Goal: Task Accomplishment & Management: Manage account settings

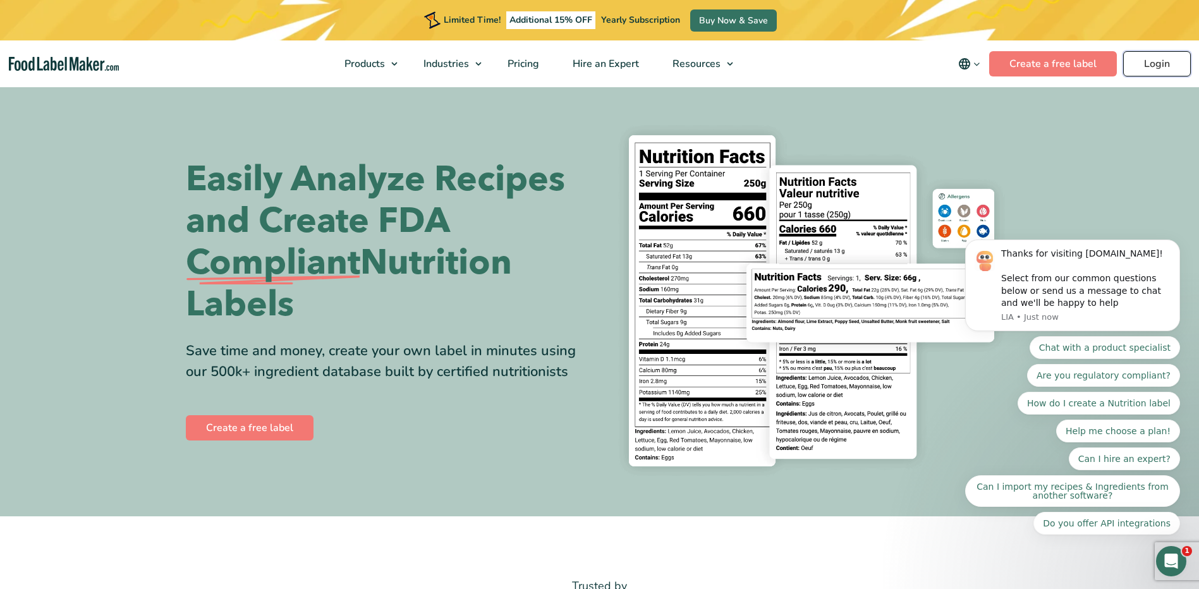
click at [1169, 68] on link "Login" at bounding box center [1157, 63] width 68 height 25
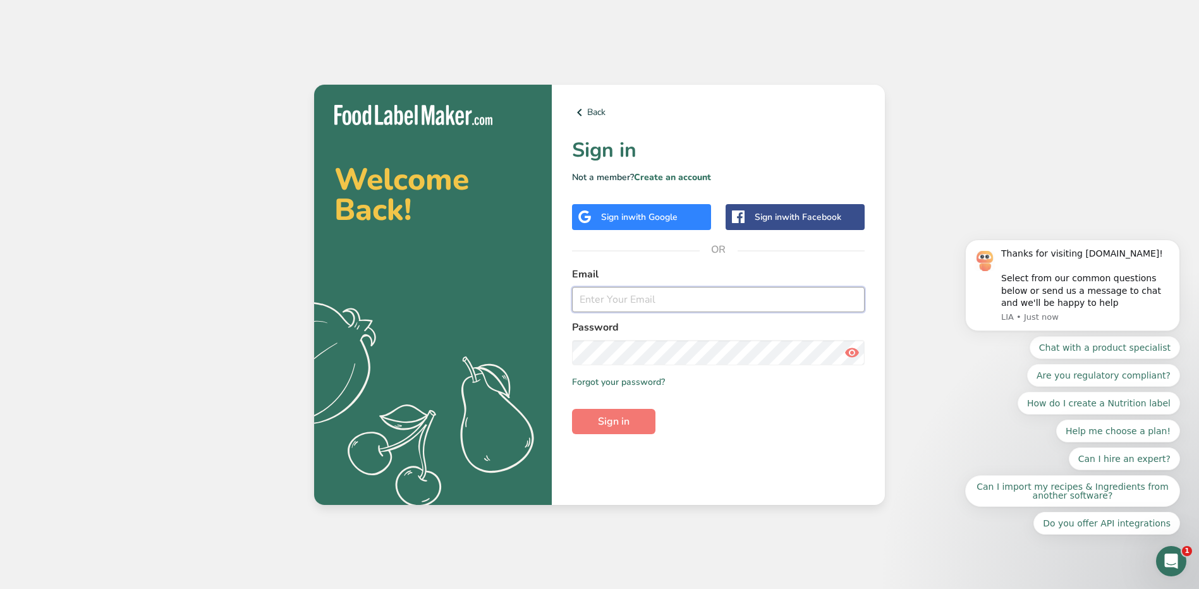
click at [708, 296] on input "email" at bounding box center [718, 299] width 293 height 25
type input "jhael.carrillo@stonybrookmedicine.edu"
click at [572, 409] on button "Sign in" at bounding box center [613, 421] width 83 height 25
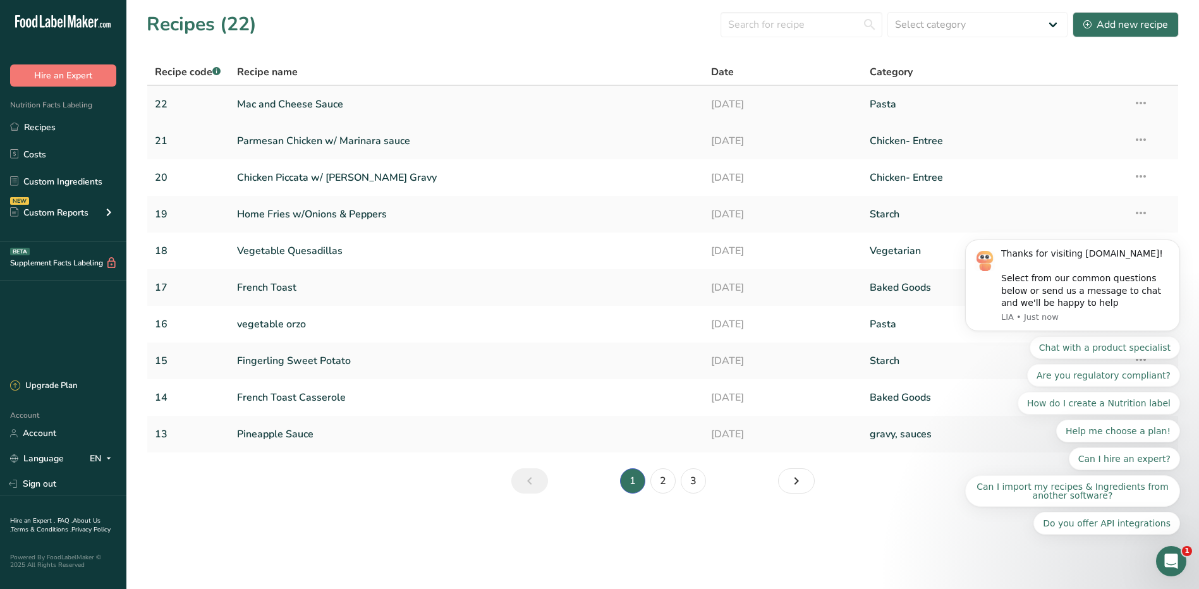
click at [307, 101] on link "Mac and Cheese Sauce" at bounding box center [467, 104] width 460 height 27
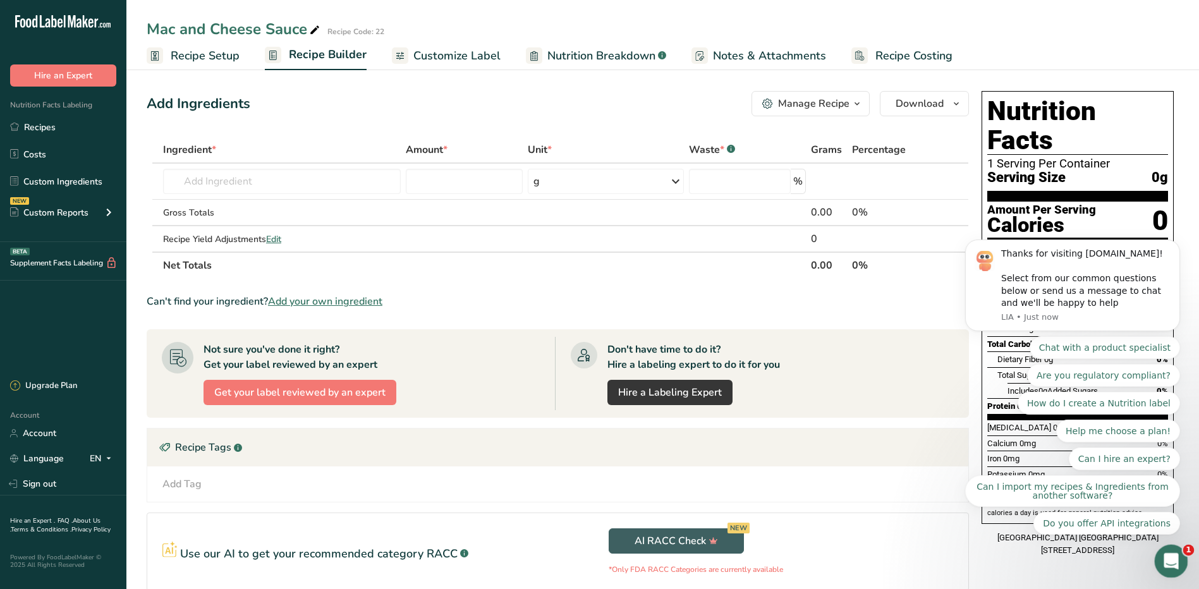
click at [1181, 560] on div "Open Intercom Messenger" at bounding box center [1170, 560] width 42 height 42
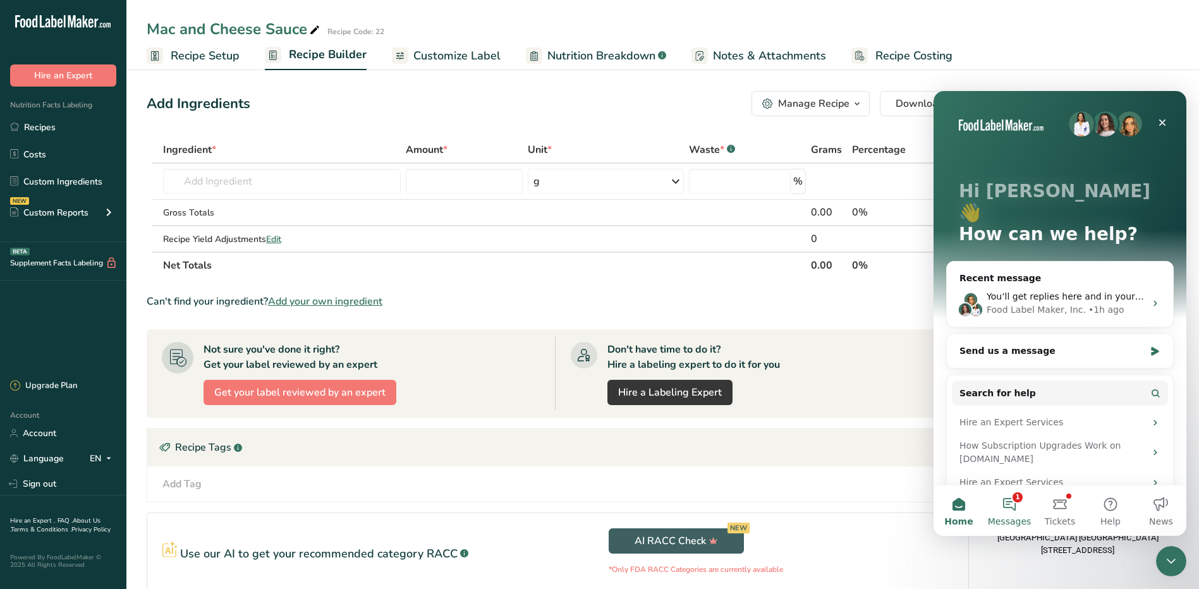
click at [1019, 507] on button "1 Messages" at bounding box center [1009, 510] width 51 height 51
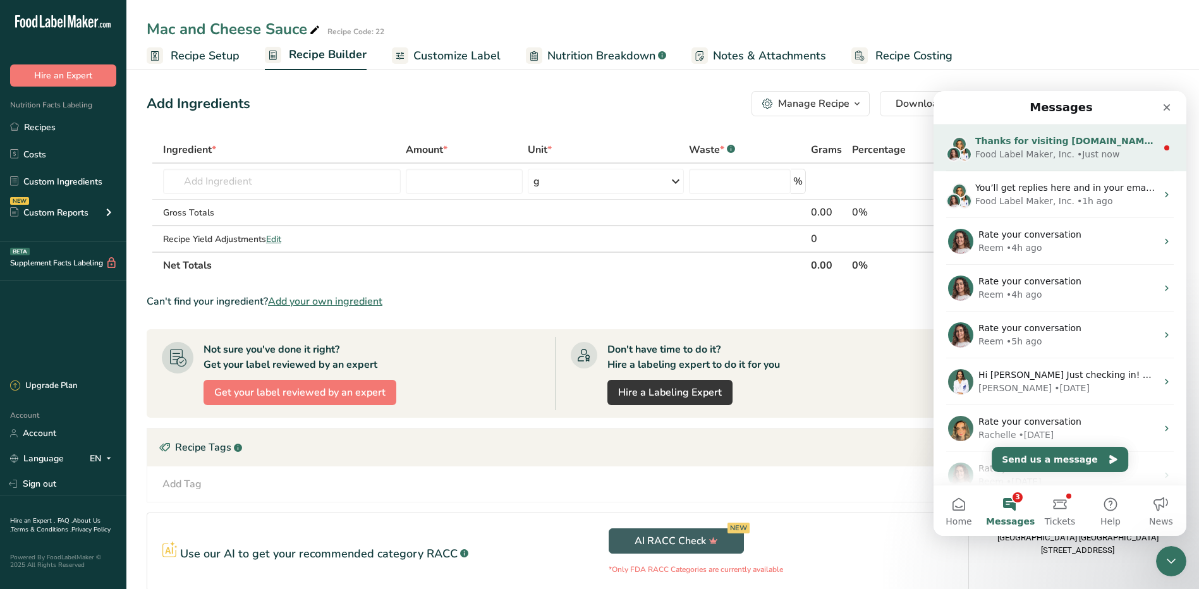
click at [1047, 157] on div "Food Label Maker, Inc." at bounding box center [1024, 154] width 99 height 13
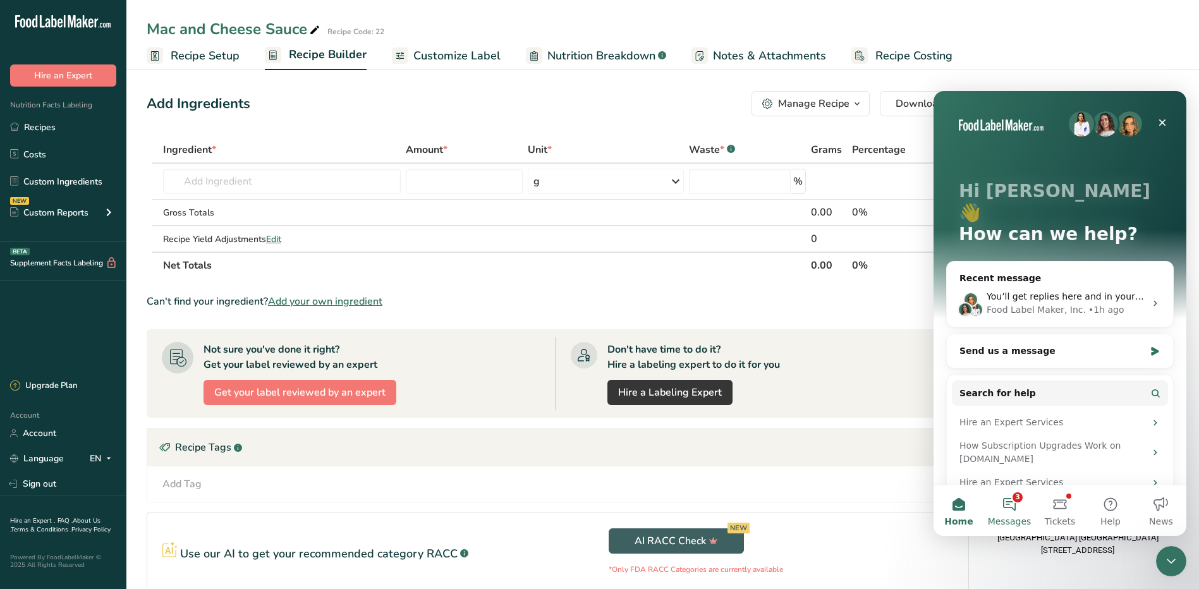
click at [1009, 501] on button "3 Messages" at bounding box center [1009, 510] width 51 height 51
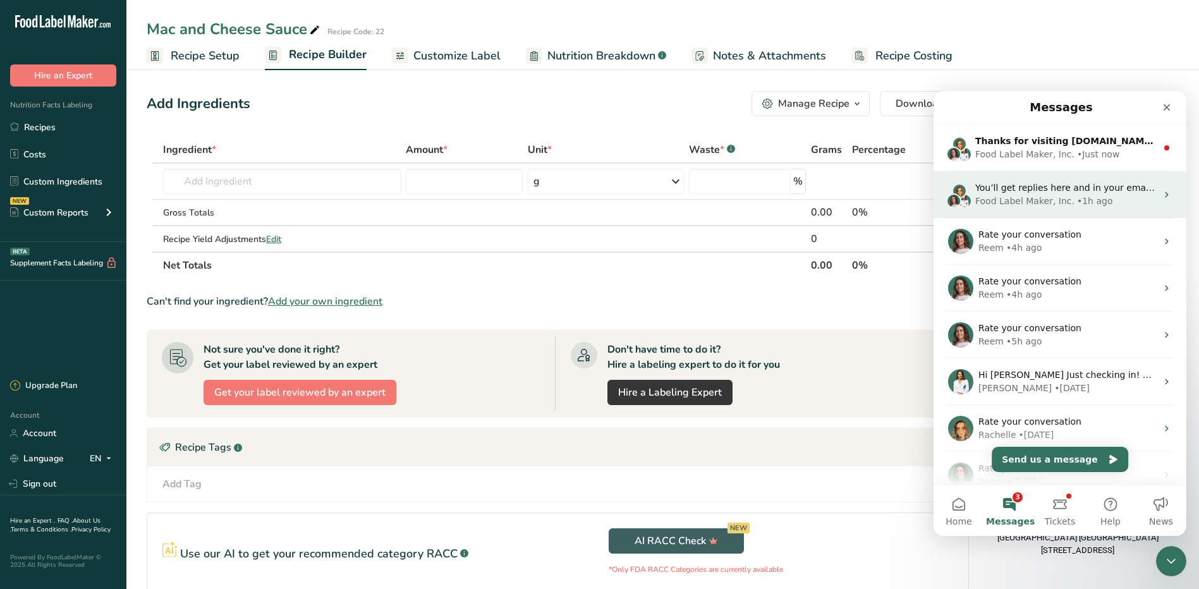
click at [1054, 200] on div "Food Label Maker, Inc." at bounding box center [1024, 201] width 99 height 13
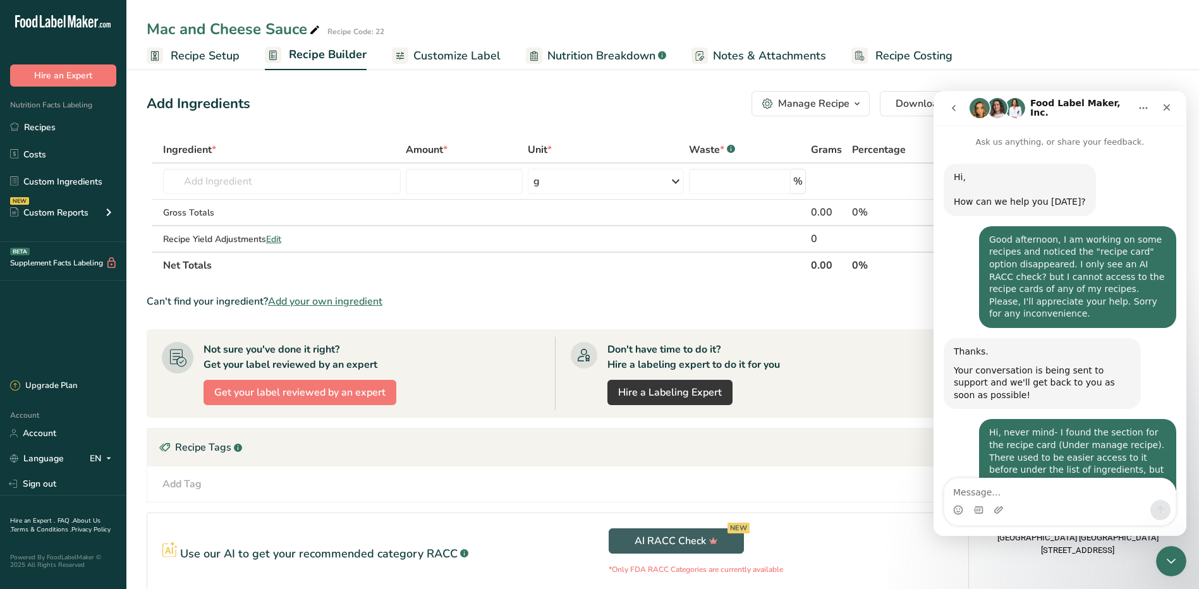
scroll to position [149, 0]
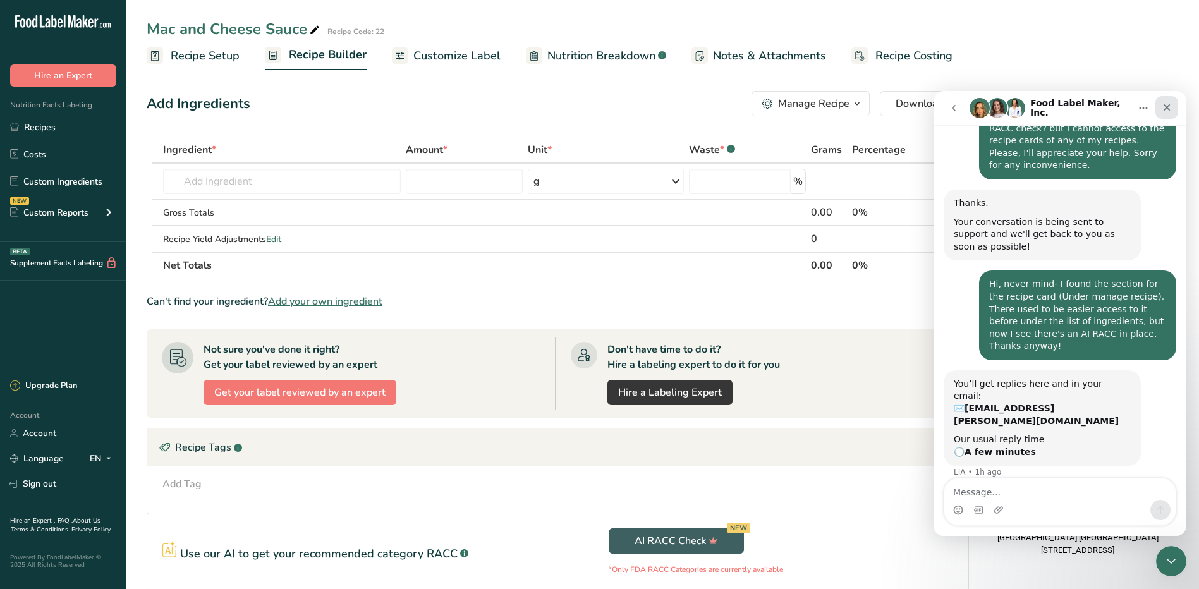
click at [1171, 107] on icon "Close" at bounding box center [1167, 107] width 10 height 10
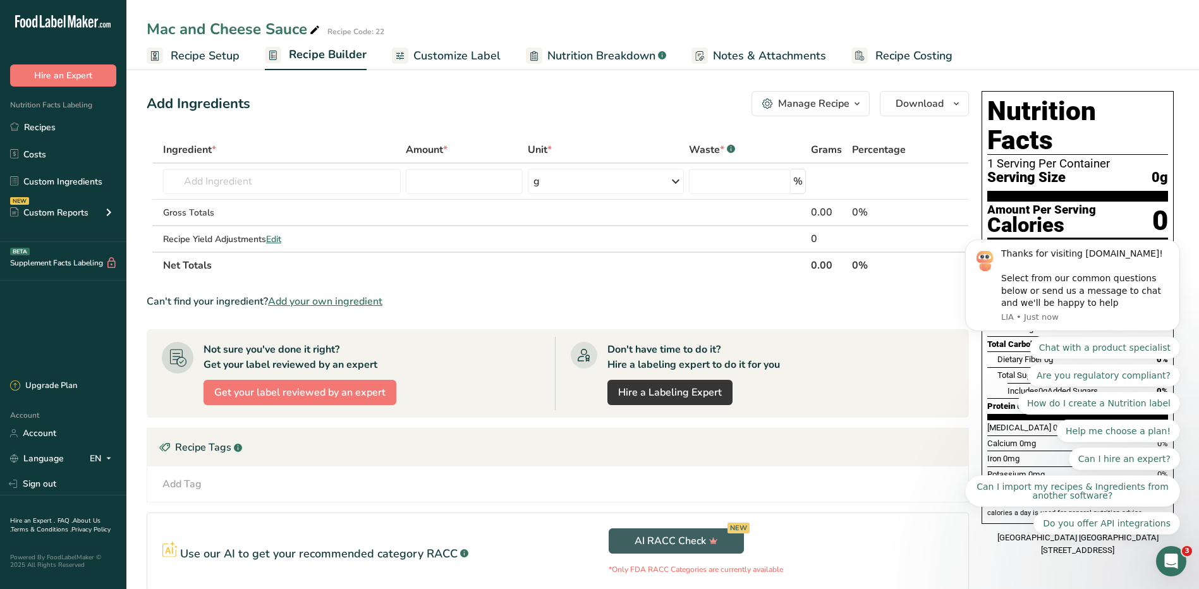
scroll to position [0, 0]
click at [286, 172] on input "text" at bounding box center [282, 181] width 238 height 25
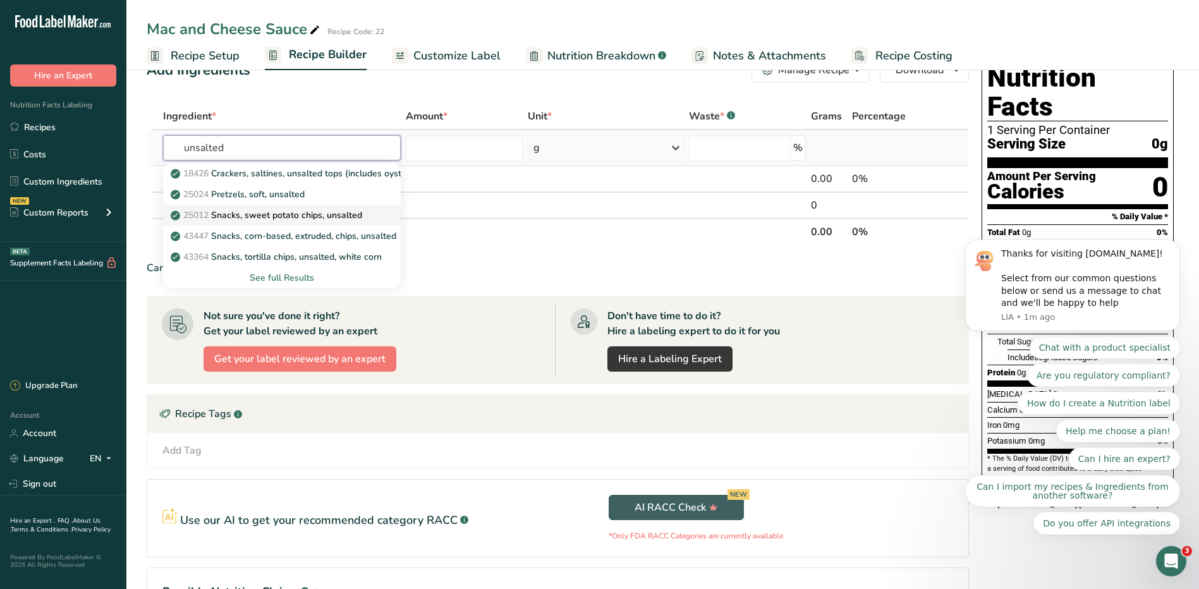
scroll to position [63, 0]
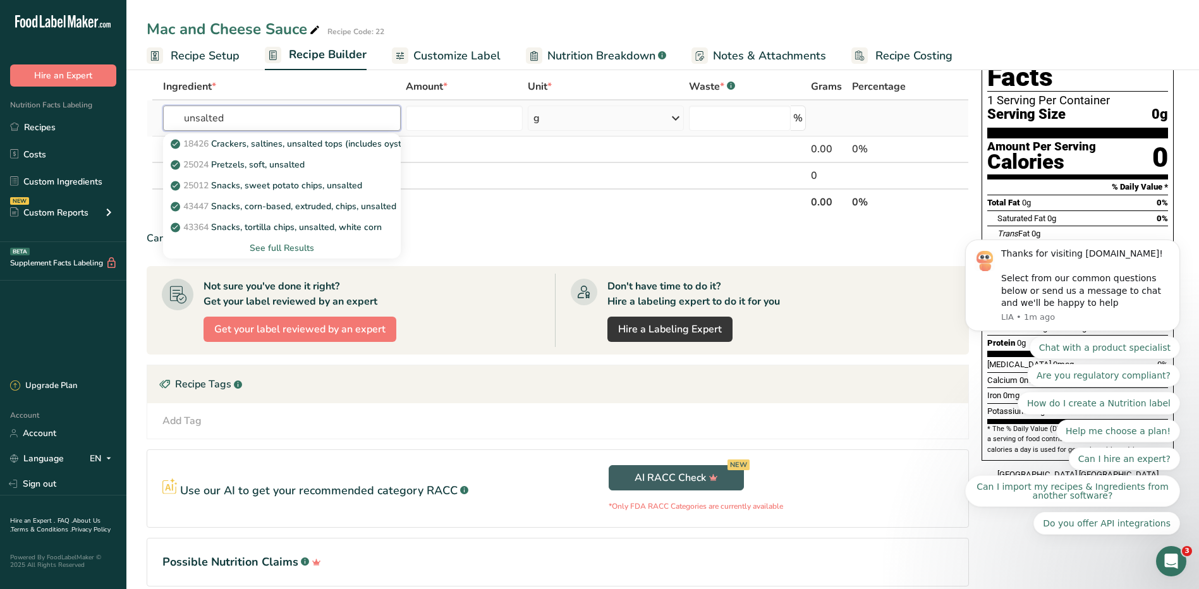
type input "unsalted"
click at [292, 248] on div "See full Results" at bounding box center [281, 247] width 217 height 13
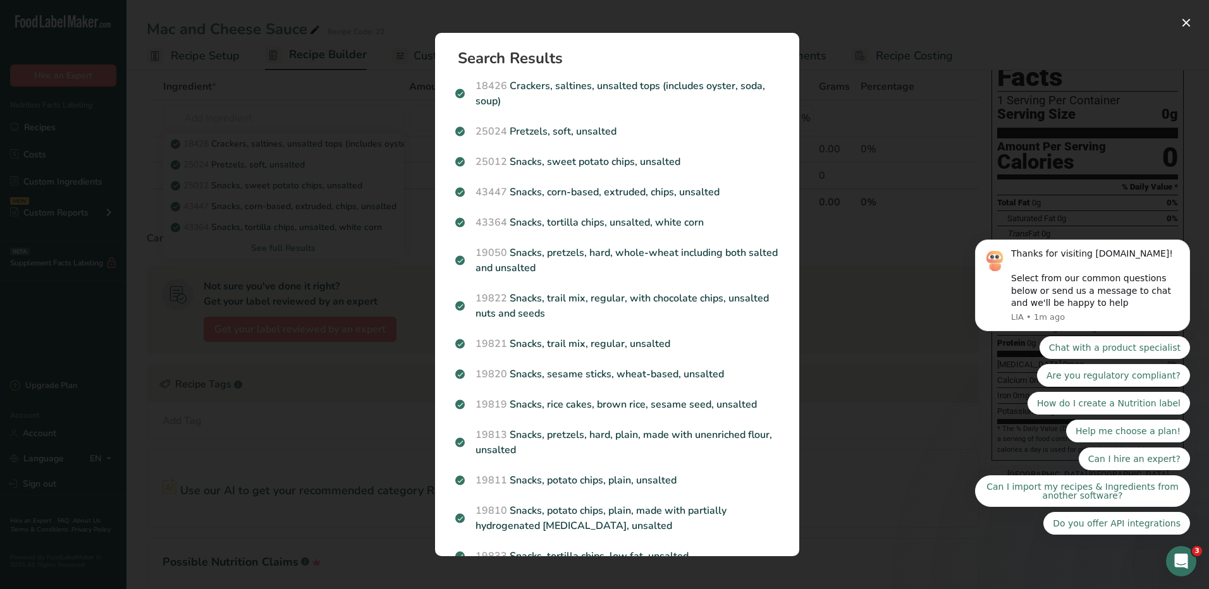
click at [843, 341] on div "Search results modal" at bounding box center [604, 294] width 1209 height 589
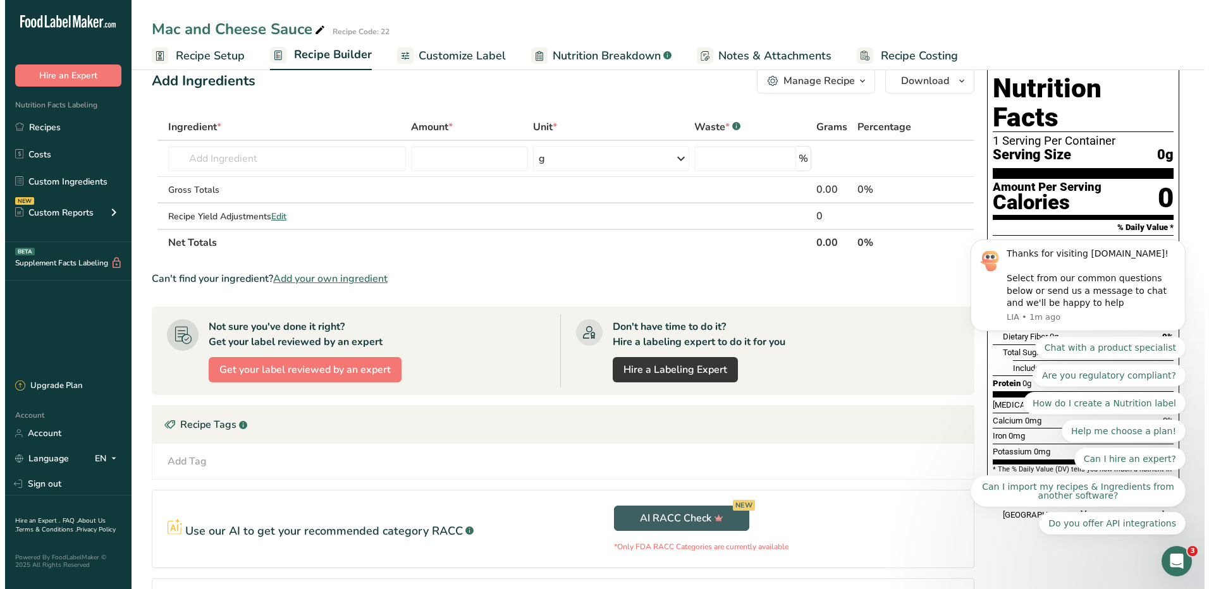
scroll to position [0, 0]
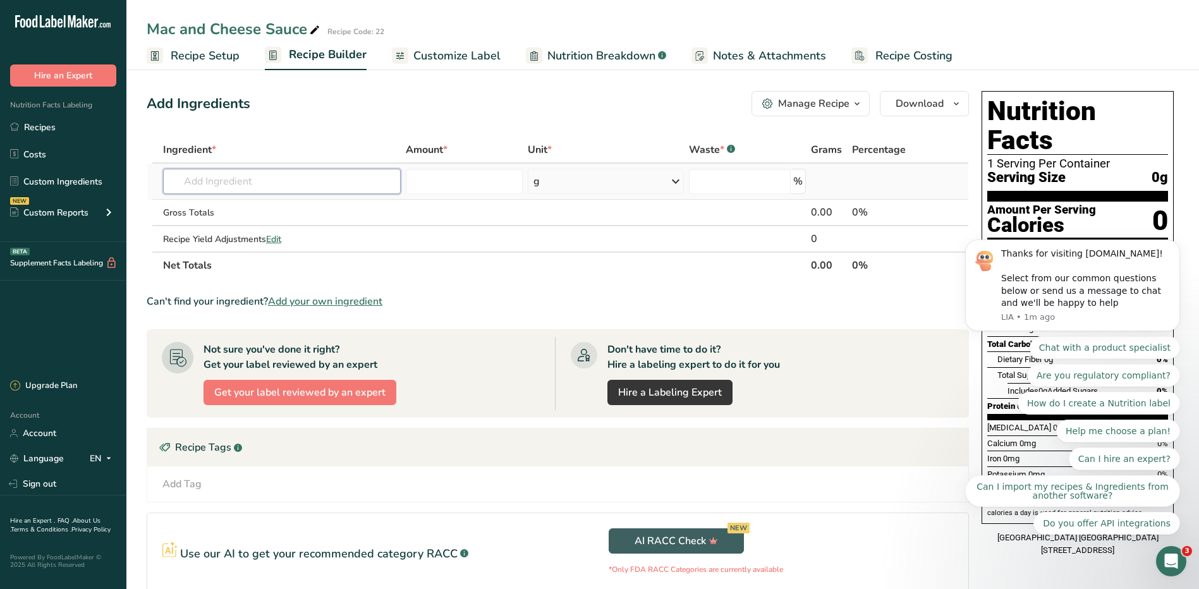
click at [258, 173] on input "text" at bounding box center [282, 181] width 238 height 25
type input "u"
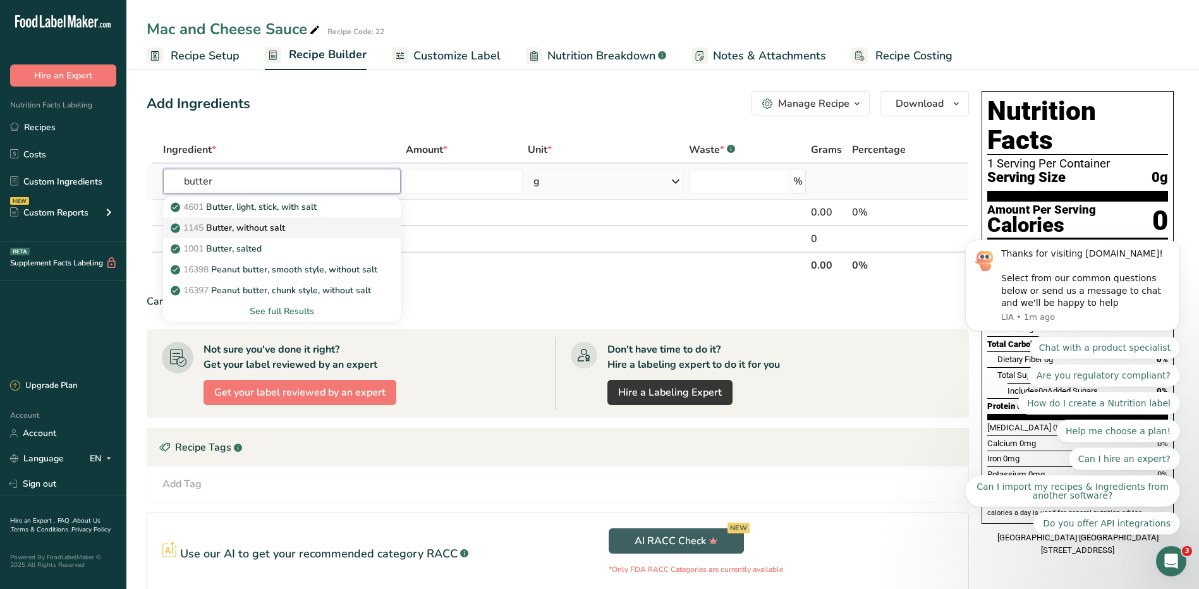
type input "butter"
click at [311, 231] on div "1145 Butter, without salt" at bounding box center [271, 227] width 197 height 13
type input "Butter, without salt"
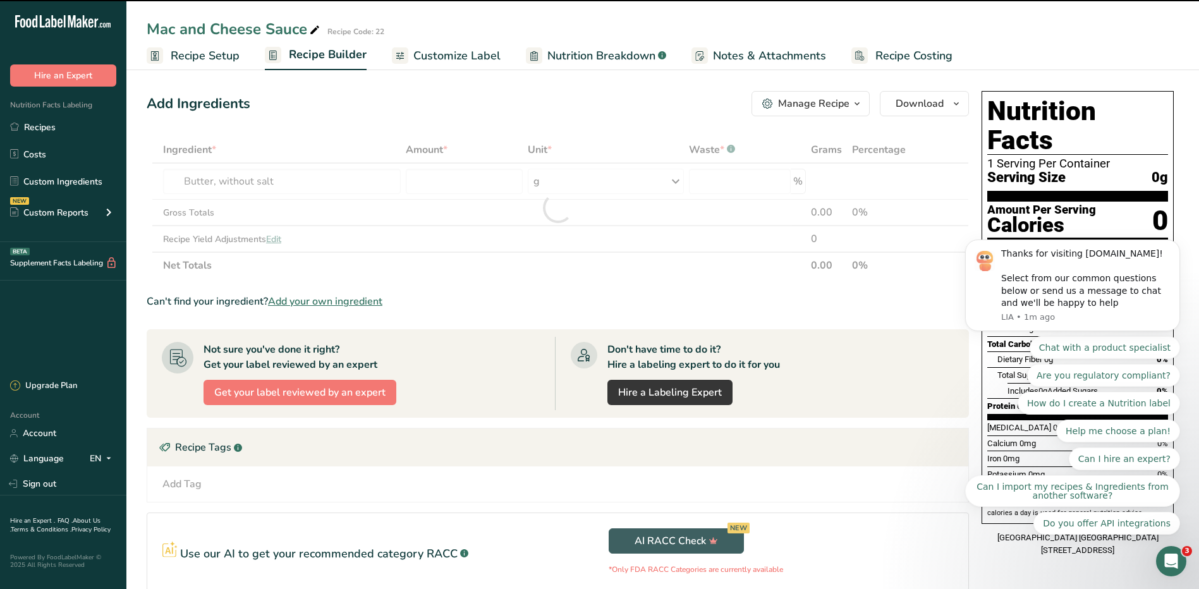
type input "0"
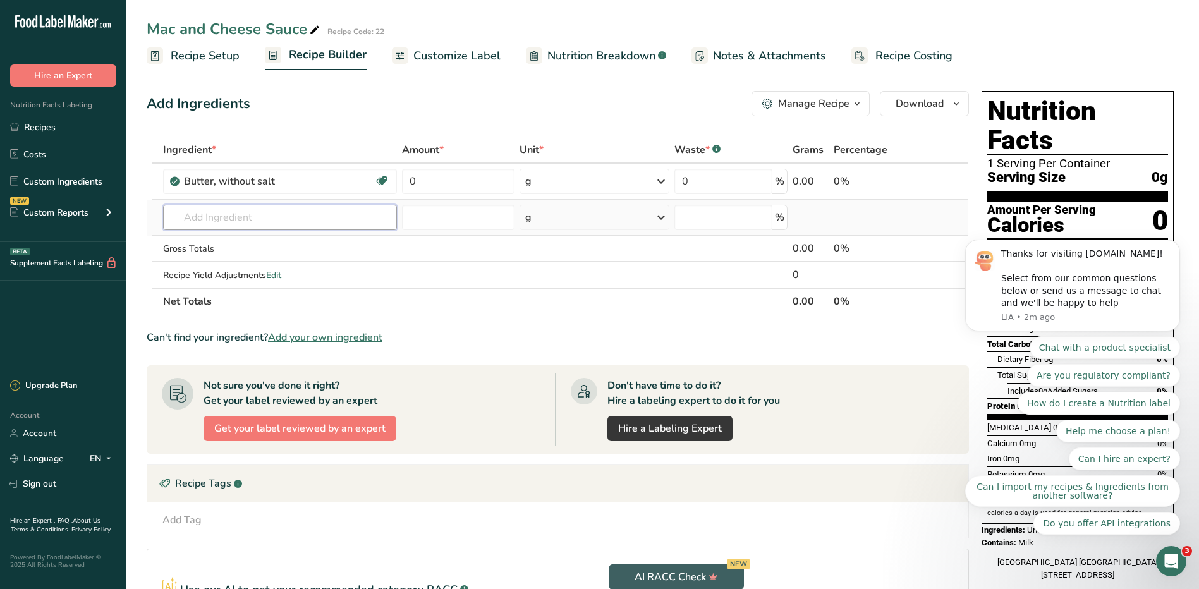
click at [279, 218] on input "text" at bounding box center [280, 217] width 234 height 25
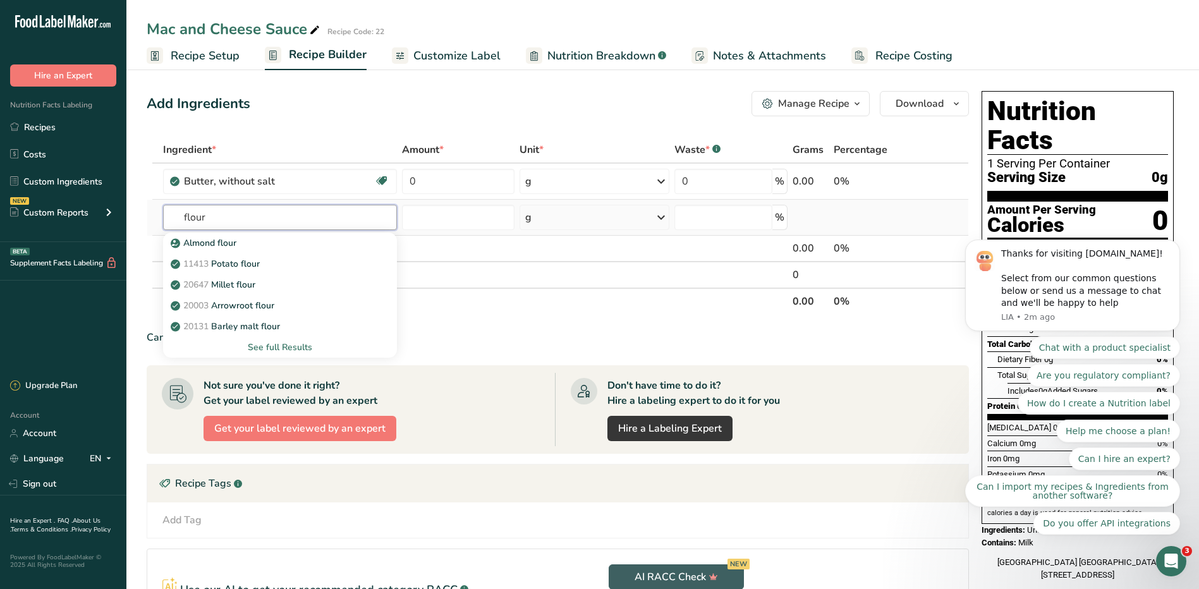
type input "flour"
click at [283, 346] on div "See full Results" at bounding box center [280, 347] width 214 height 13
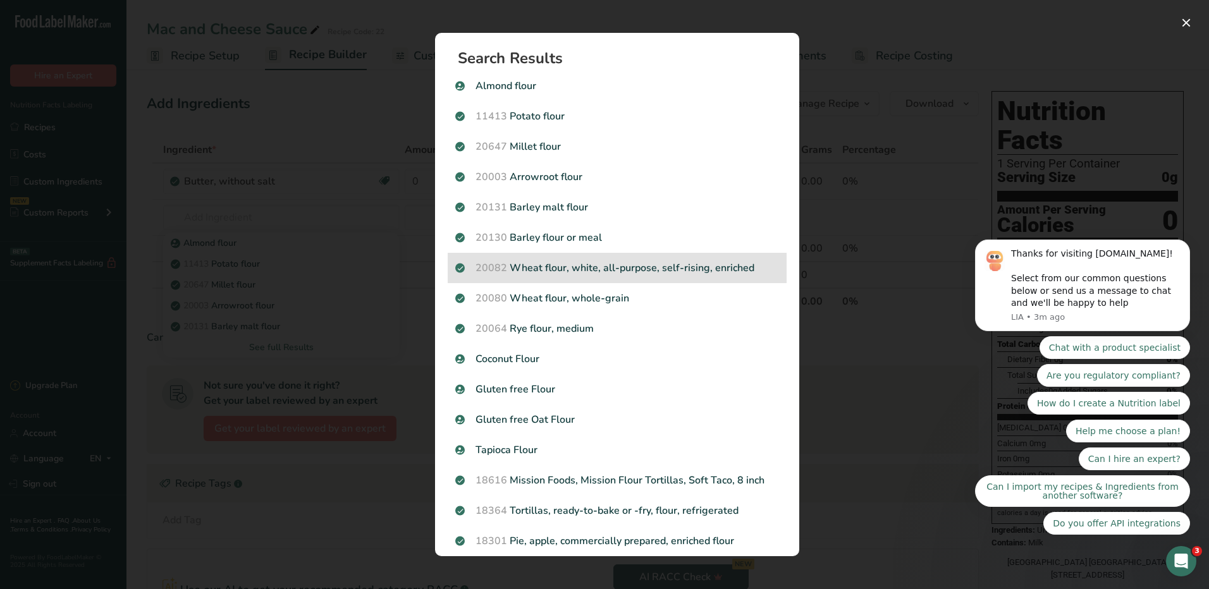
click at [635, 274] on p "20082 Wheat flour, white, all-purpose, self-rising, enriched" at bounding box center [617, 267] width 324 height 15
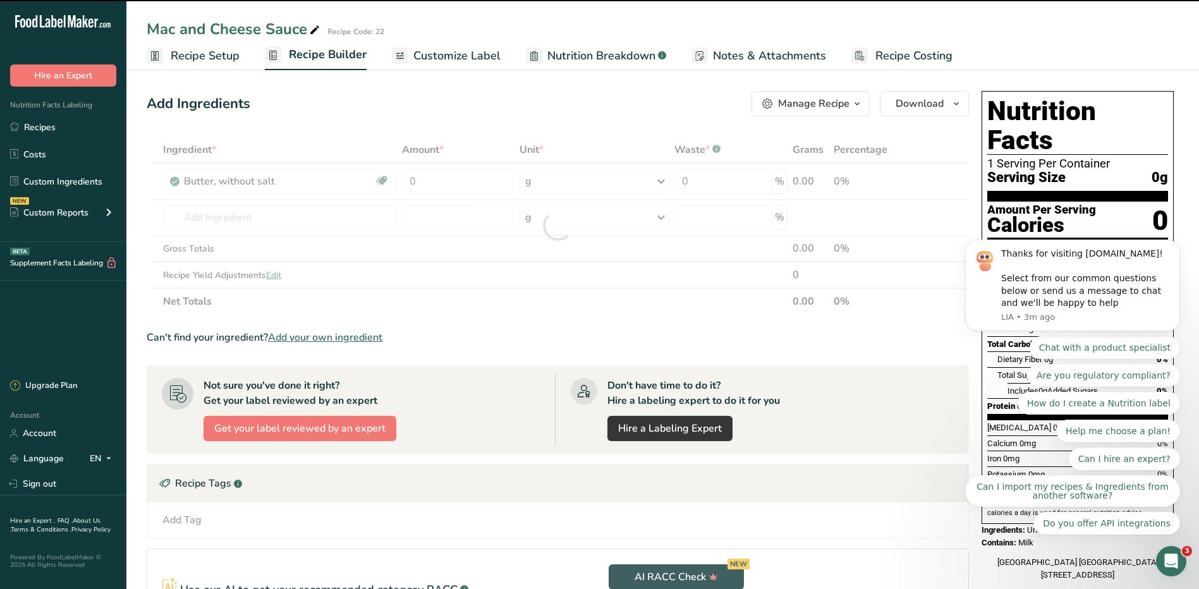
type input "0"
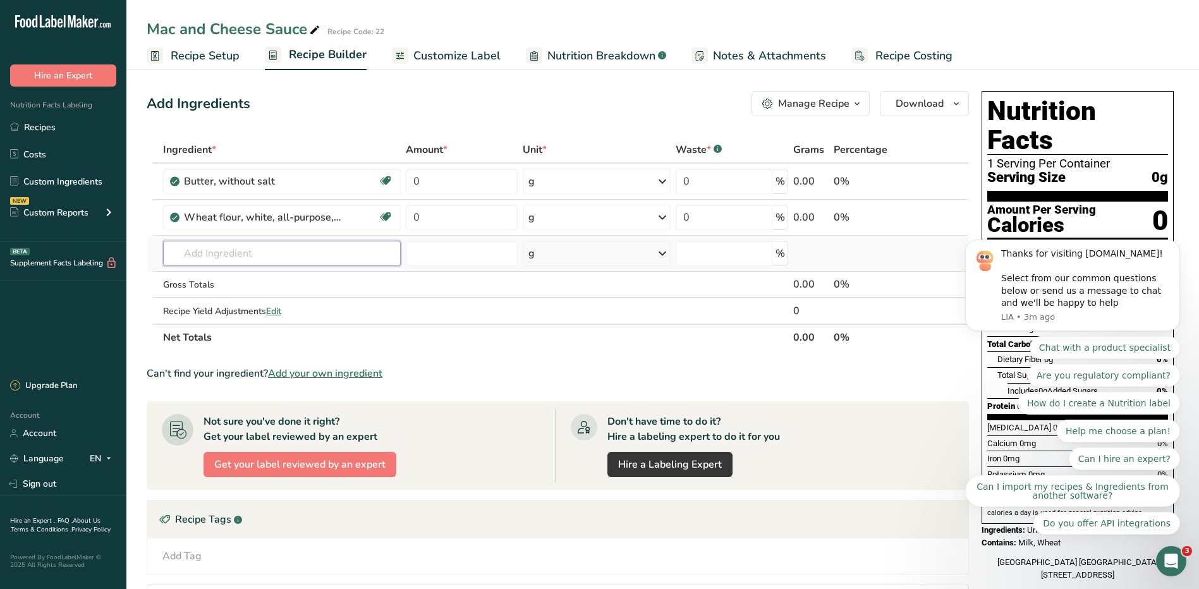
click at [248, 247] on input "text" at bounding box center [282, 253] width 238 height 25
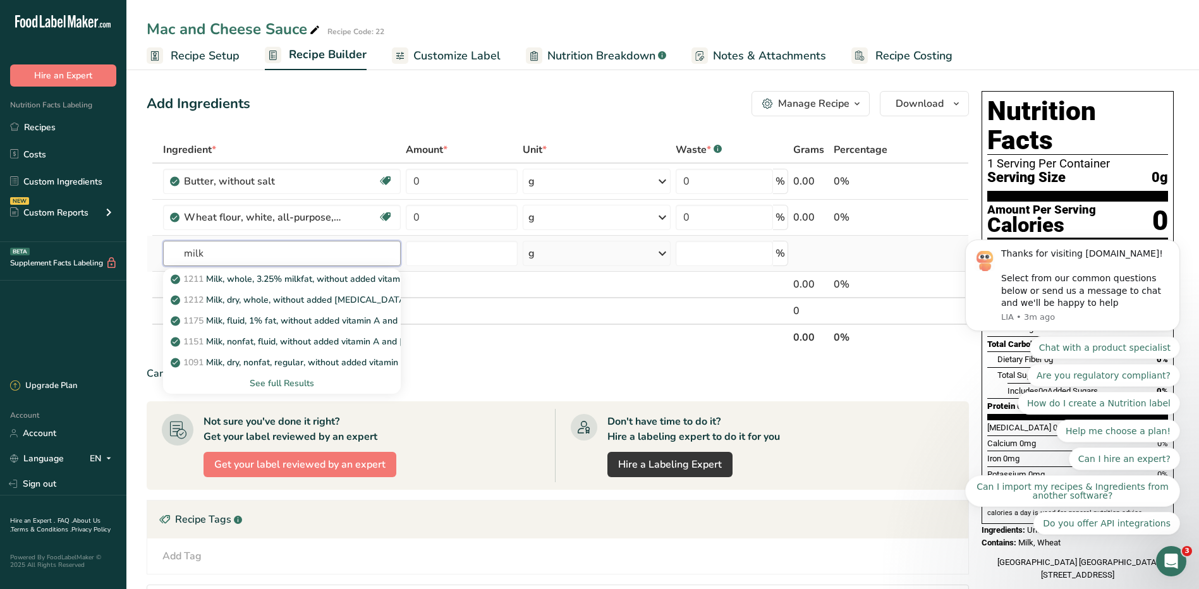
type input "milk"
click at [290, 381] on div "See full Results" at bounding box center [281, 383] width 217 height 13
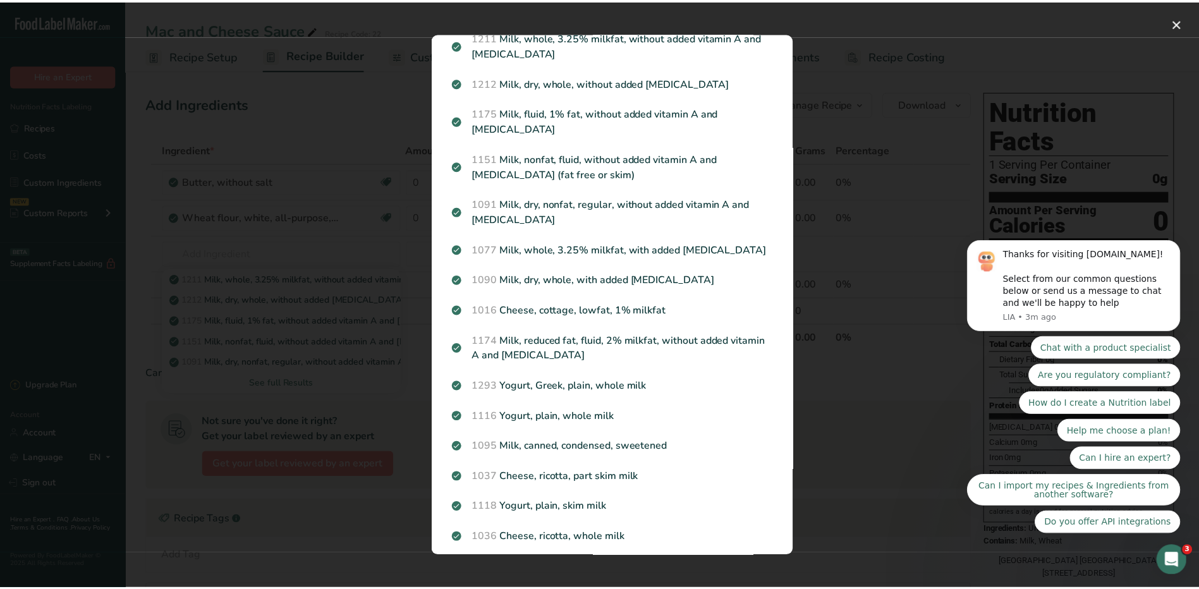
scroll to position [33, 0]
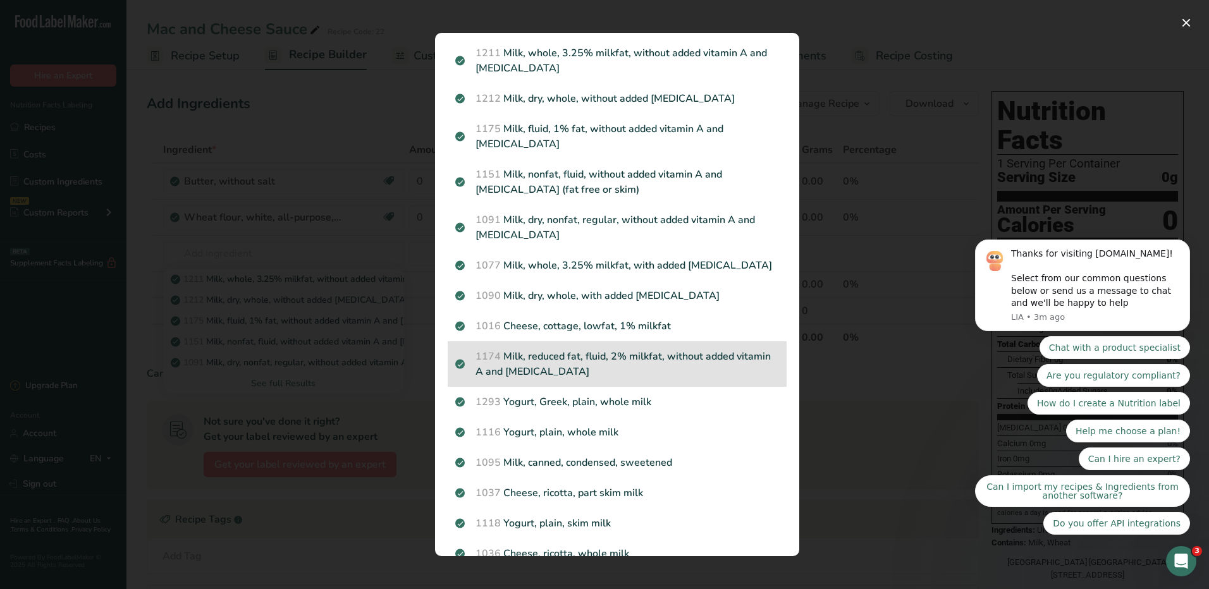
click at [600, 359] on p "1174 Milk, reduced fat, fluid, 2% milkfat, without added vitamin A and vitamin D" at bounding box center [617, 364] width 324 height 30
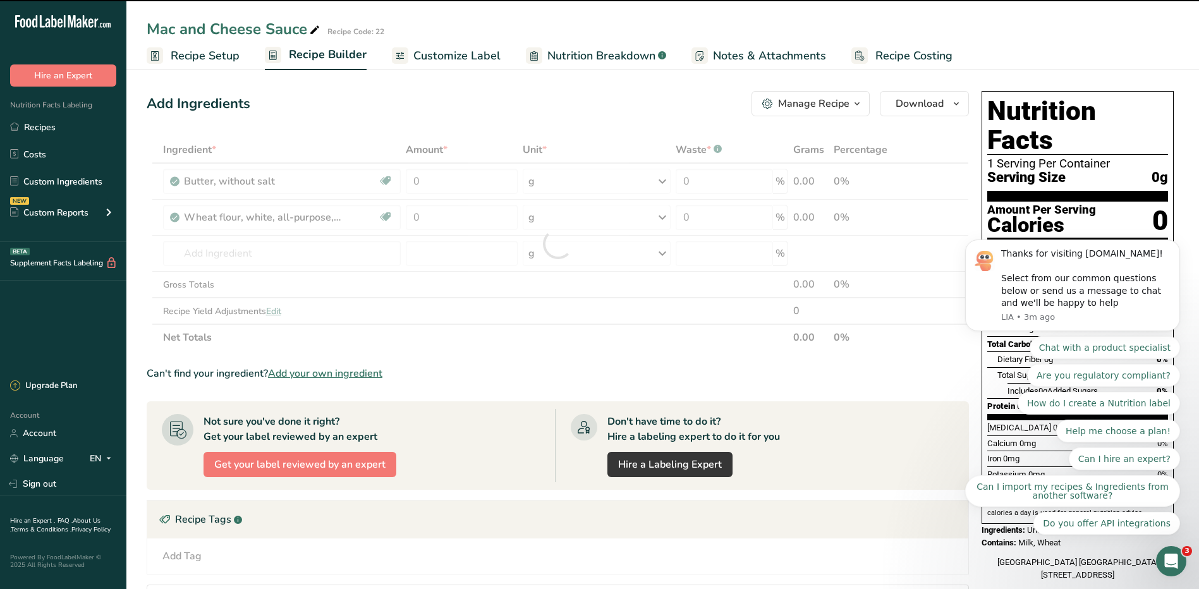
type input "0"
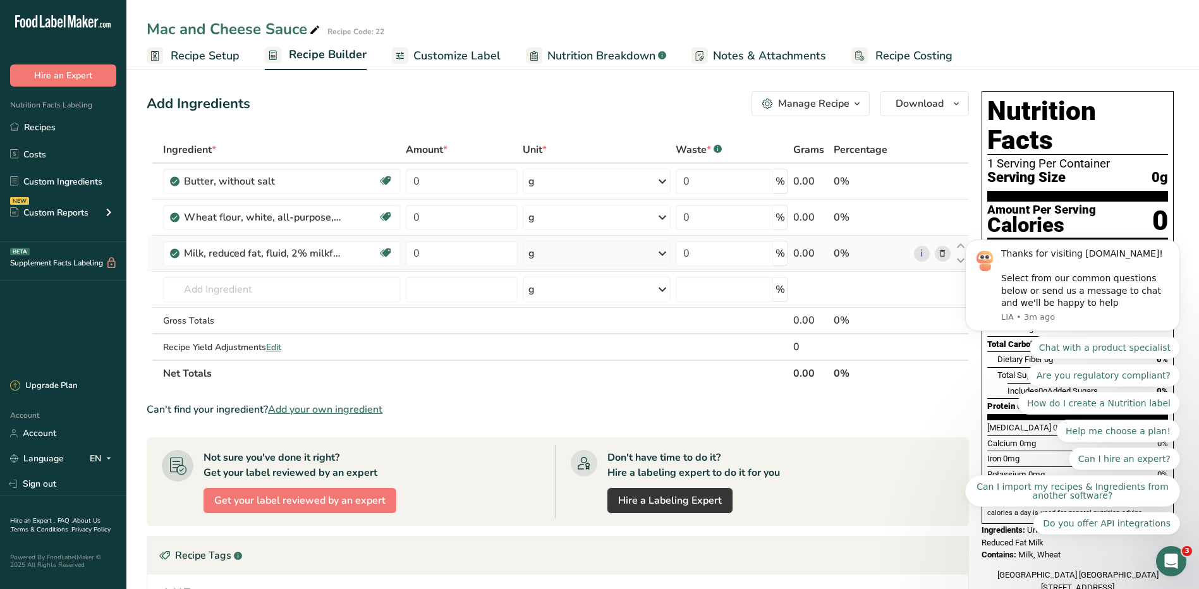
click at [940, 254] on icon at bounding box center [942, 253] width 9 height 13
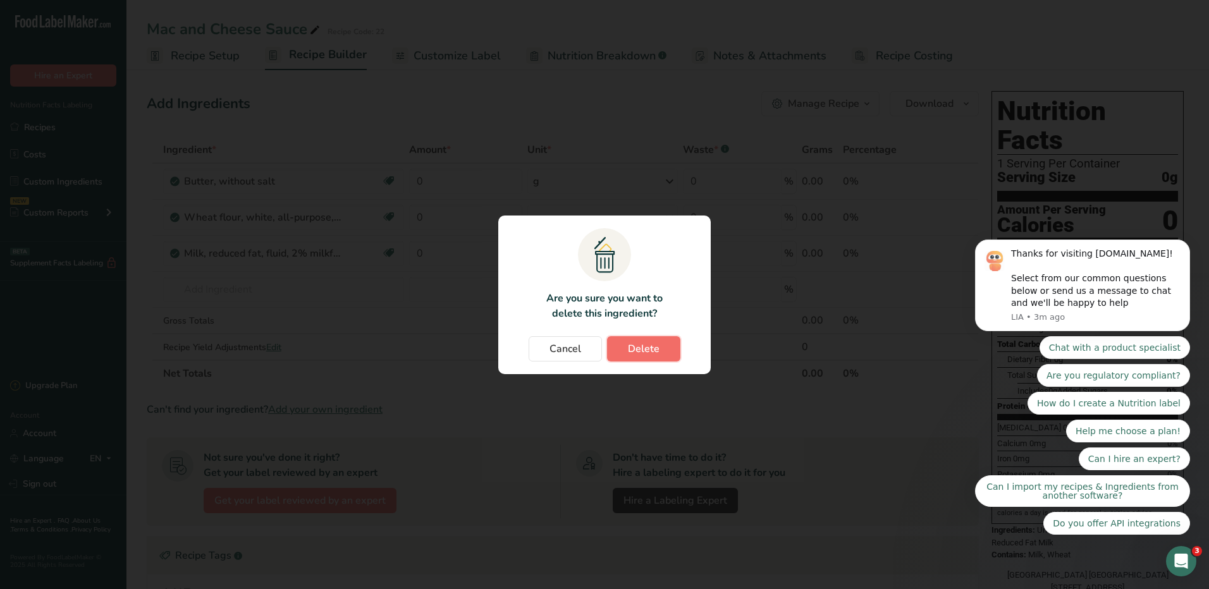
click at [637, 344] on span "Delete" at bounding box center [644, 348] width 32 height 15
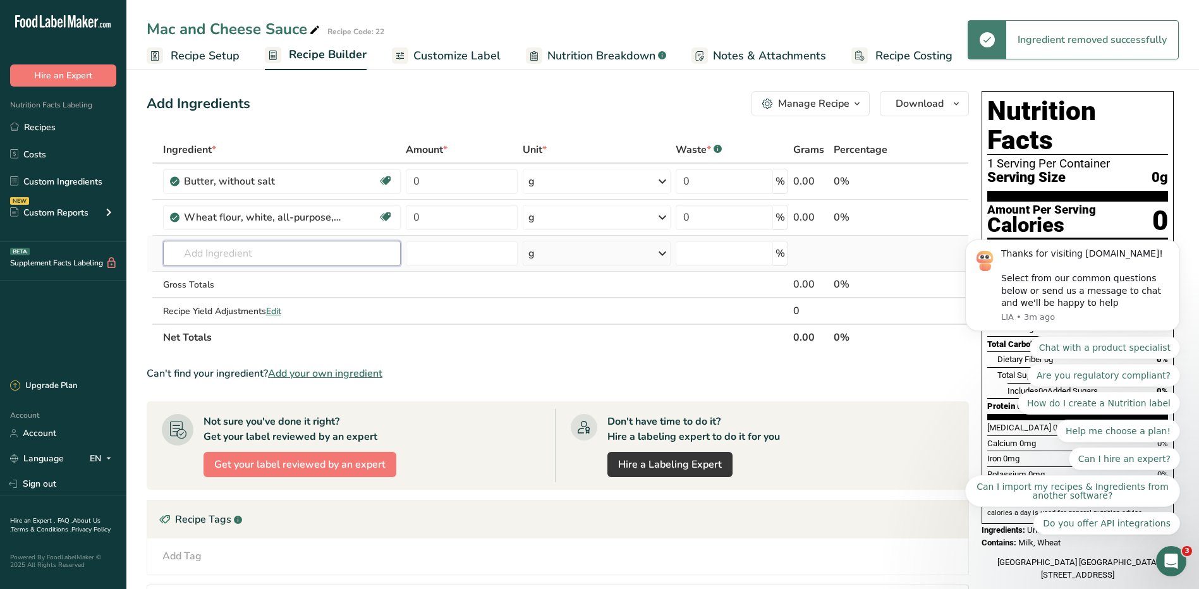
click at [276, 255] on input "text" at bounding box center [282, 253] width 238 height 25
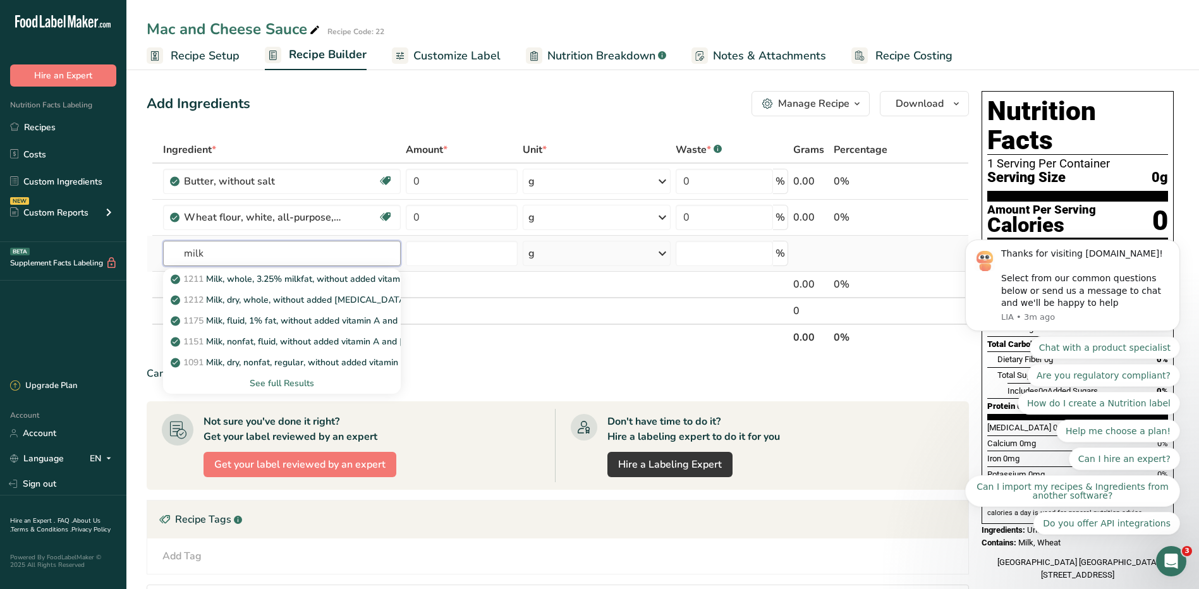
type input "milk"
click at [295, 381] on div "See full Results" at bounding box center [281, 383] width 217 height 13
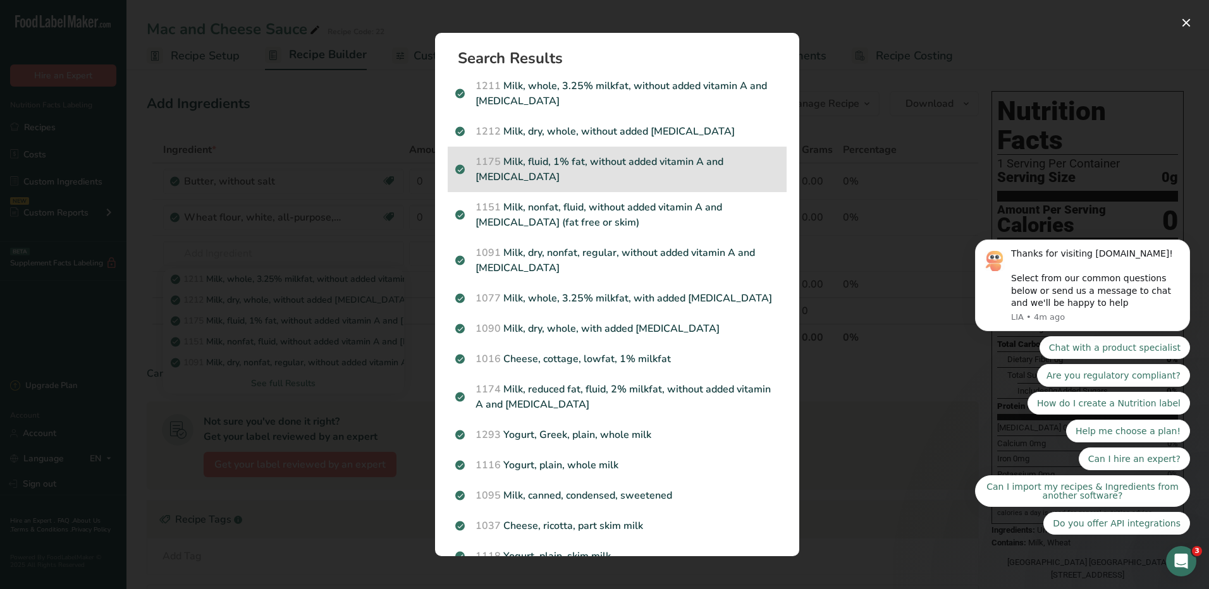
click at [649, 159] on p "1175 Milk, fluid, 1% fat, without added vitamin A and vitamin D" at bounding box center [617, 169] width 324 height 30
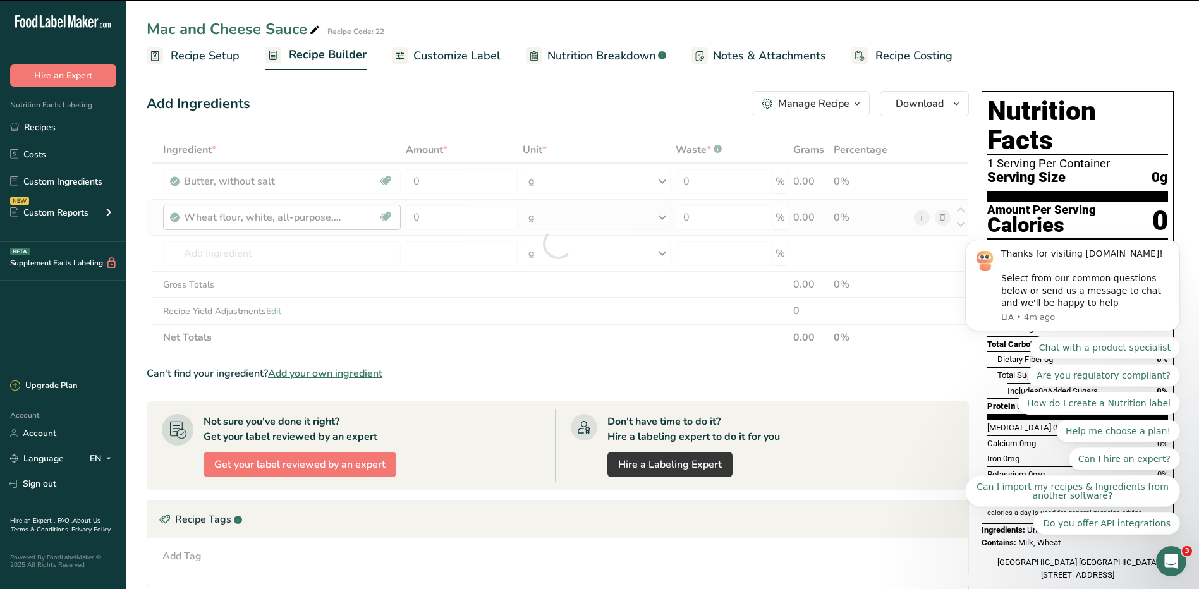
type input "0"
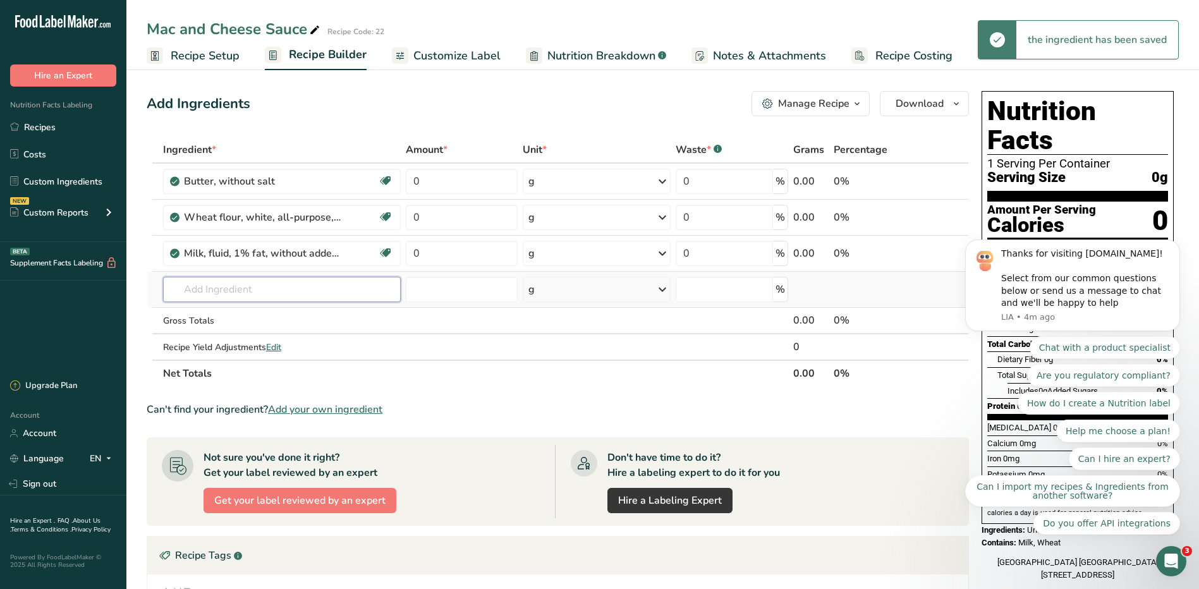
click at [241, 289] on input "text" at bounding box center [282, 289] width 238 height 25
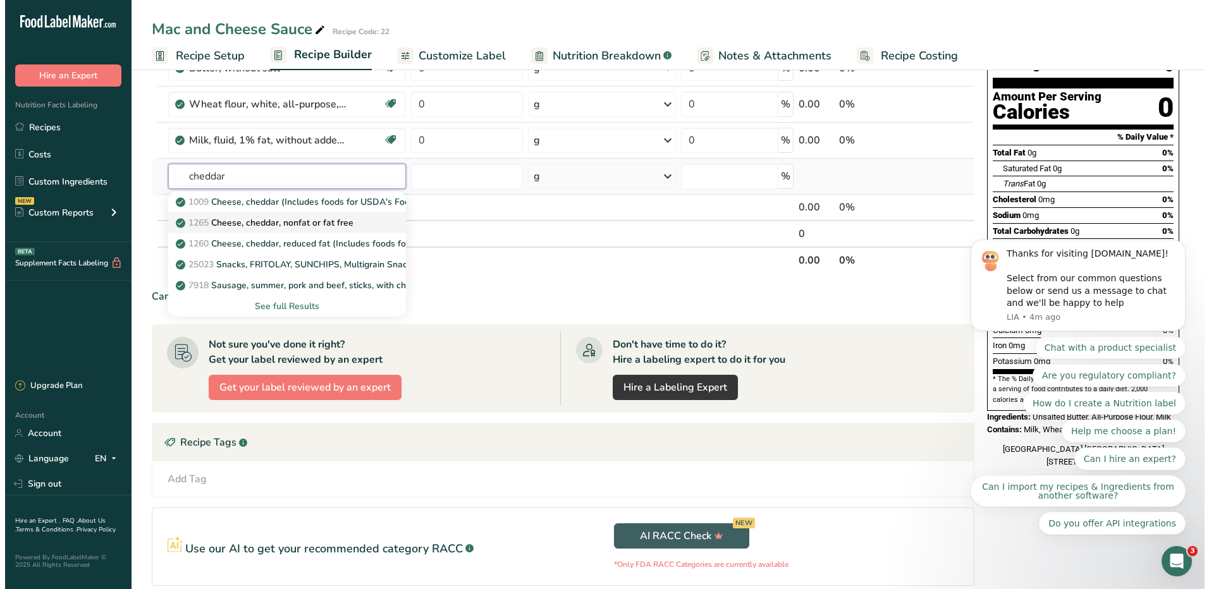
scroll to position [126, 0]
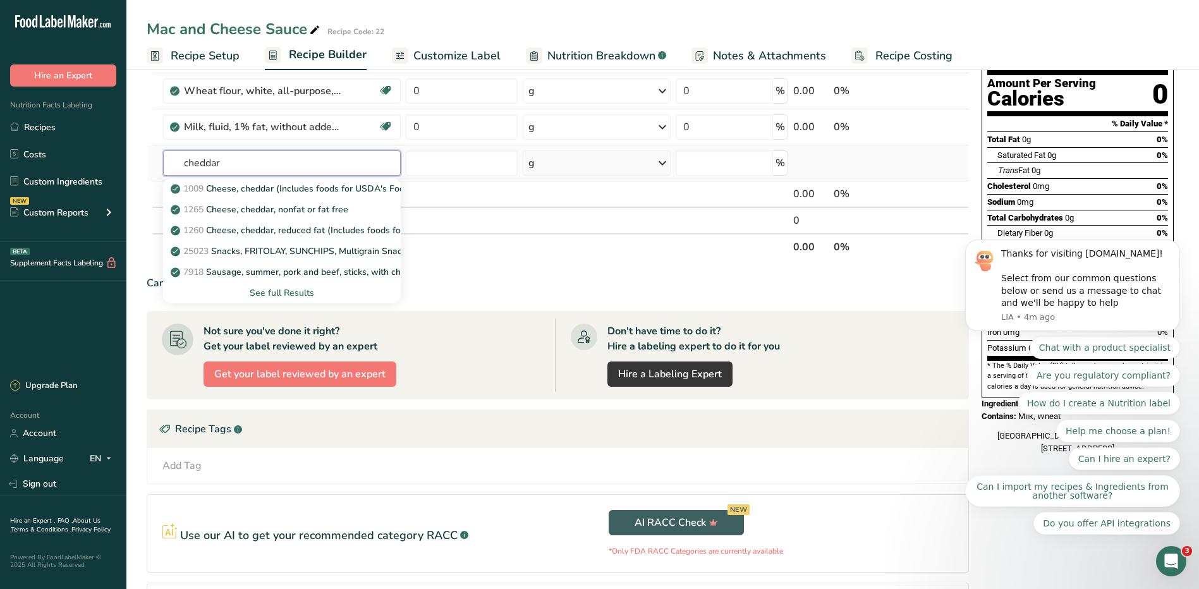
type input "cheddar"
click at [284, 293] on div "See full Results" at bounding box center [281, 292] width 217 height 13
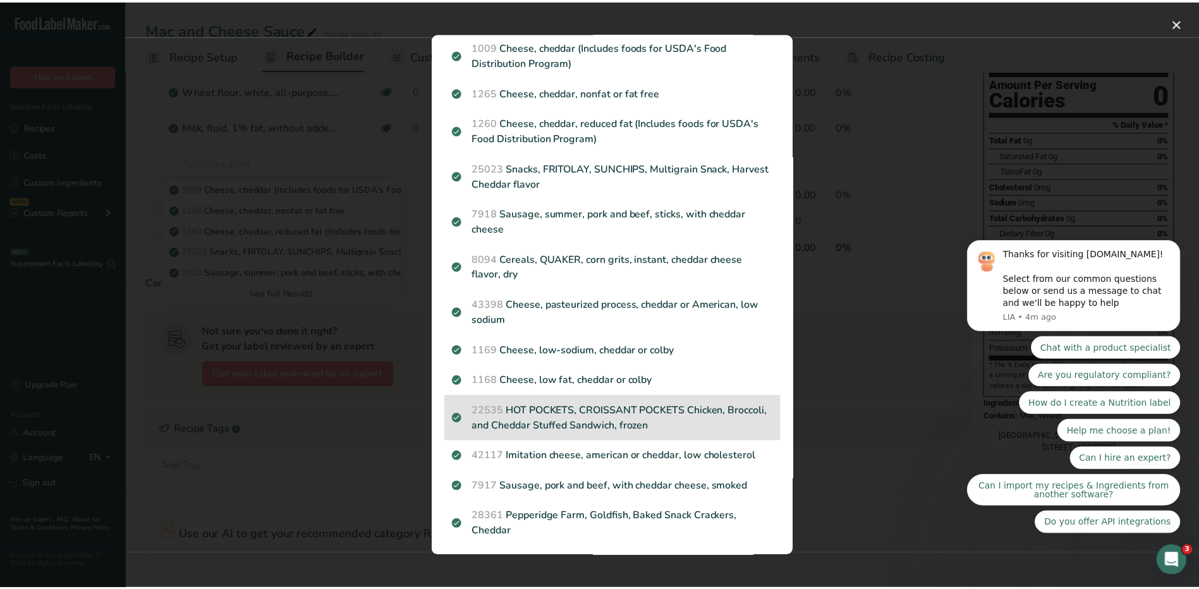
scroll to position [0, 0]
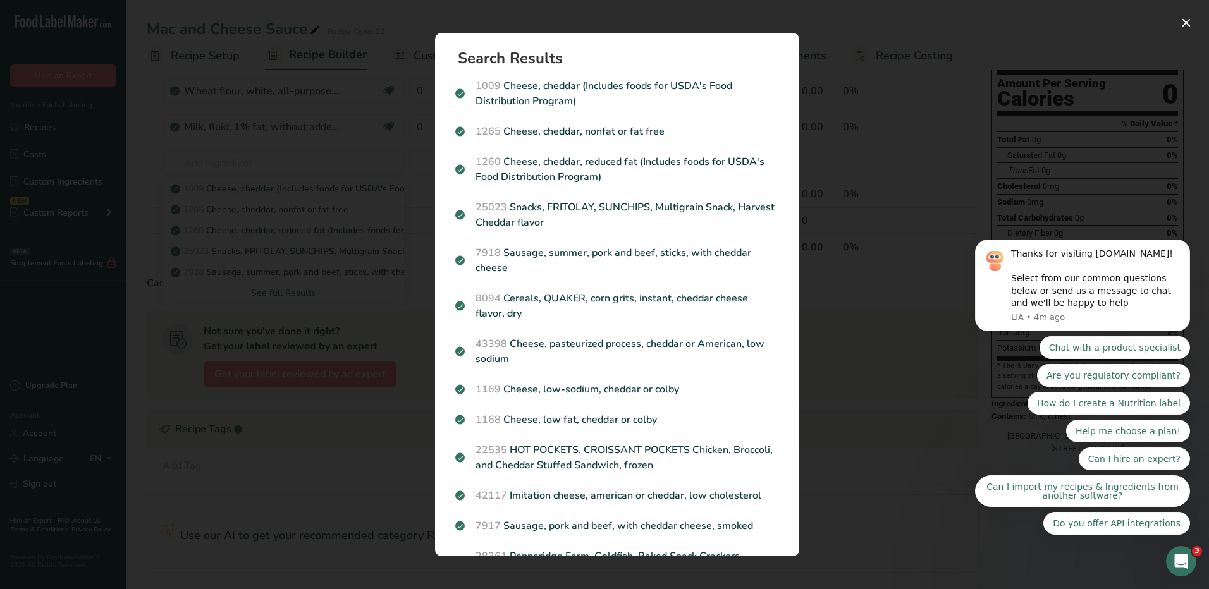
click at [344, 123] on div "Search results modal" at bounding box center [604, 294] width 1209 height 589
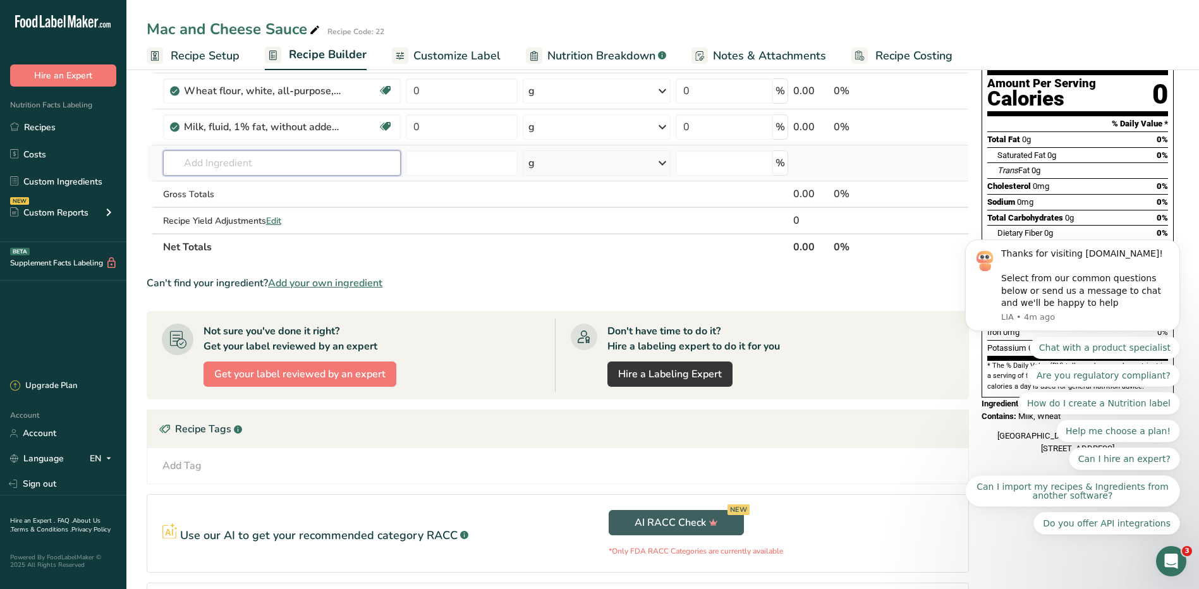
click at [305, 163] on input "text" at bounding box center [282, 162] width 238 height 25
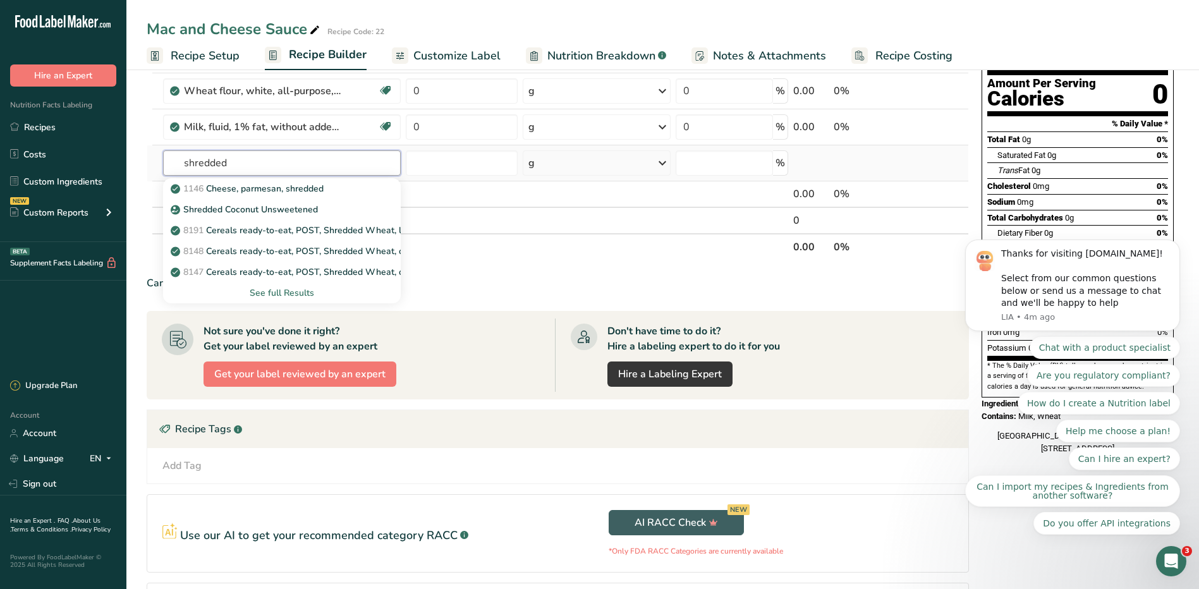
type input "shredded"
click at [271, 290] on div "See full Results" at bounding box center [281, 292] width 217 height 13
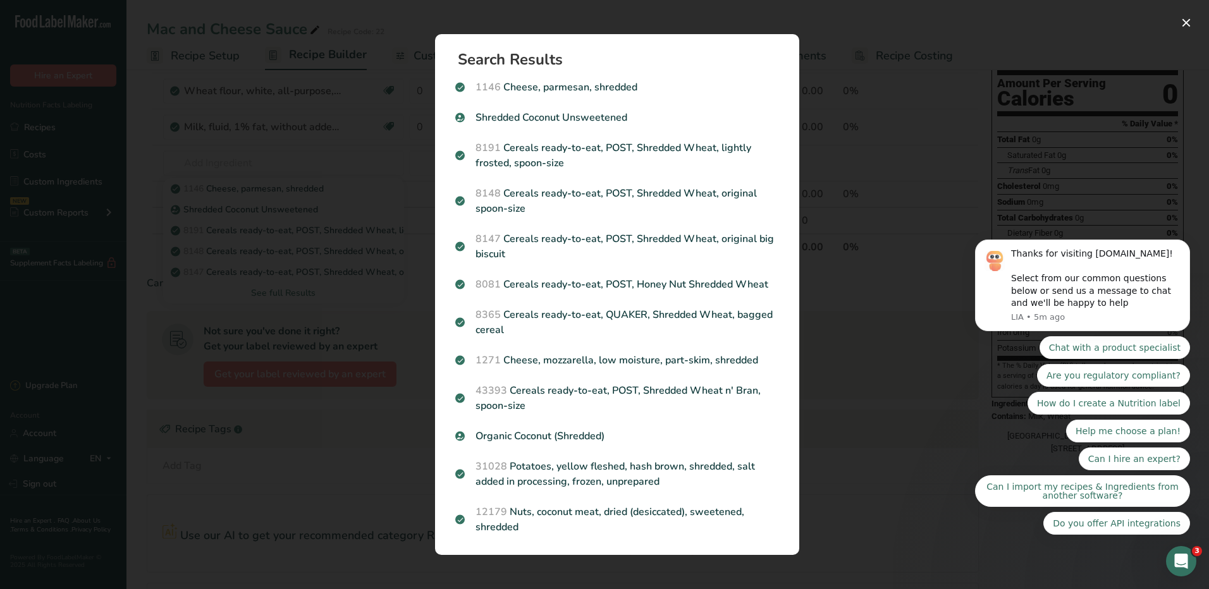
click at [840, 315] on div "Search results modal" at bounding box center [604, 294] width 1209 height 589
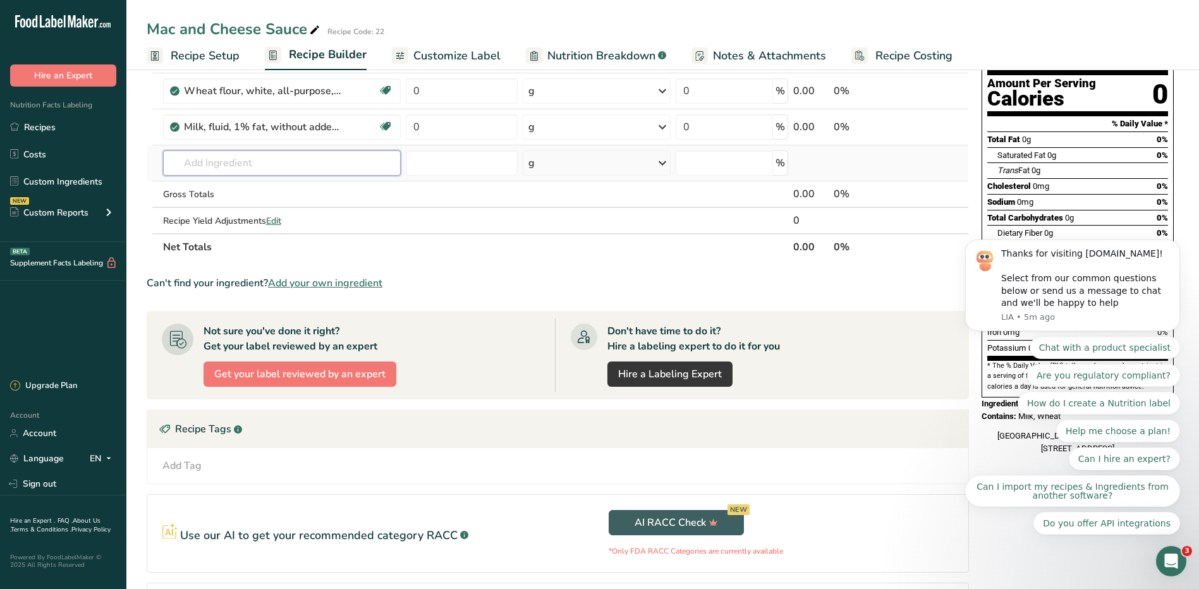
click at [259, 158] on input "text" at bounding box center [282, 162] width 238 height 25
type input "s"
type input "dijon"
click at [262, 186] on div "Dijon Mustard" at bounding box center [271, 188] width 197 height 13
type input "Dijon Mustard"
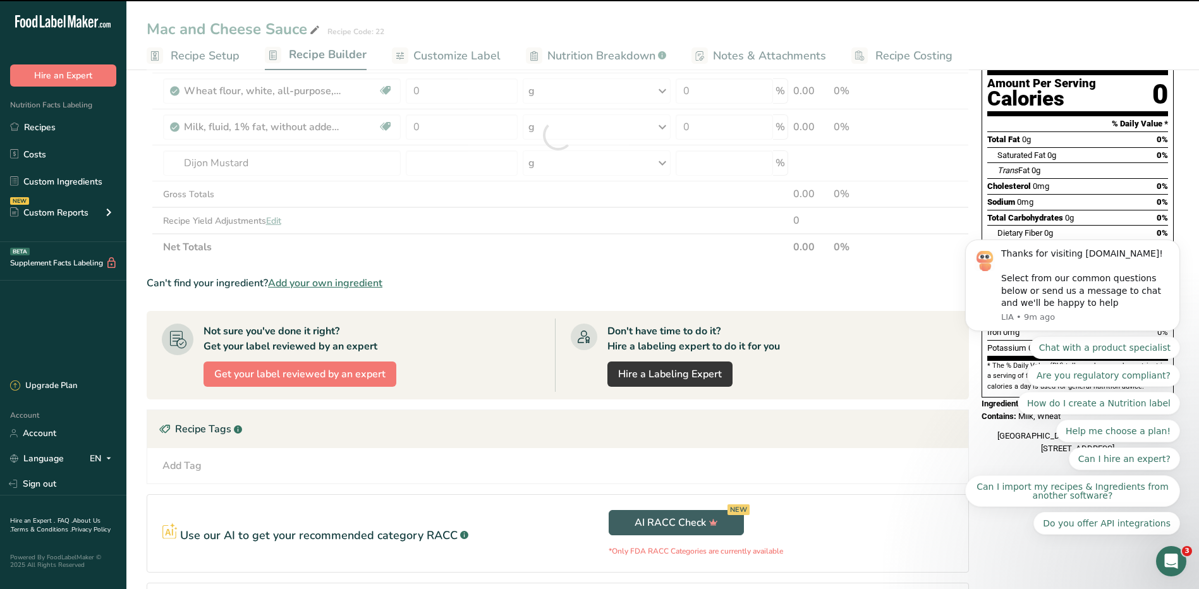
type input "0"
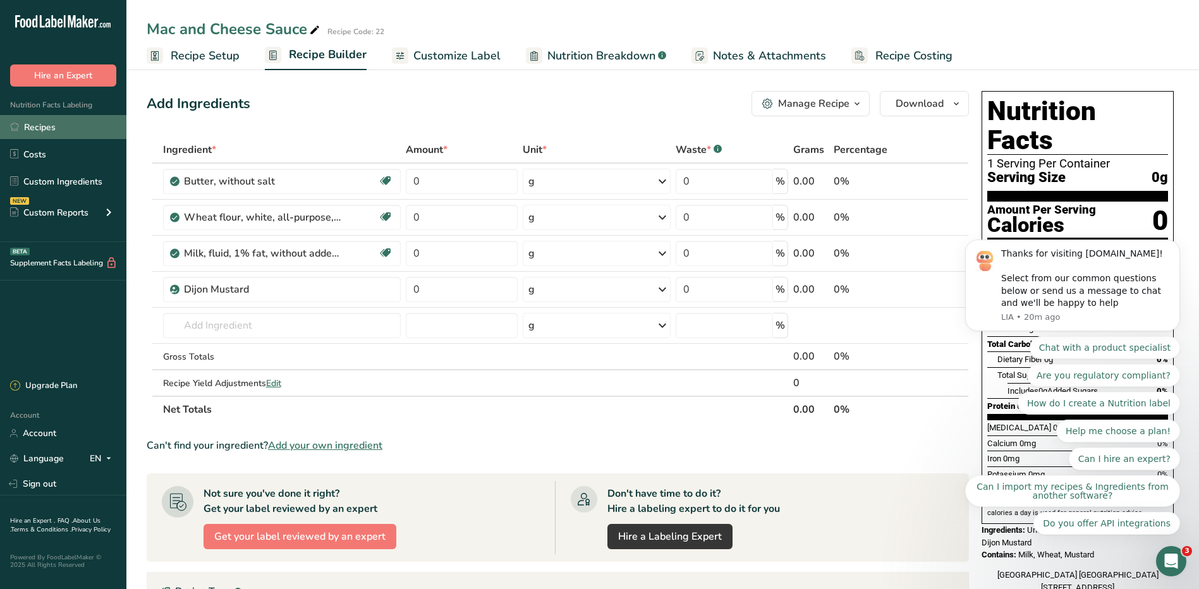
click at [49, 131] on link "Recipes" at bounding box center [63, 127] width 126 height 24
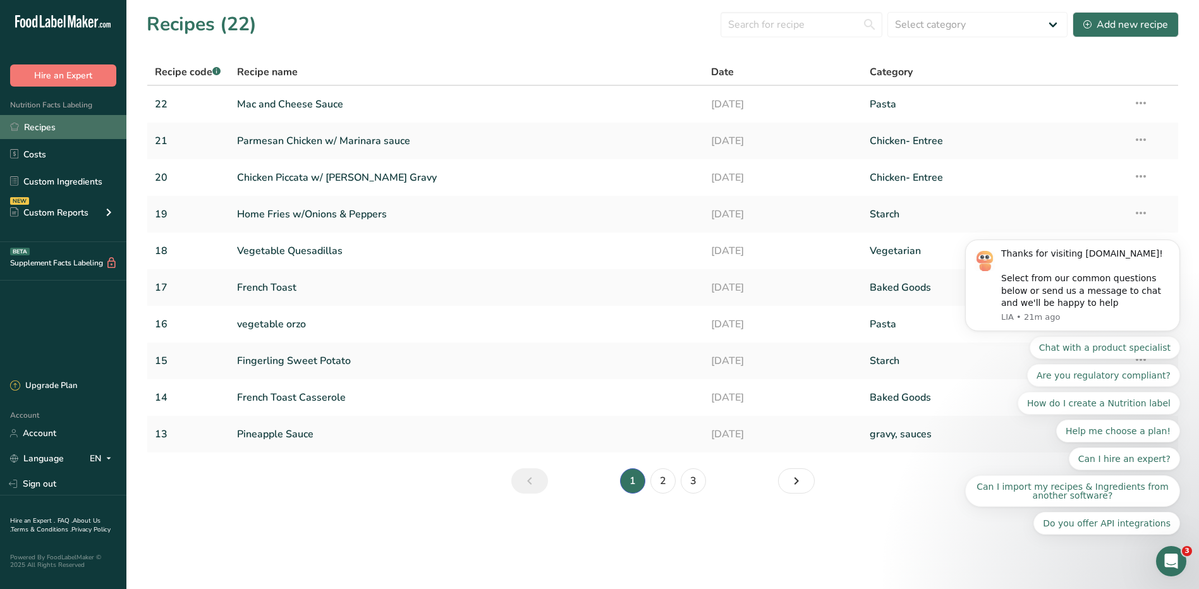
click at [19, 123] on link "Recipes" at bounding box center [63, 127] width 126 height 24
click at [81, 184] on link "Custom Ingredients" at bounding box center [63, 181] width 126 height 24
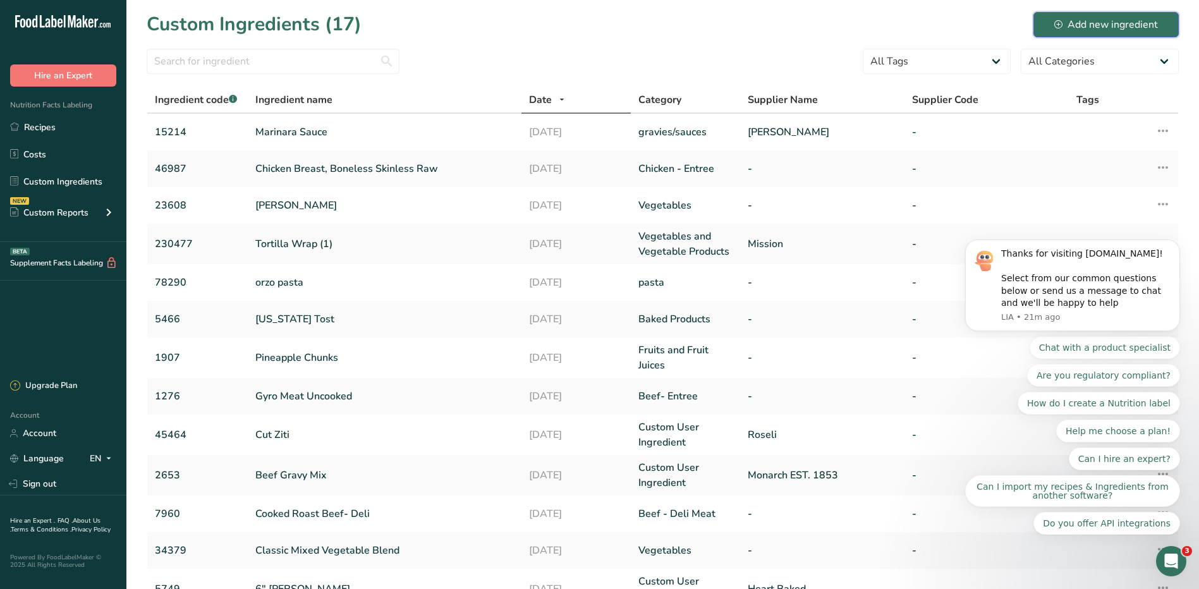
click at [1111, 29] on div "Add new ingredient" at bounding box center [1106, 24] width 104 height 15
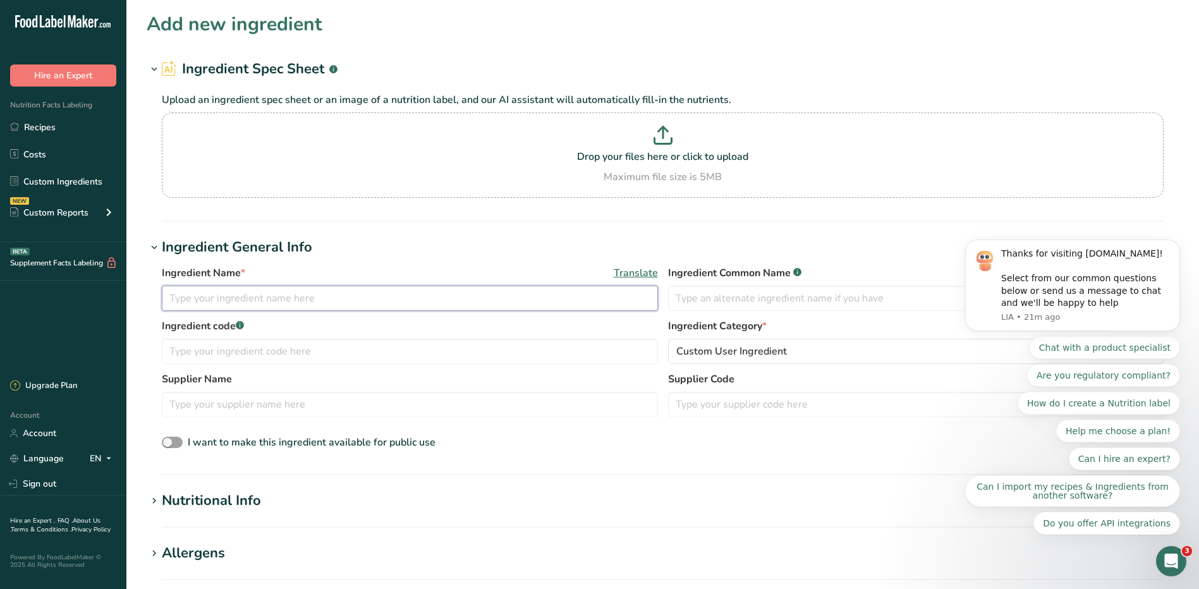
click at [302, 302] on input "text" at bounding box center [410, 298] width 496 height 25
type input "Breaded chicken"
click at [796, 297] on input "text" at bounding box center [916, 298] width 496 height 25
click at [428, 352] on input "text" at bounding box center [410, 351] width 496 height 25
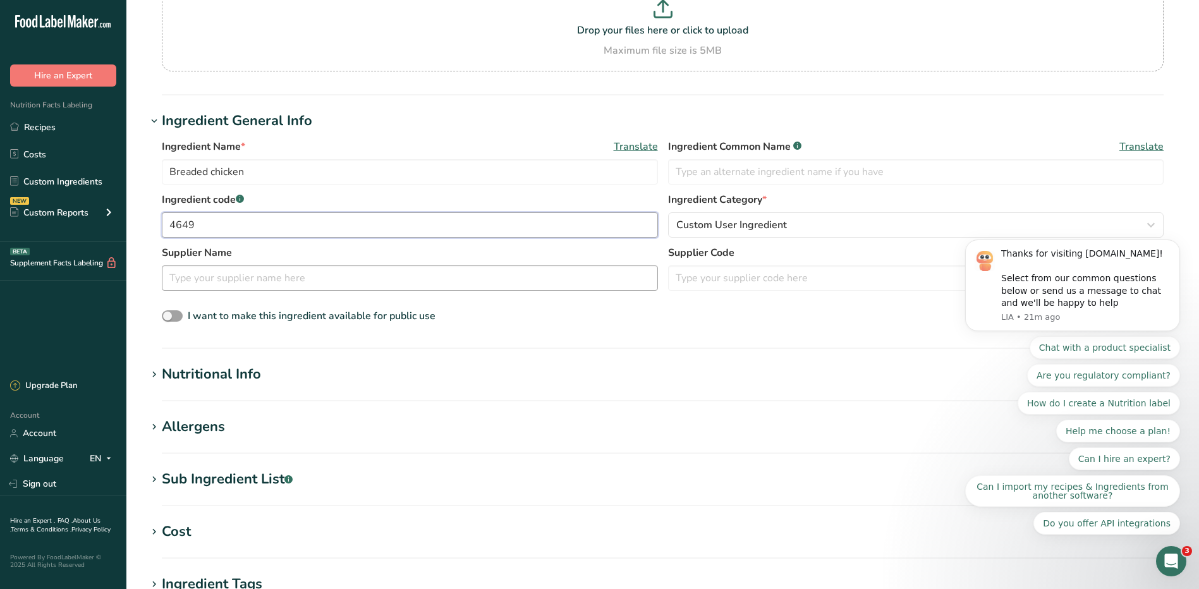
scroll to position [253, 0]
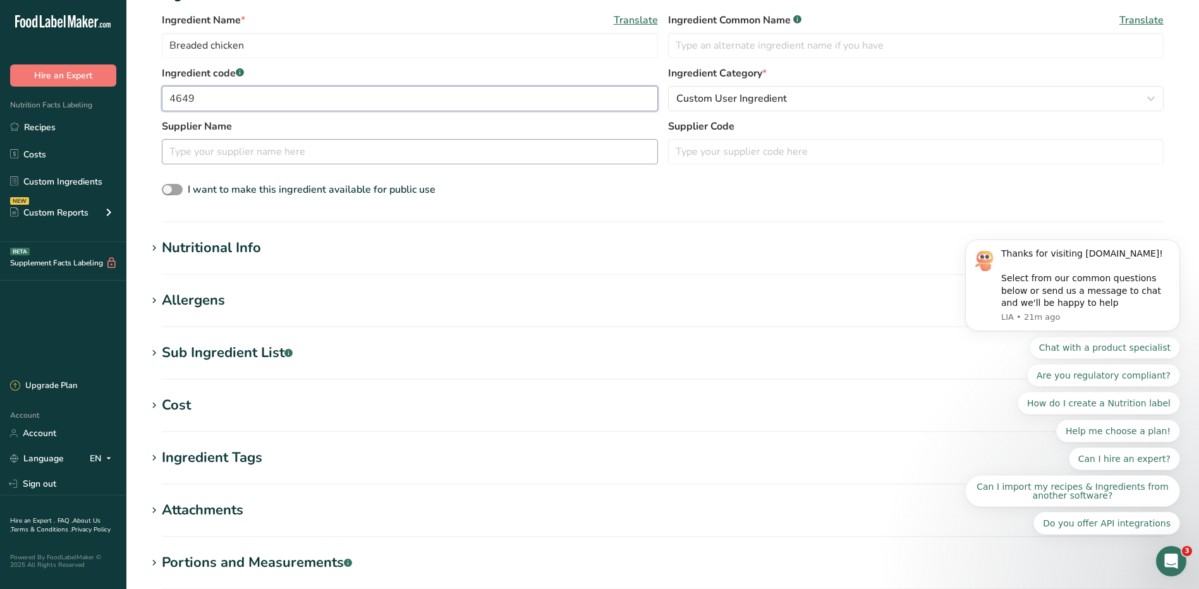
type input "4649"
click at [261, 152] on input "text" at bounding box center [410, 151] width 496 height 25
type input "Stony Brook Eastern Long Island Hospital"
click at [227, 250] on div "Nutritional Info" at bounding box center [211, 248] width 99 height 21
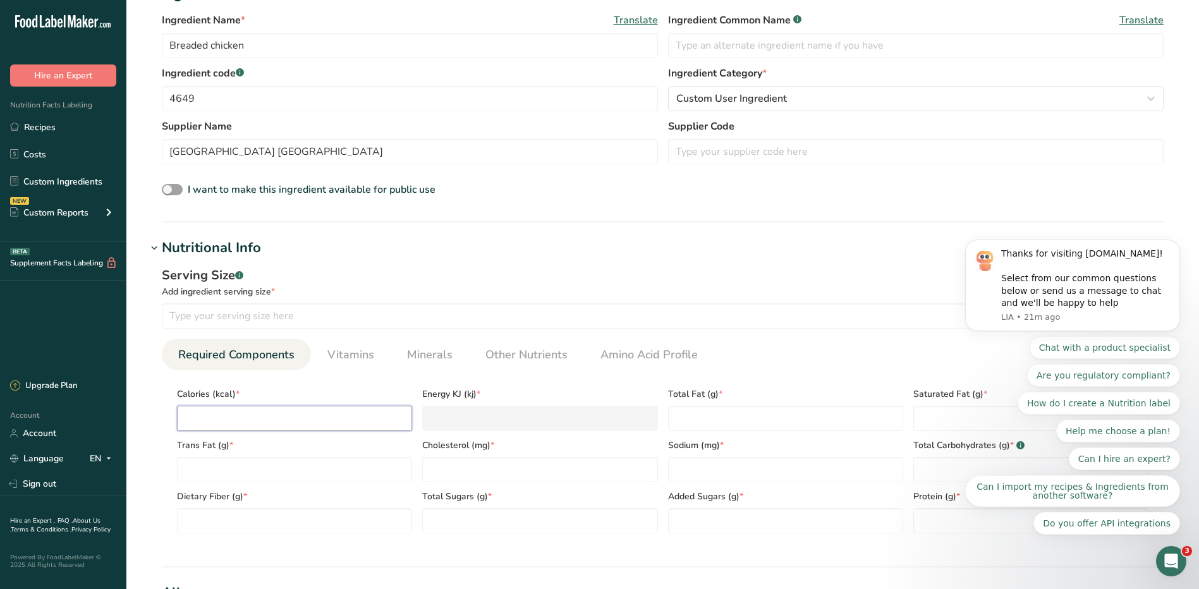
drag, startPoint x: 295, startPoint y: 415, endPoint x: 295, endPoint y: 391, distance: 24.7
click at [295, 411] on input "number" at bounding box center [294, 418] width 235 height 25
type input "2"
type KJ "8.4"
type input "22"
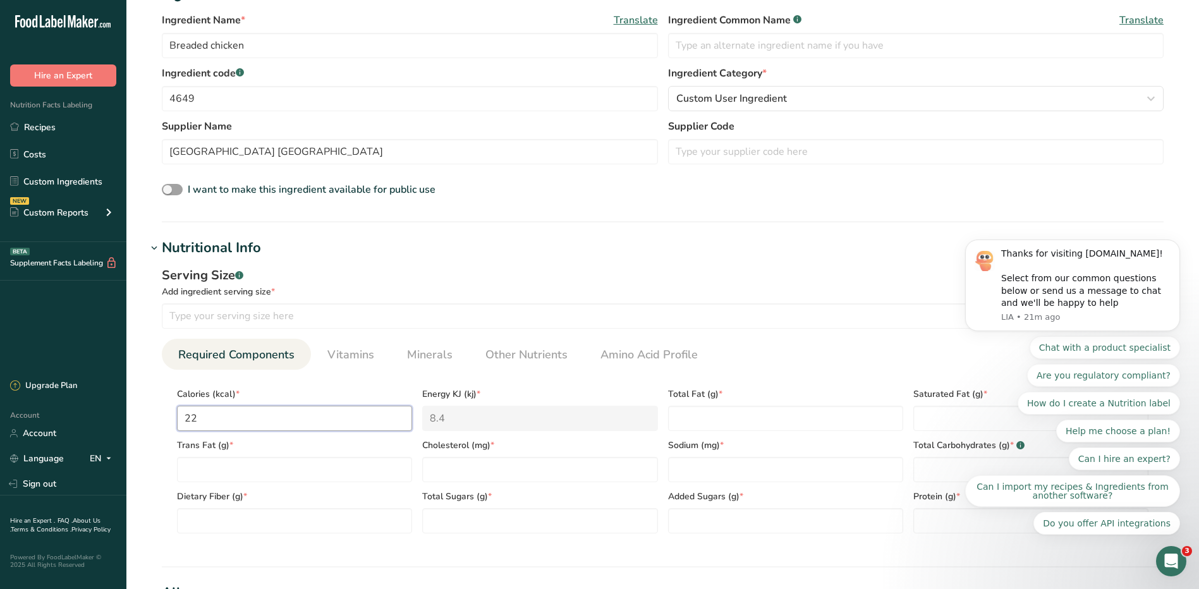
type KJ "92"
type input "220"
type KJ "920.5"
type input "220"
click at [730, 417] on Fat "number" at bounding box center [785, 418] width 235 height 25
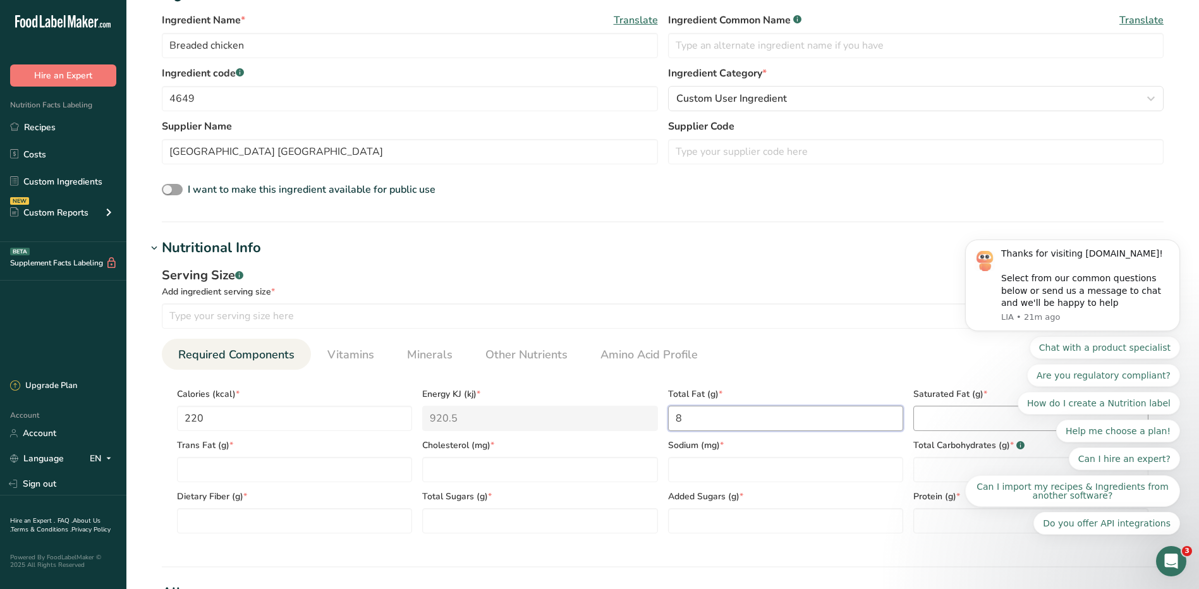
type Fat "8"
click at [946, 426] on Fat "number" at bounding box center [1030, 418] width 235 height 25
type Fat "1.5"
click at [336, 478] on Fat "number" at bounding box center [294, 469] width 235 height 25
type Fat "0.07"
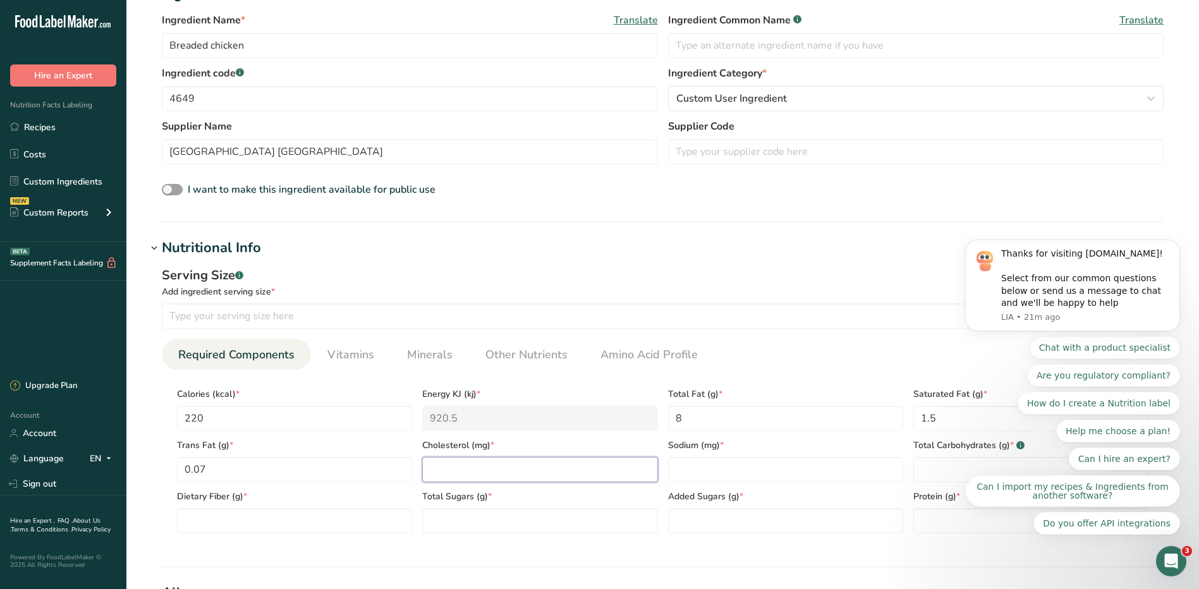
click at [575, 478] on input "number" at bounding box center [539, 469] width 235 height 25
type input "35"
click at [680, 469] on input "number" at bounding box center [785, 469] width 235 height 25
type input "580"
click at [915, 473] on Carbohydrates "number" at bounding box center [1030, 469] width 235 height 25
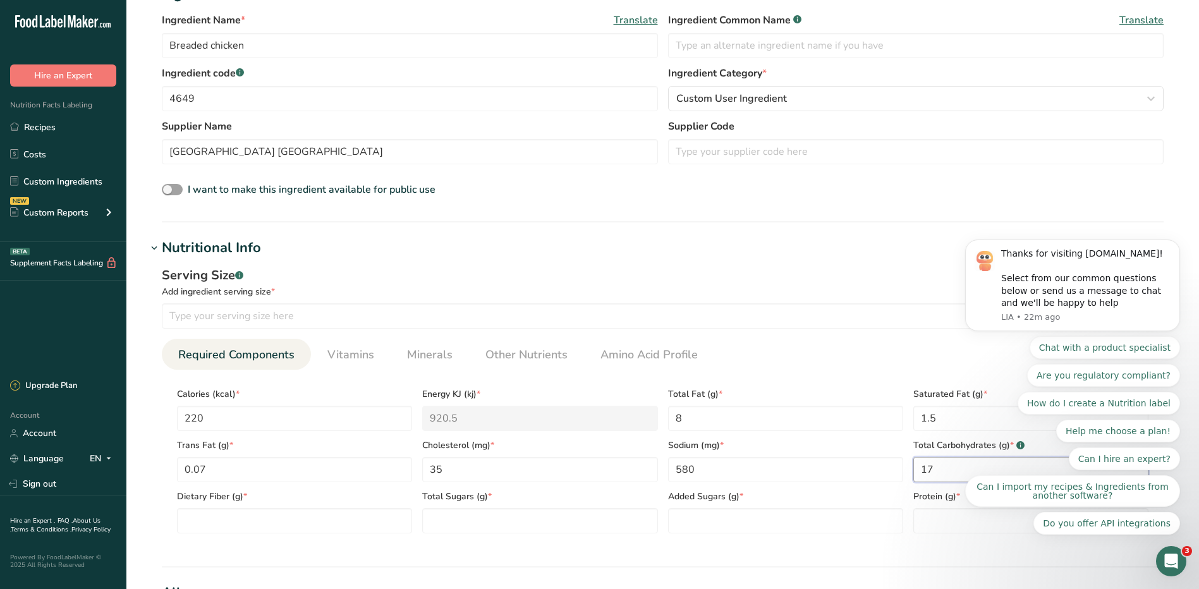
scroll to position [316, 0]
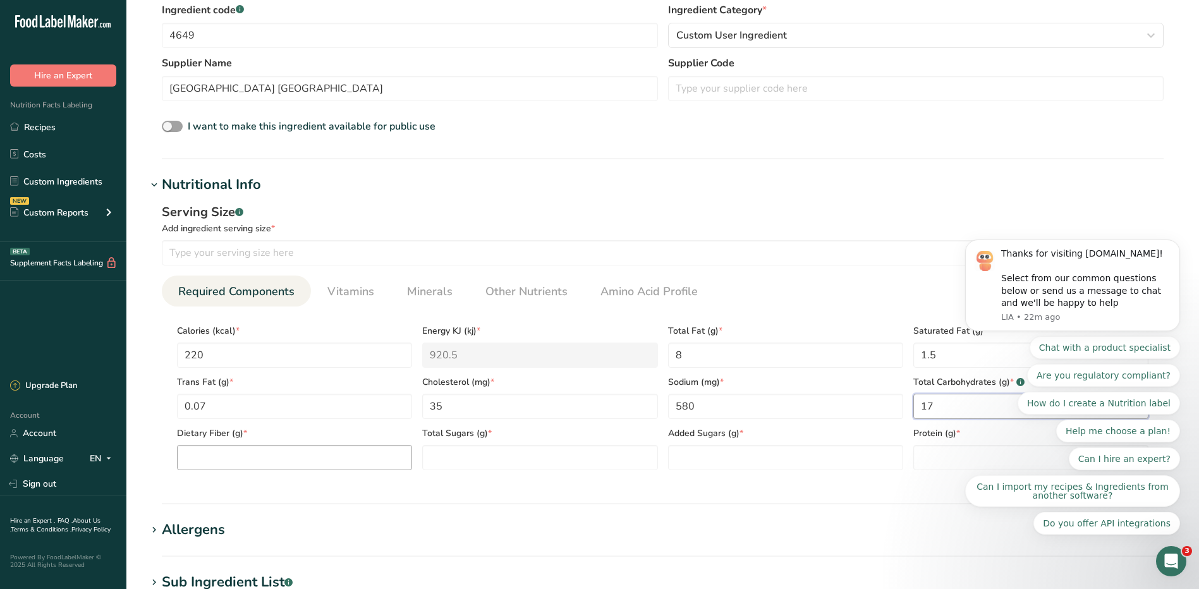
type Carbohydrates "17"
click at [396, 461] on Fiber "number" at bounding box center [294, 457] width 235 height 25
type Fiber "1"
click at [561, 471] on section "Calories (kcal) * 220 Energy KJ (kj) * 920.5 Total Fat (g) * 8 Saturated Fat (g…" at bounding box center [663, 394] width 1002 height 174
click at [563, 466] on Sugars "number" at bounding box center [539, 457] width 235 height 25
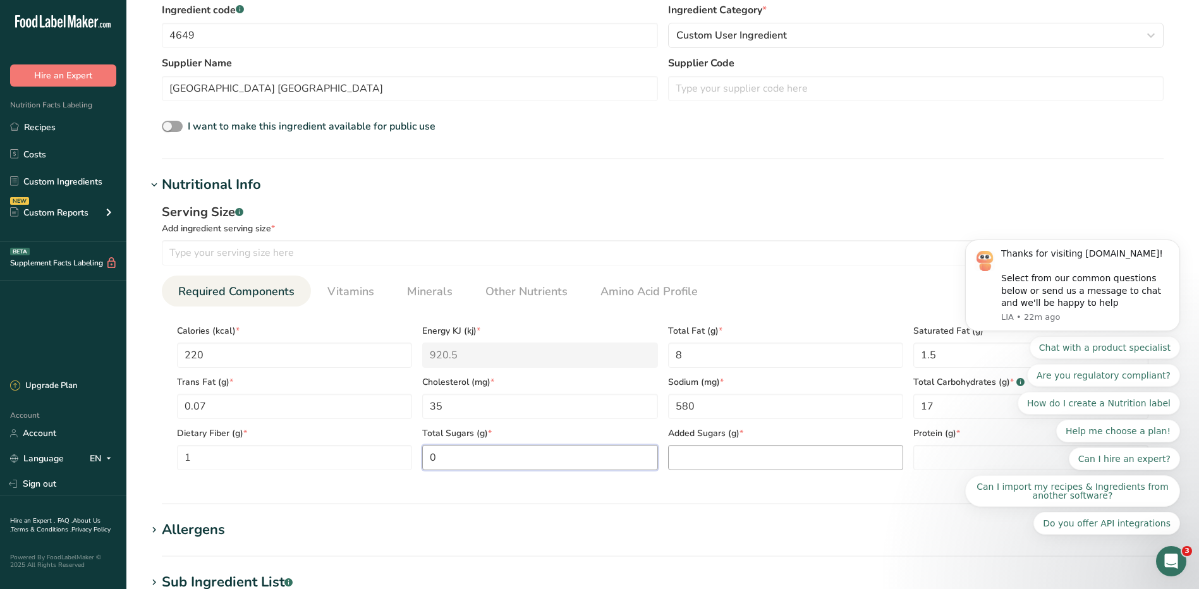
type Sugars "0"
click at [687, 462] on Sugars "number" at bounding box center [785, 457] width 235 height 25
type Sugars "0"
click at [942, 460] on input "number" at bounding box center [1030, 457] width 235 height 25
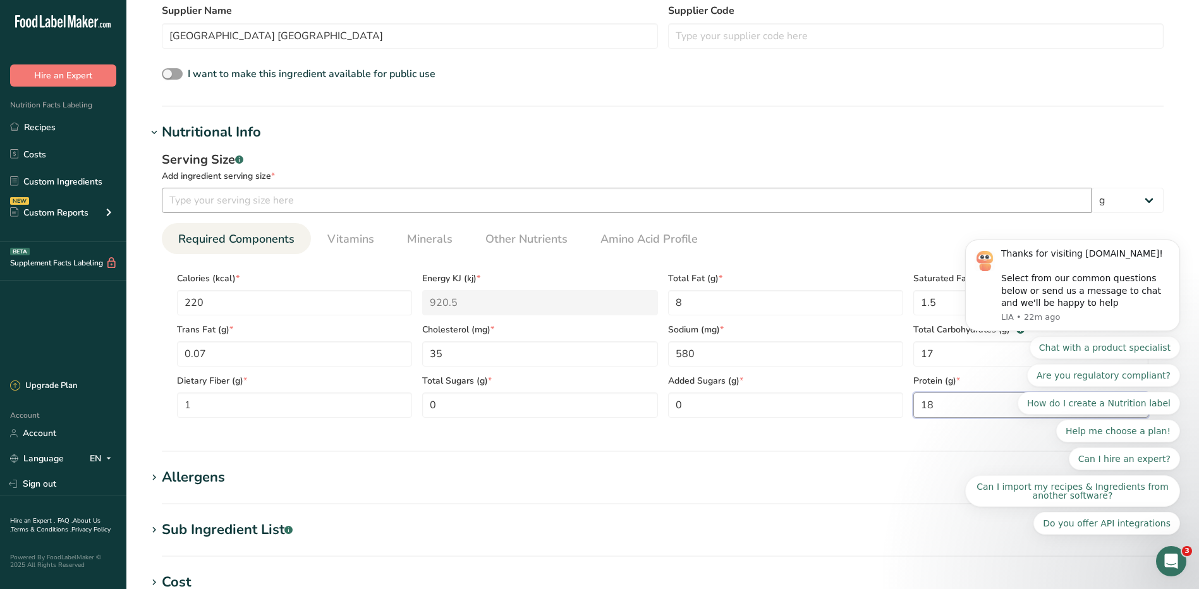
scroll to position [253, 0]
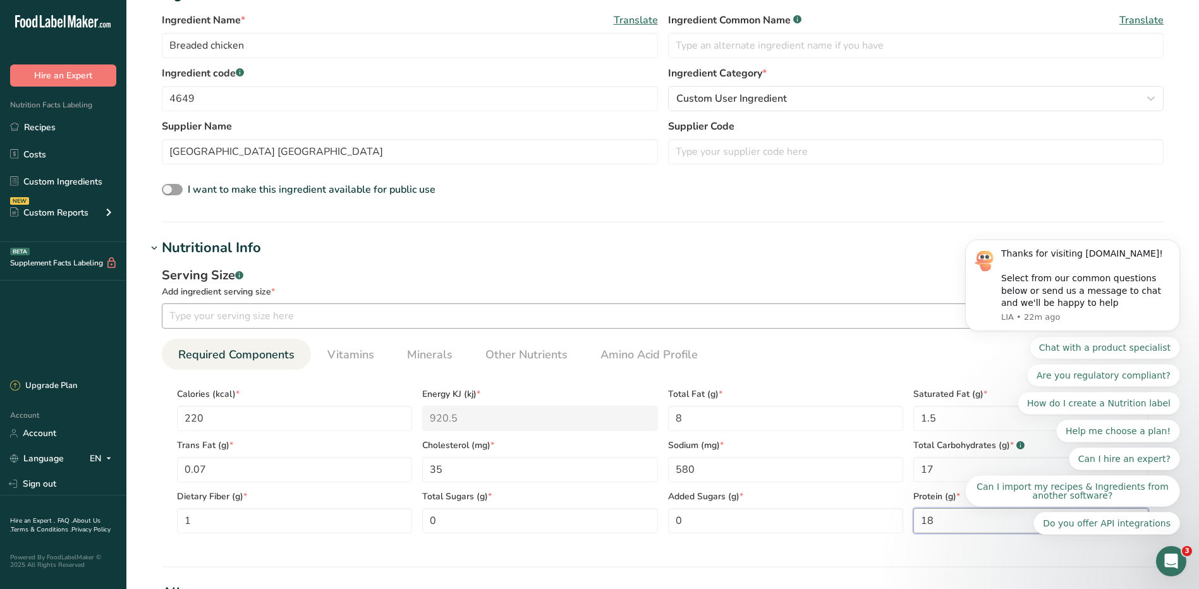
type input "18"
click at [477, 310] on input "number" at bounding box center [627, 315] width 930 height 25
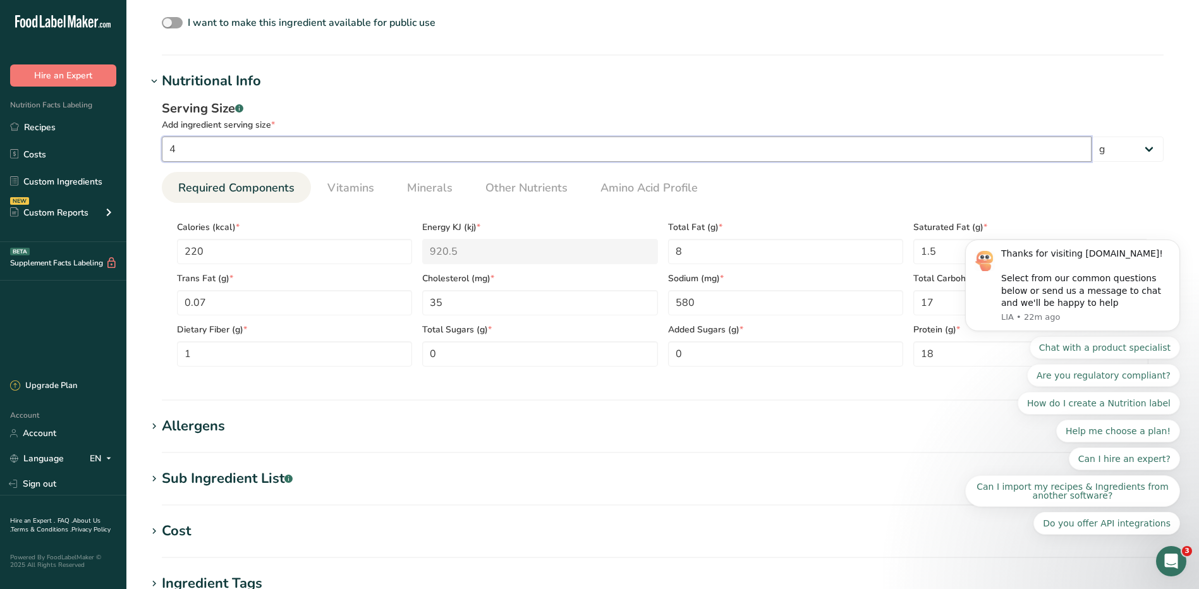
scroll to position [442, 0]
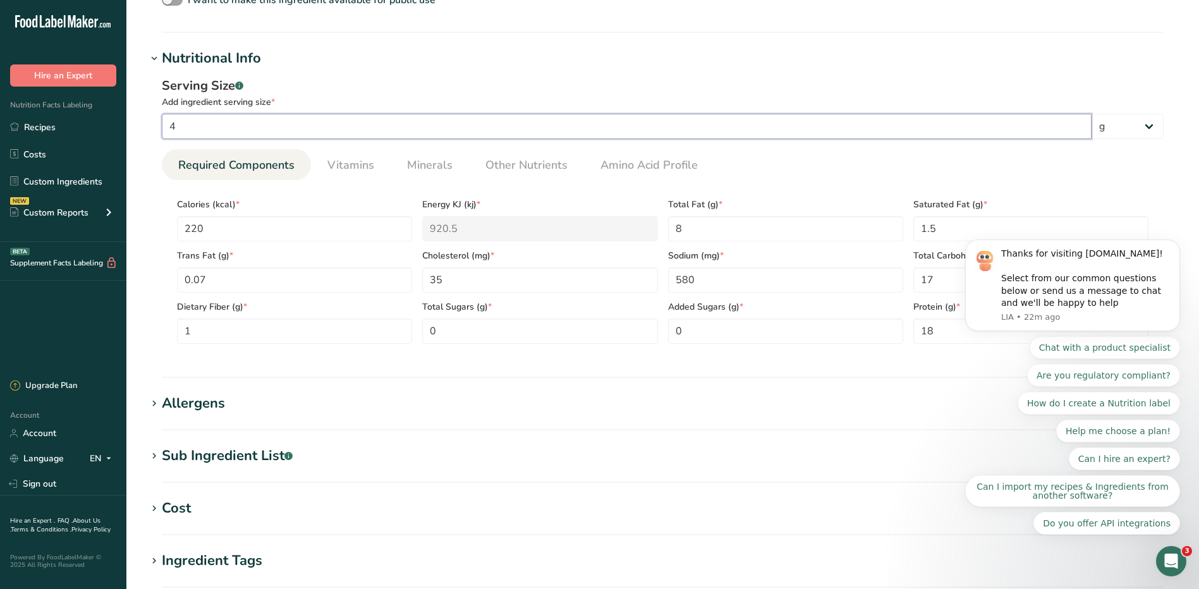
type input "4"
click at [1137, 130] on body "Thanks for visiting FoodLabelMaker.com! Select from our common questions below …" at bounding box center [1072, 316] width 243 height 467
click at [1140, 128] on body "Thanks for visiting FoodLabelMaker.com! Select from our common questions below …" at bounding box center [1072, 316] width 243 height 467
click at [1096, 125] on body "Thanks for visiting FoodLabelMaker.com! Select from our common questions below …" at bounding box center [1072, 316] width 243 height 467
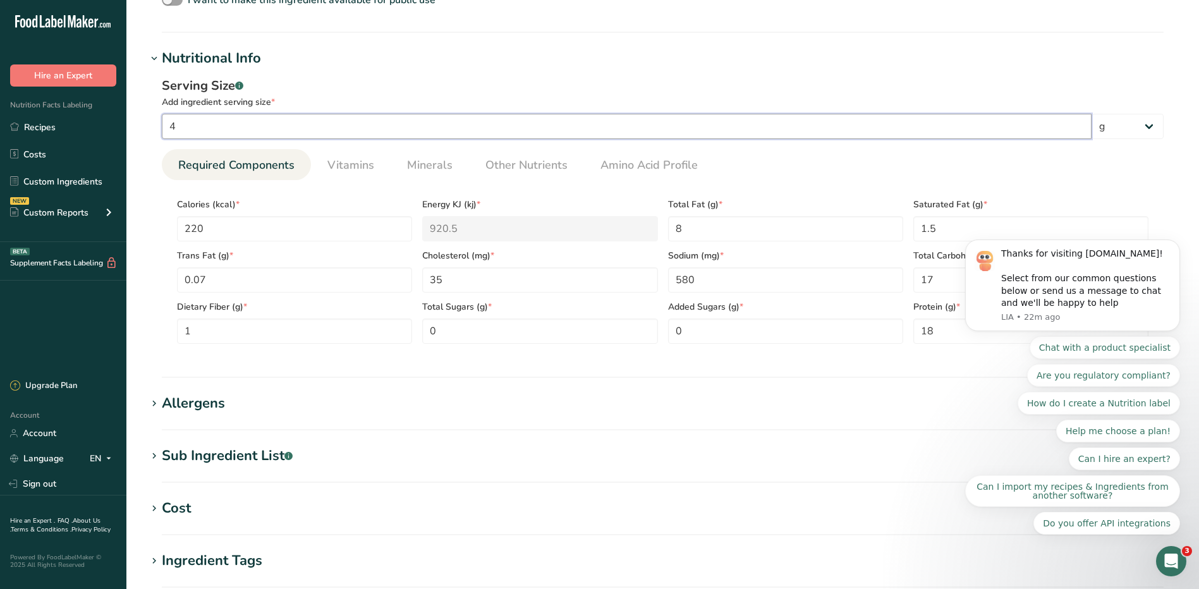
click at [703, 135] on input "4" at bounding box center [627, 126] width 930 height 25
click at [1141, 126] on body "Thanks for visiting FoodLabelMaker.com! Select from our common questions below …" at bounding box center [1072, 316] width 243 height 467
click at [1144, 127] on body "Thanks for visiting FoodLabelMaker.com! Select from our common questions below …" at bounding box center [1072, 316] width 243 height 467
click at [1141, 125] on body "Thanks for visiting FoodLabelMaker.com! Select from our common questions below …" at bounding box center [1072, 316] width 243 height 467
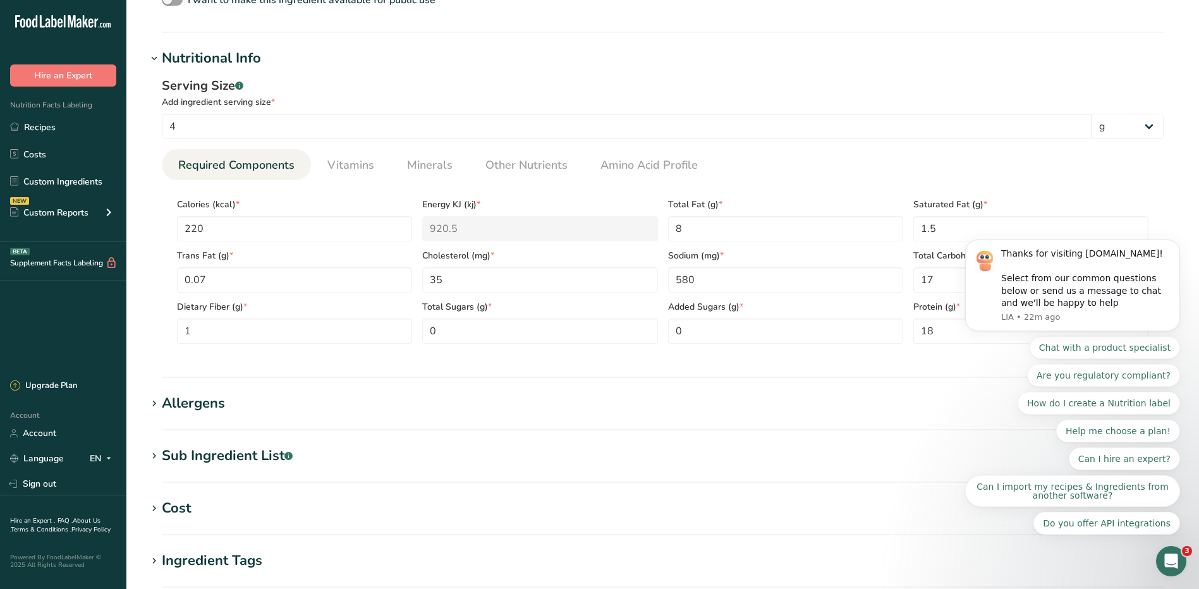
click at [1141, 125] on body "Thanks for visiting FoodLabelMaker.com! Select from our common questions below …" at bounding box center [1072, 316] width 243 height 467
click at [992, 271] on img "message notification from LIA, 22m ago. Thanks for visiting FoodLabelMaker.com!…" at bounding box center [985, 261] width 20 height 20
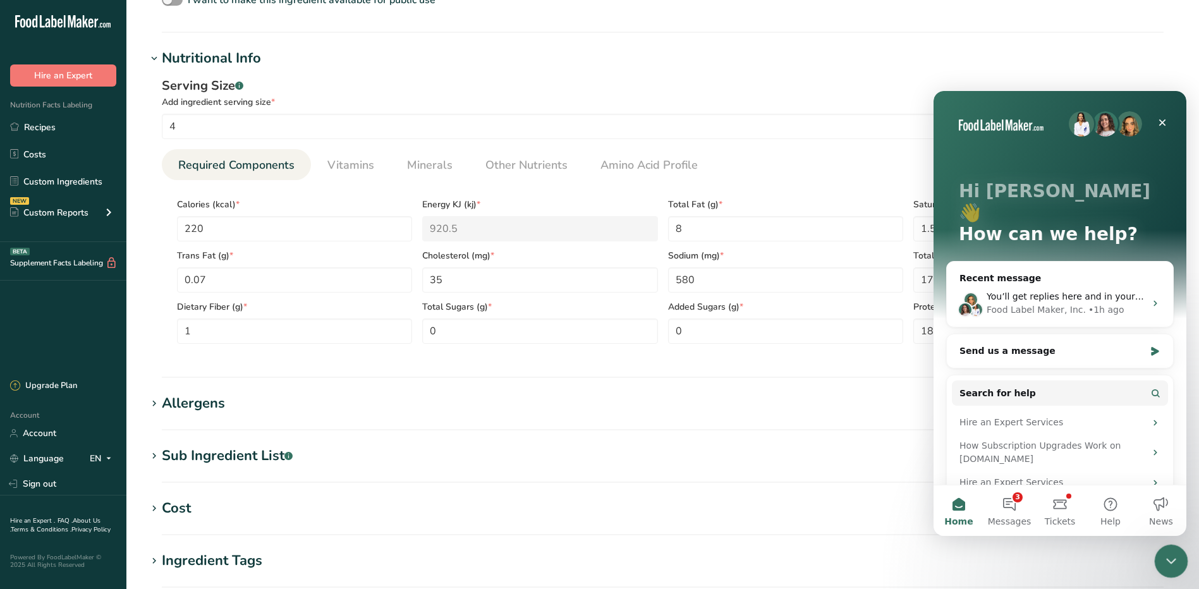
click at [1171, 556] on icon "Close Intercom Messenger" at bounding box center [1169, 559] width 15 height 15
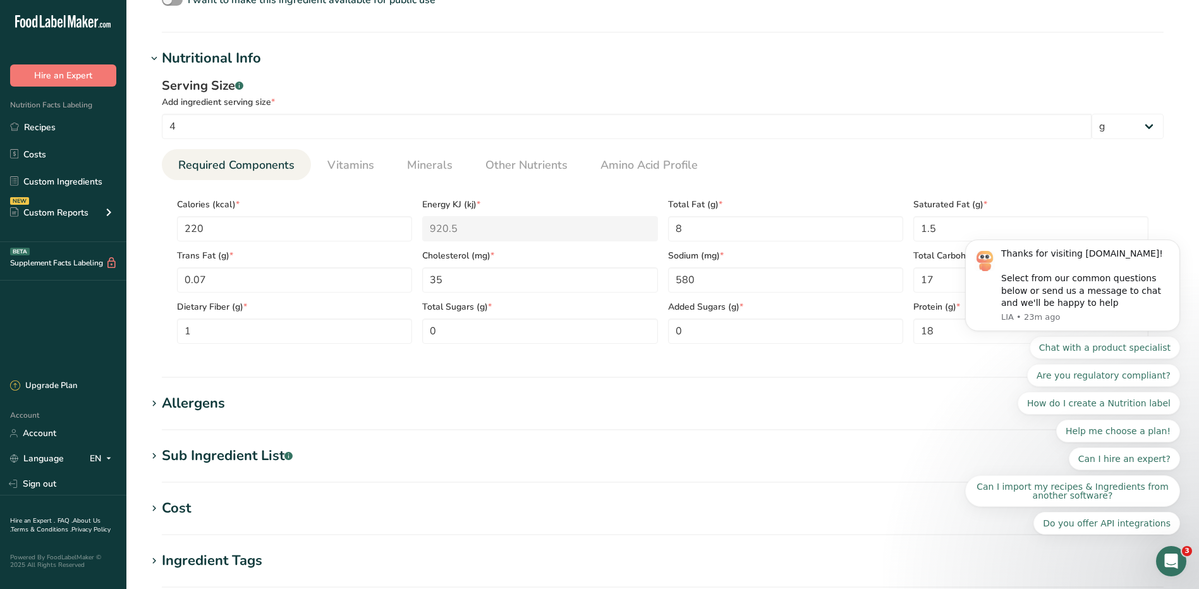
click at [1140, 124] on body "Thanks for visiting FoodLabelMaker.com! Select from our common questions below …" at bounding box center [1072, 316] width 243 height 467
click at [352, 137] on input "4" at bounding box center [627, 126] width 930 height 25
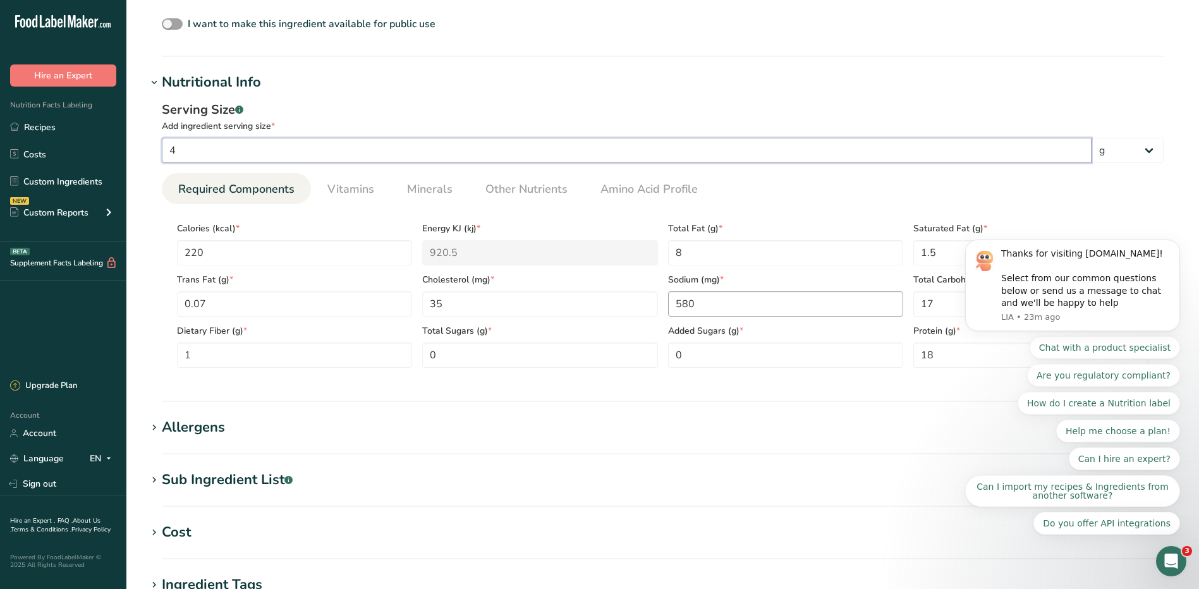
scroll to position [190, 0]
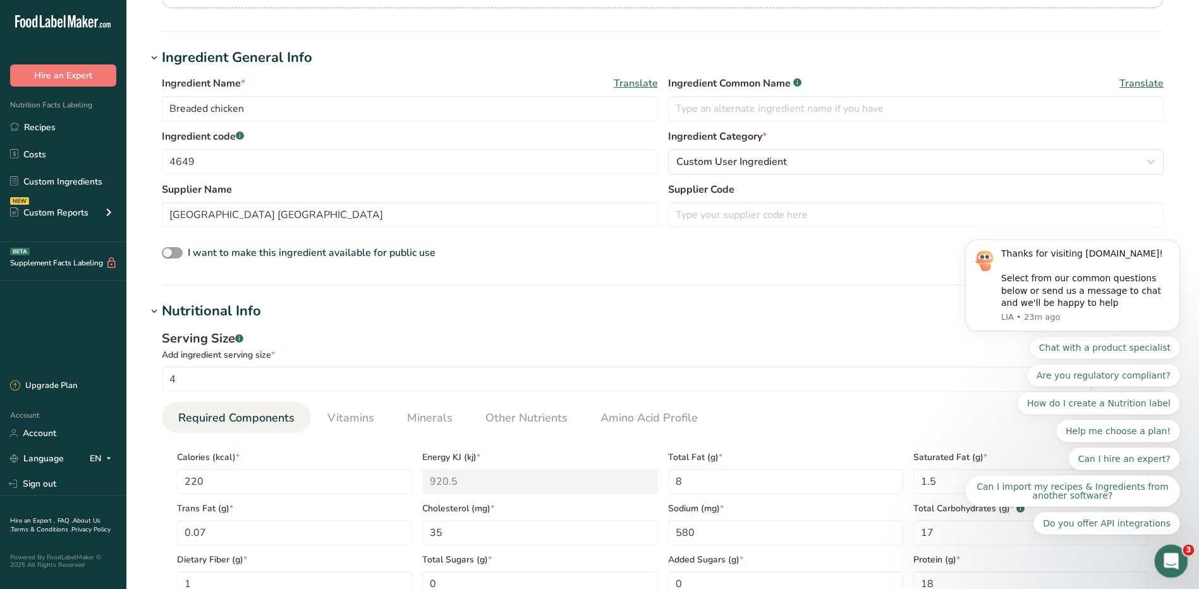
click at [1179, 553] on div "Open Intercom Messenger" at bounding box center [1170, 560] width 42 height 42
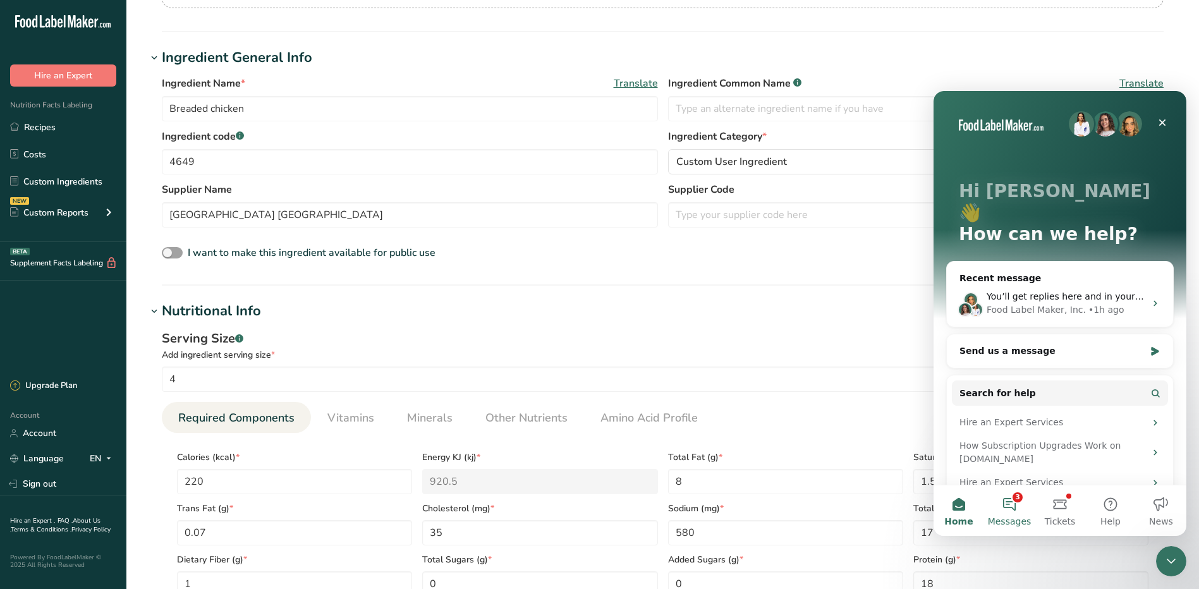
click at [1008, 509] on button "3 Messages" at bounding box center [1009, 510] width 51 height 51
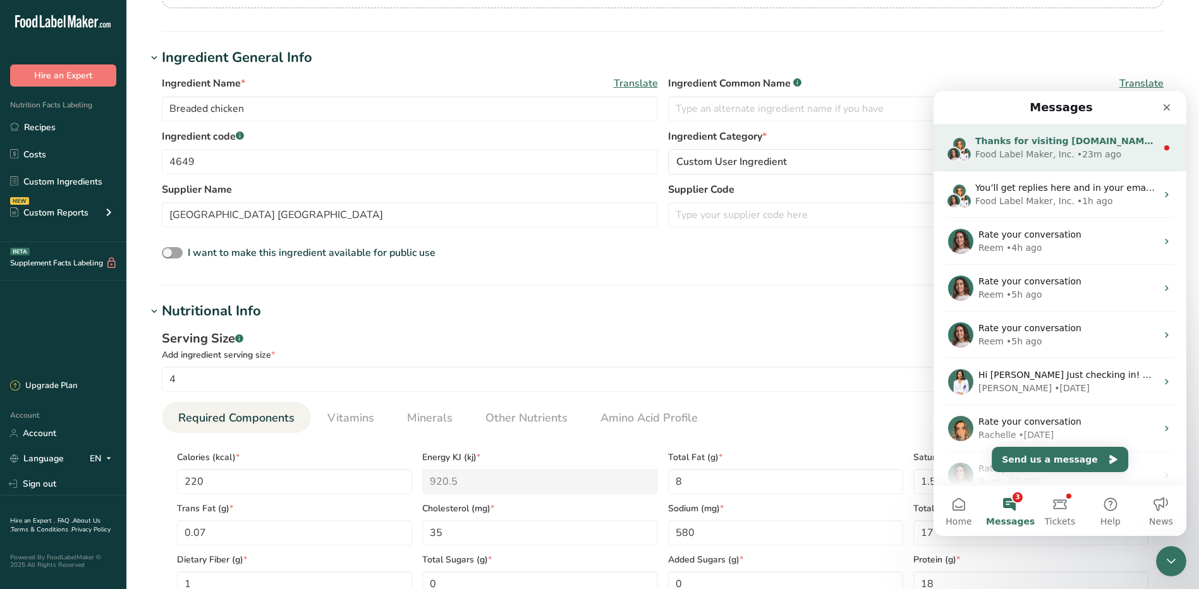
click at [1045, 154] on div "Food Label Maker, Inc." at bounding box center [1024, 154] width 99 height 13
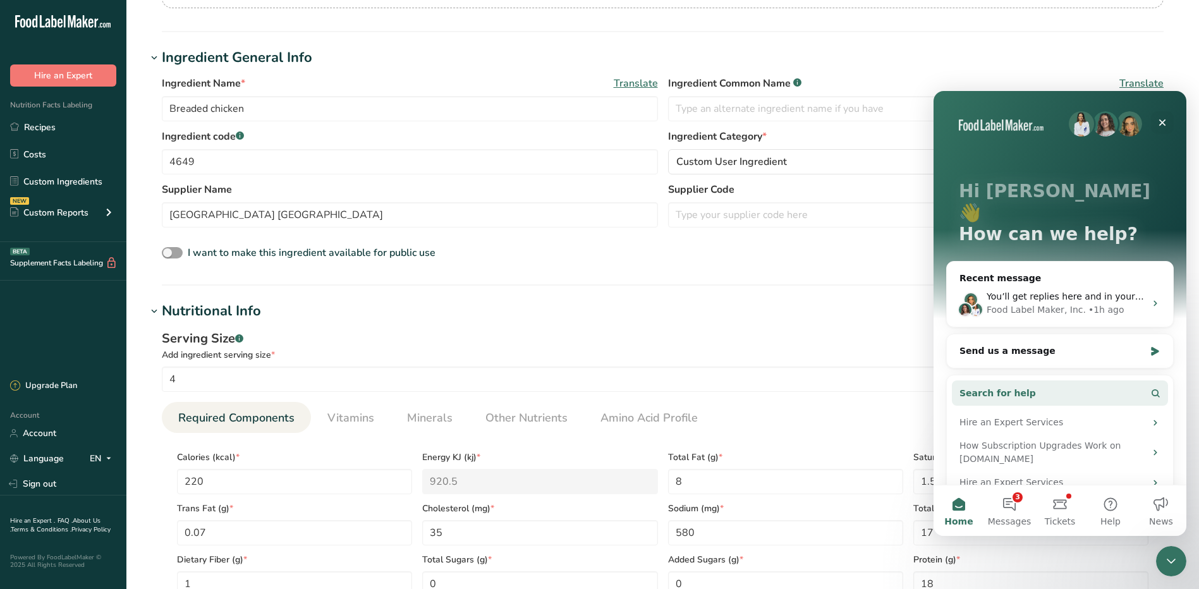
scroll to position [203, 0]
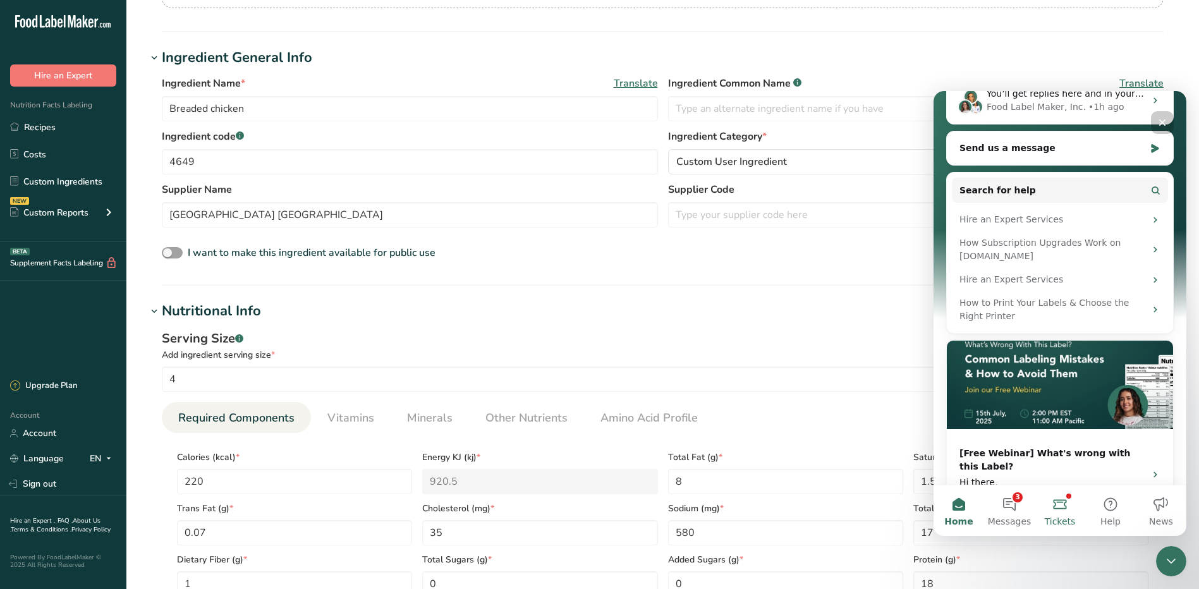
click at [1061, 509] on button "Tickets" at bounding box center [1060, 510] width 51 height 51
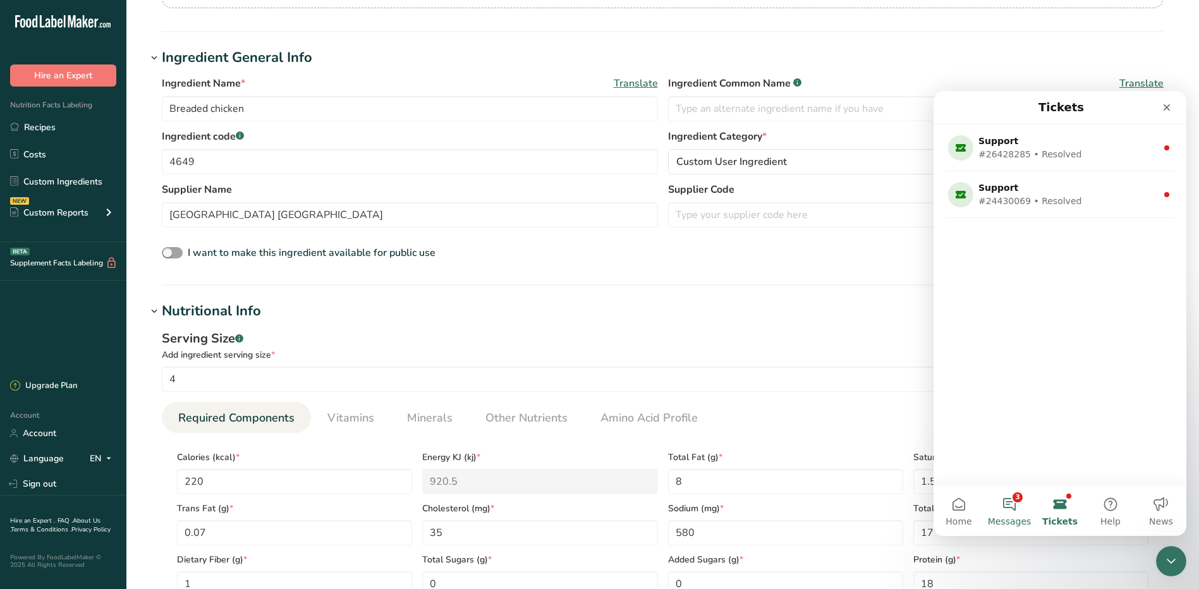
click at [1013, 509] on button "3 Messages" at bounding box center [1009, 510] width 51 height 51
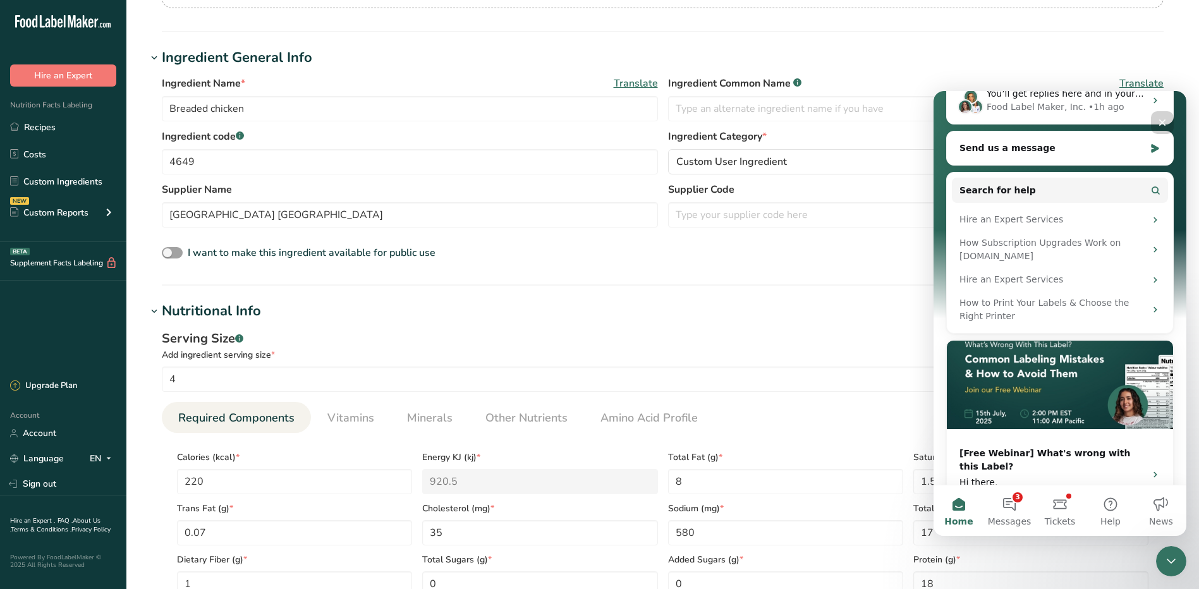
scroll to position [0, 0]
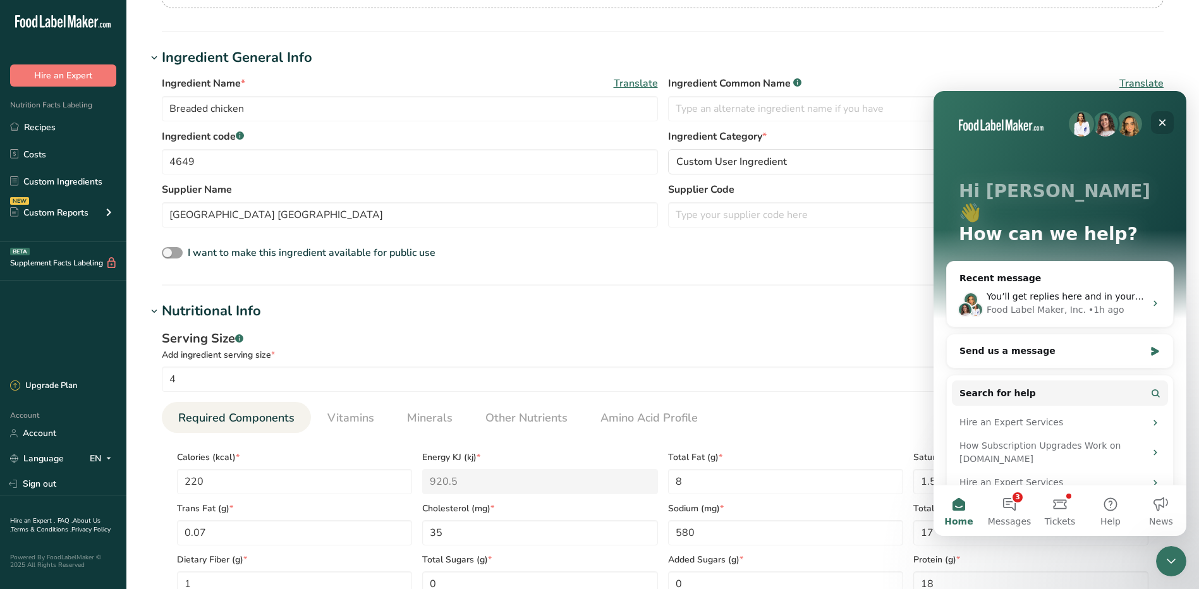
click at [1160, 117] on div "Close" at bounding box center [1162, 122] width 23 height 23
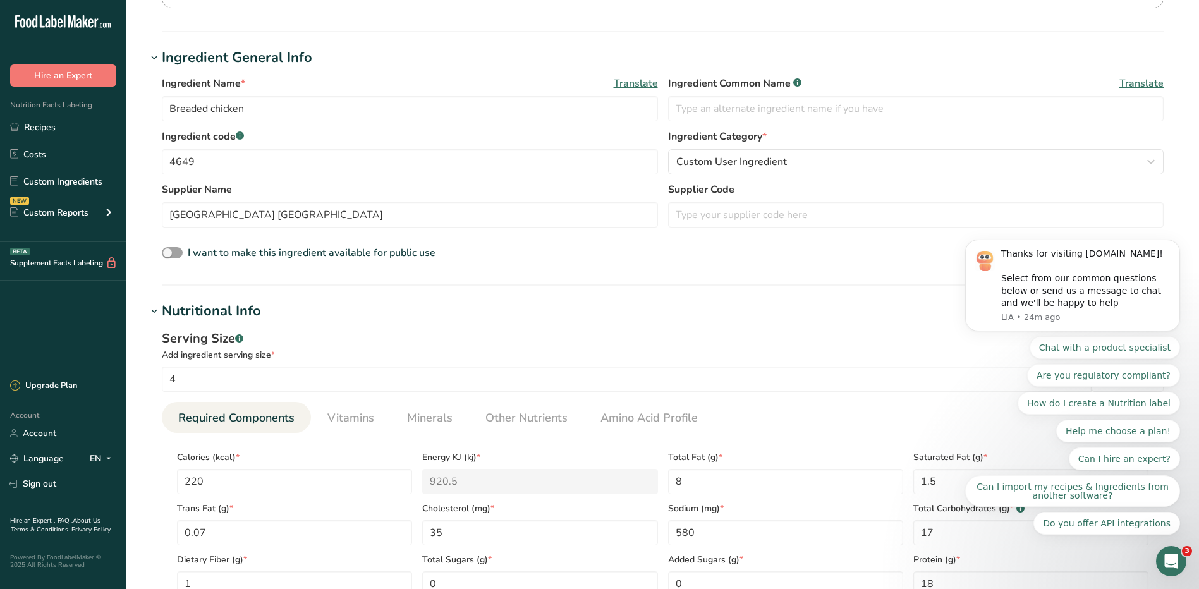
click at [1087, 162] on body "Thanks for visiting FoodLabelMaker.com! Select from our common questions below …" at bounding box center [1072, 316] width 243 height 467
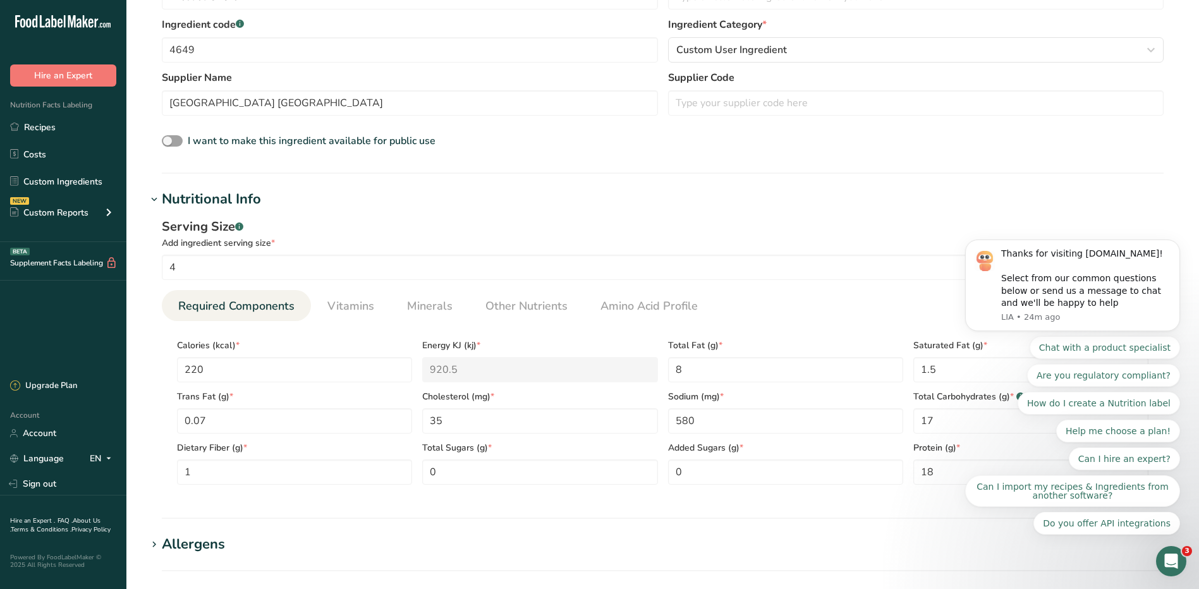
scroll to position [379, 0]
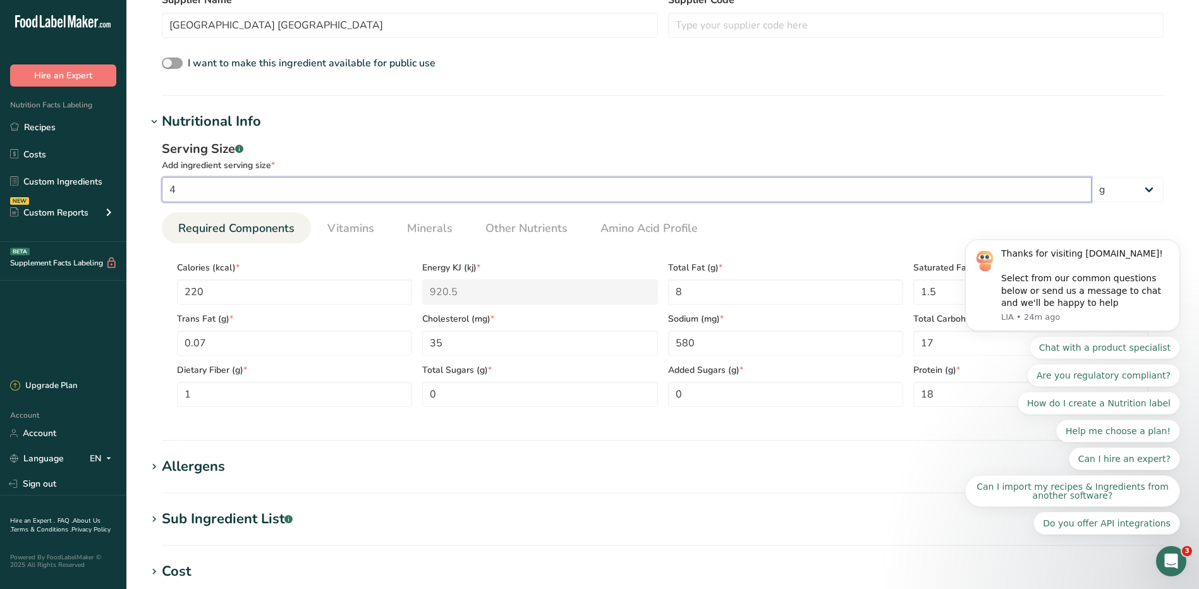
click at [922, 195] on input "4" at bounding box center [627, 189] width 930 height 25
click at [1113, 185] on body "Thanks for visiting FoodLabelMaker.com! Select from our common questions below …" at bounding box center [1072, 316] width 243 height 467
click at [990, 192] on body "Thanks for visiting FoodLabelMaker.com! Select from our common questions below …" at bounding box center [1072, 316] width 243 height 467
click at [915, 188] on input "4" at bounding box center [627, 189] width 930 height 25
click at [1122, 184] on body "Thanks for visiting FoodLabelMaker.com! Select from our common questions below …" at bounding box center [1072, 316] width 243 height 467
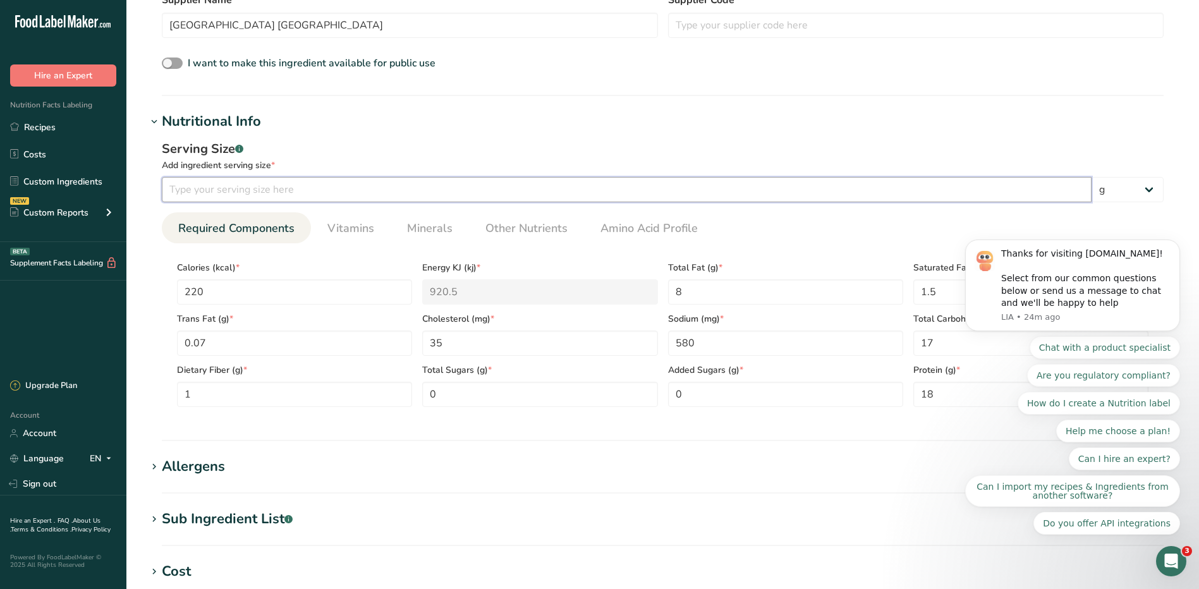
click at [932, 185] on input "number" at bounding box center [627, 189] width 930 height 25
drag, startPoint x: 1092, startPoint y: 192, endPoint x: 1101, endPoint y: 195, distance: 9.2
click at [1101, 195] on body "Thanks for visiting FoodLabelMaker.com! Select from our common questions below …" at bounding box center [1072, 316] width 243 height 467
click at [1102, 195] on body "Thanks for visiting FoodLabelMaker.com! Select from our common questions below …" at bounding box center [1072, 316] width 243 height 467
click at [684, 203] on div "Serving Size .a-a{fill:#347362;}.b-a{fill:#fff;} Add ingredient serving size * …" at bounding box center [663, 278] width 1032 height 293
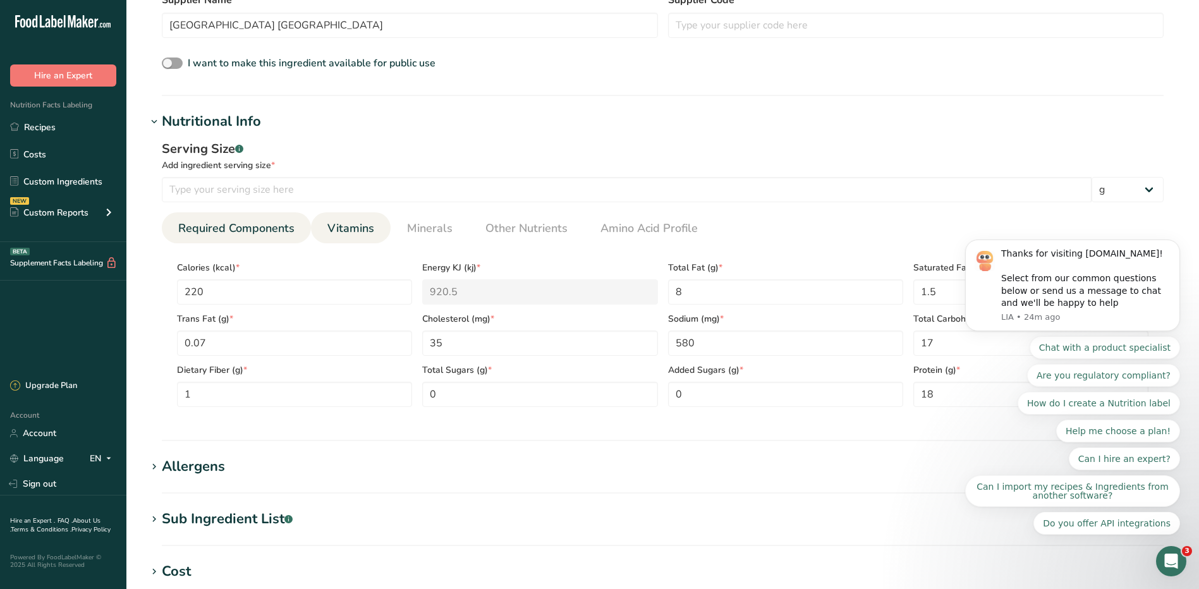
click at [351, 235] on span "Vitamins" at bounding box center [350, 228] width 47 height 17
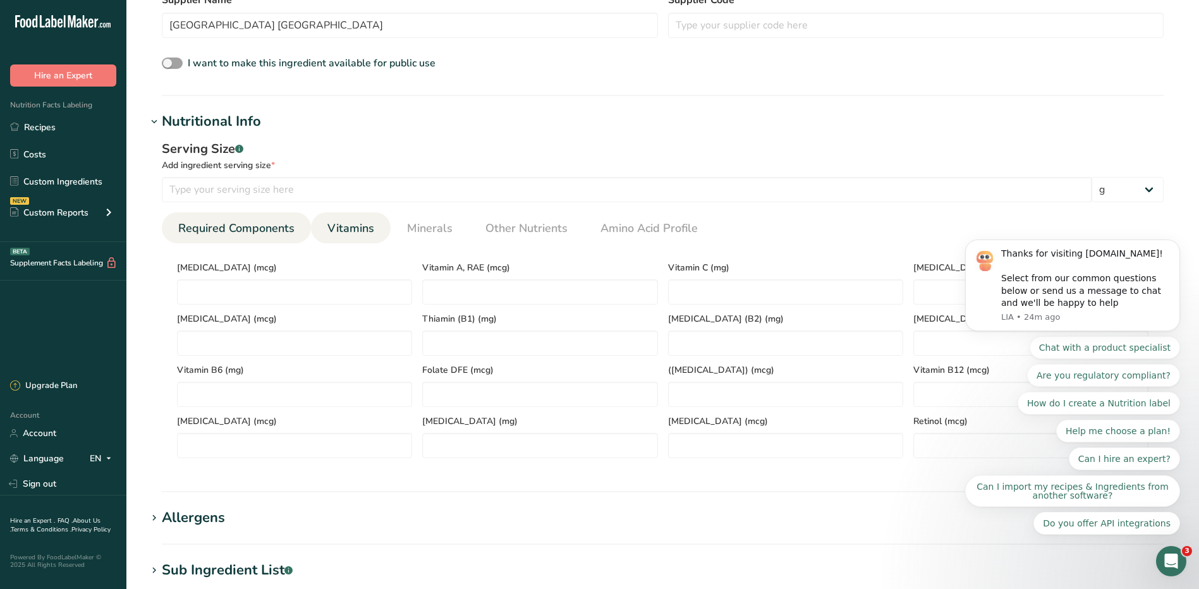
click at [282, 226] on span "Required Components" at bounding box center [236, 228] width 116 height 17
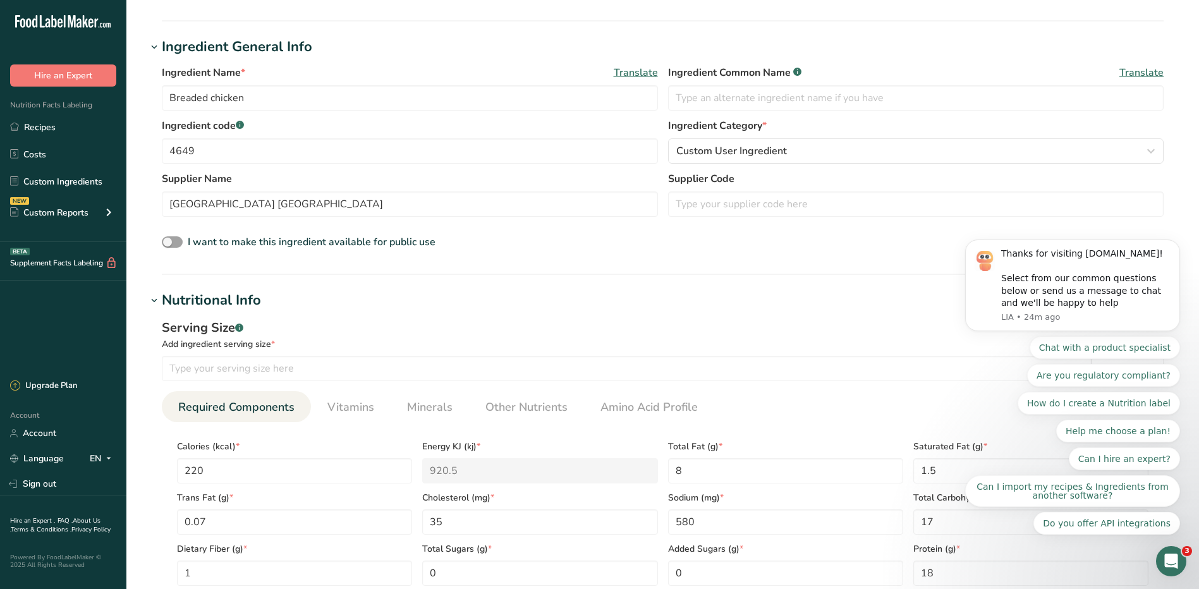
scroll to position [63, 0]
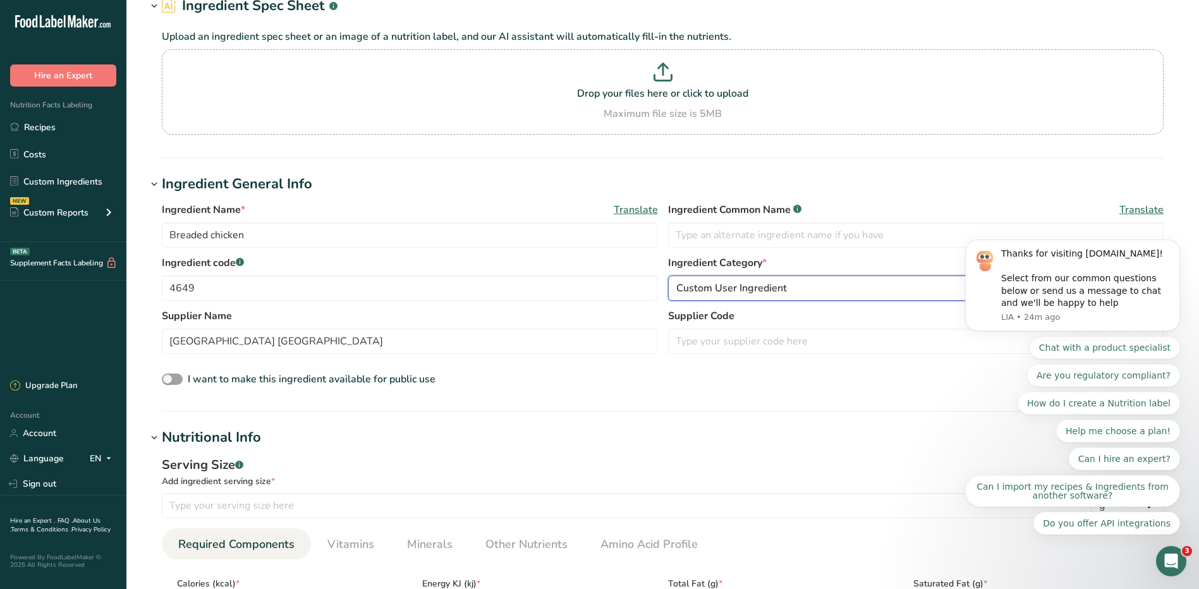
click at [771, 286] on span "Custom User Ingredient" at bounding box center [731, 288] width 111 height 15
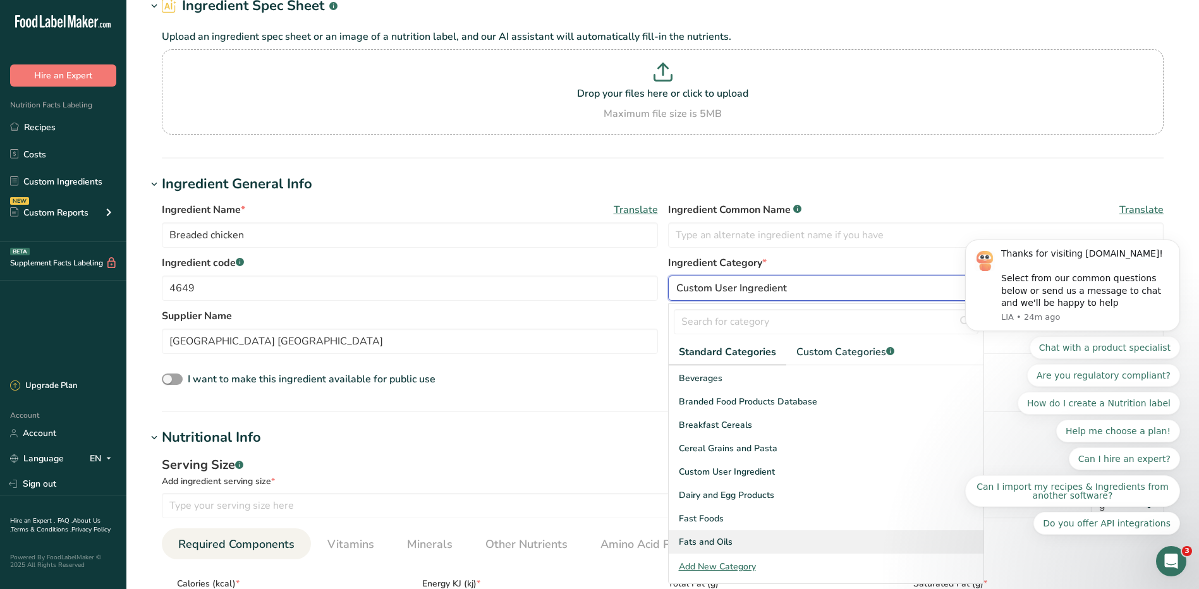
scroll to position [190, 0]
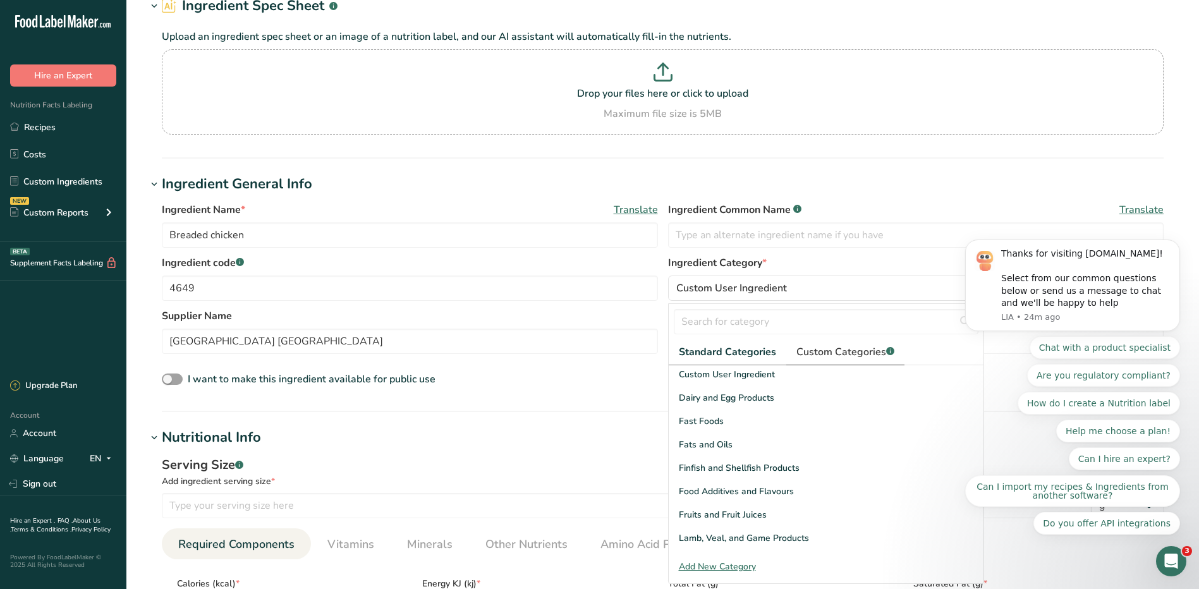
click at [856, 348] on span "Custom Categories .a-a{fill:#347362;}.b-a{fill:#fff;}" at bounding box center [845, 351] width 98 height 15
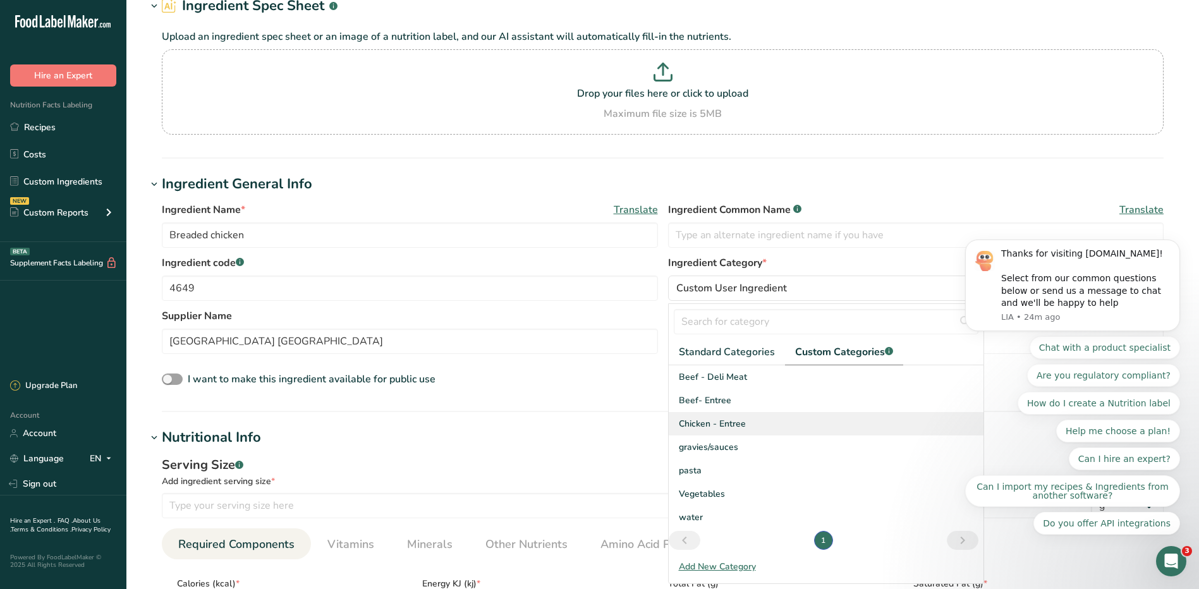
click at [704, 417] on div "Chicken - Entree" at bounding box center [826, 423] width 315 height 23
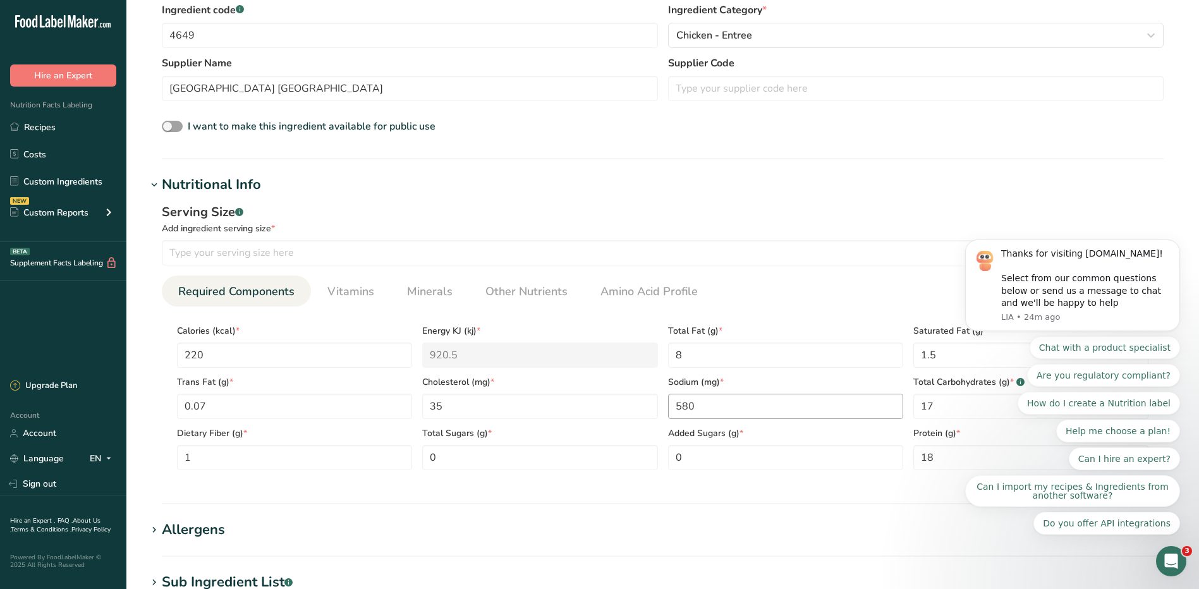
scroll to position [506, 0]
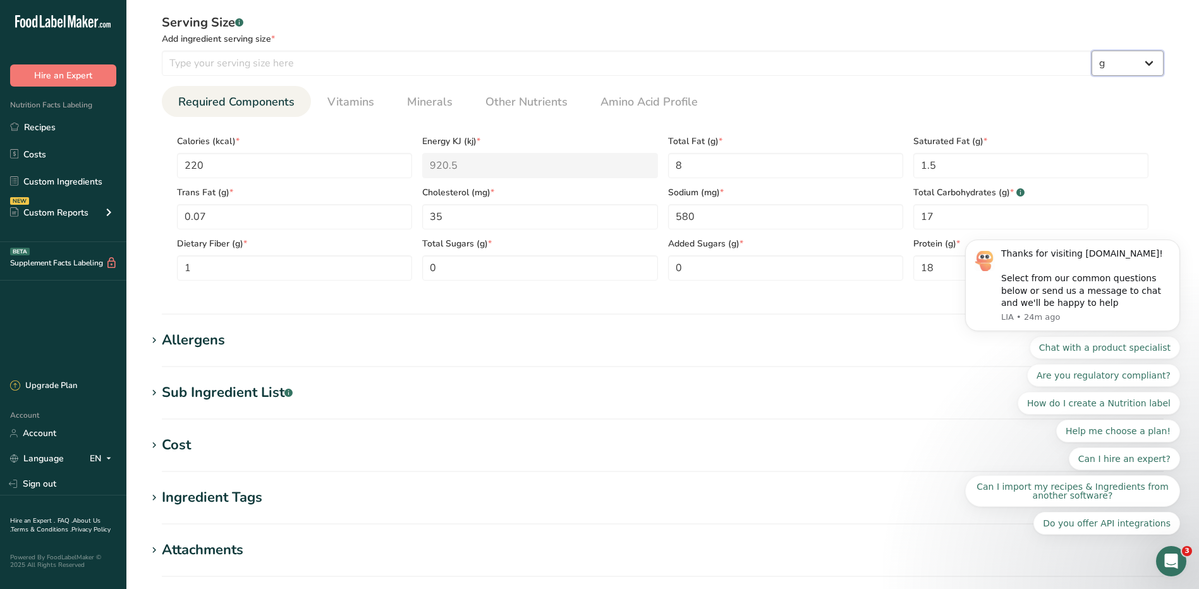
drag, startPoint x: 176, startPoint y: 2, endPoint x: 1148, endPoint y: 64, distance: 973.5
click at [1148, 64] on select "g kg mg mcg lb oz l mL fl oz tbsp tsp cup qt gallon" at bounding box center [1128, 63] width 72 height 25
select select "5"
click at [1092, 51] on select "g kg mg mcg lb oz l mL fl oz tbsp tsp cup qt gallon" at bounding box center [1128, 63] width 72 height 25
click at [409, 64] on input "number" at bounding box center [627, 63] width 930 height 25
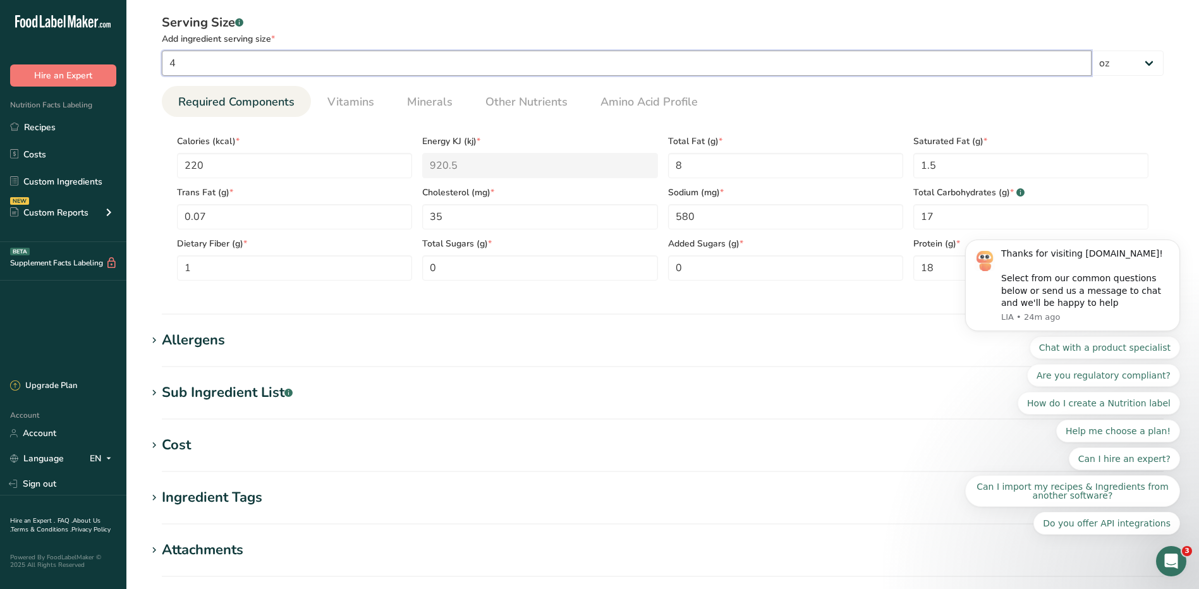
type input "4"
click at [1042, 116] on body "Thanks for visiting FoodLabelMaker.com! Select from our common questions below …" at bounding box center [1072, 316] width 243 height 467
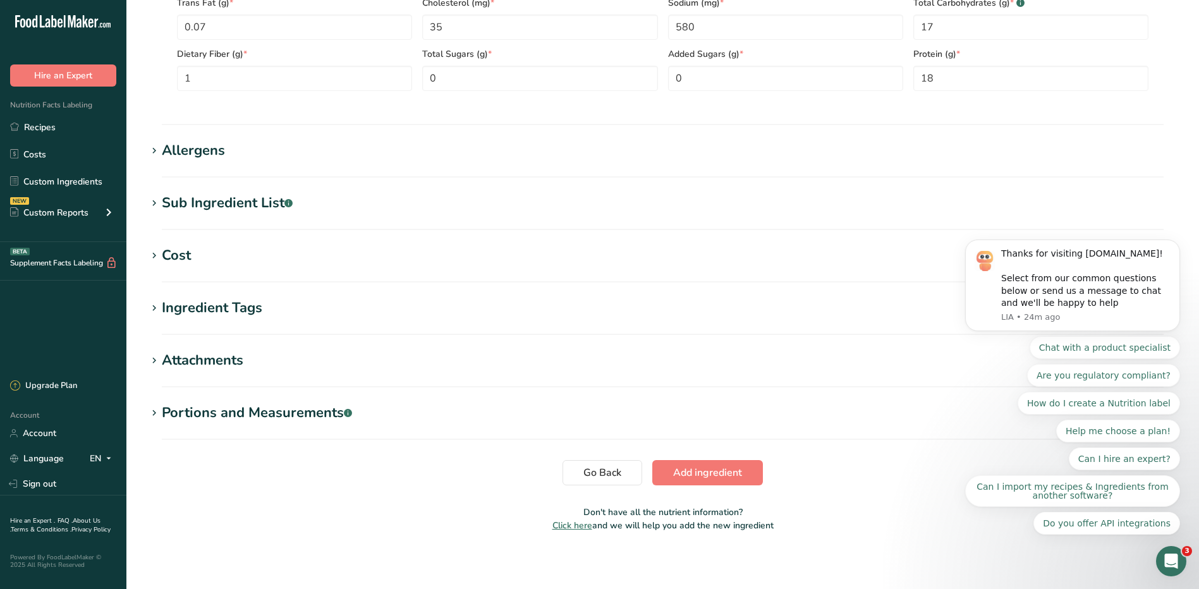
click at [204, 146] on div "Allergens" at bounding box center [193, 150] width 63 height 21
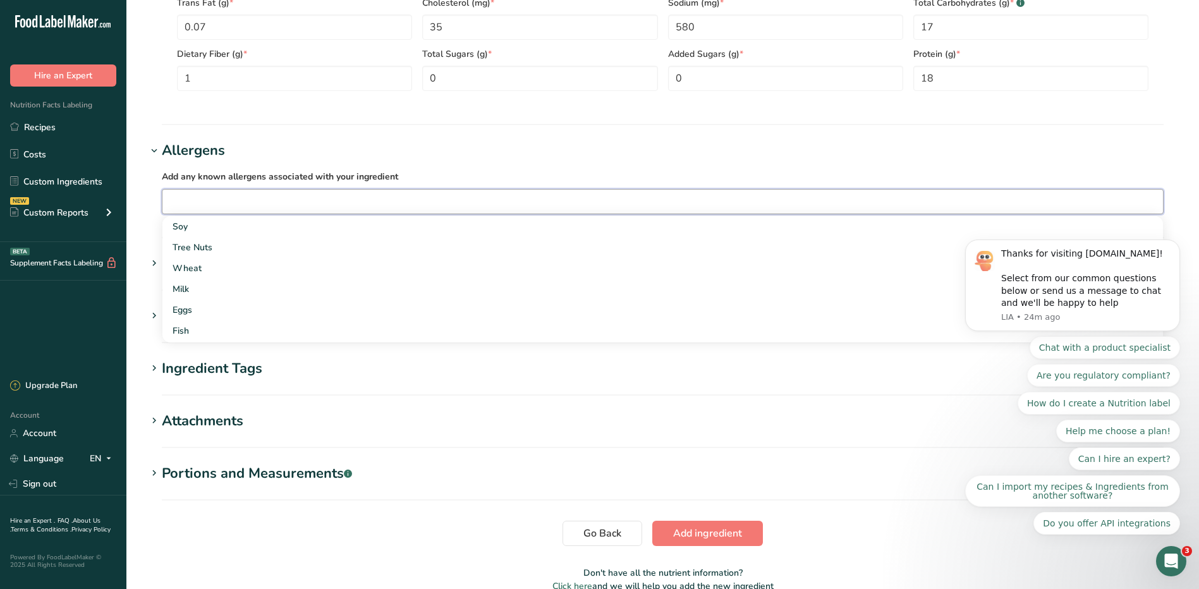
click at [224, 197] on input "text" at bounding box center [662, 202] width 1001 height 20
click at [193, 268] on div "Wheat" at bounding box center [653, 268] width 960 height 13
click at [266, 203] on input "text" at bounding box center [690, 202] width 945 height 20
click at [195, 284] on div "Eggs" at bounding box center [653, 289] width 960 height 13
click at [245, 229] on div "Soy" at bounding box center [653, 226] width 960 height 13
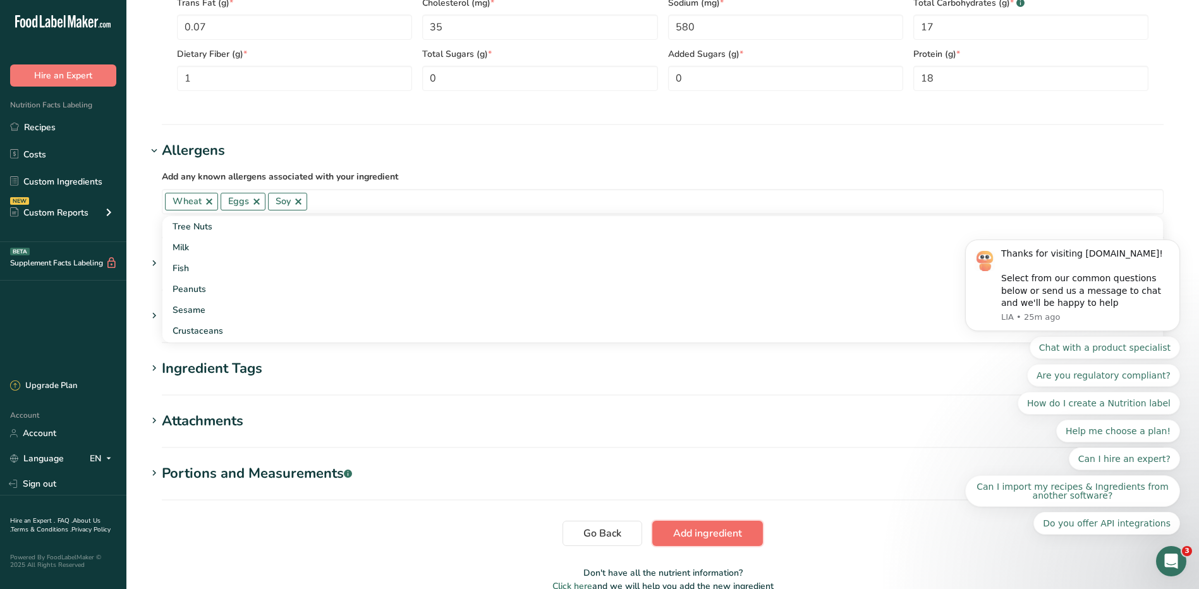
click at [744, 540] on button "Add ingredient" at bounding box center [707, 533] width 111 height 25
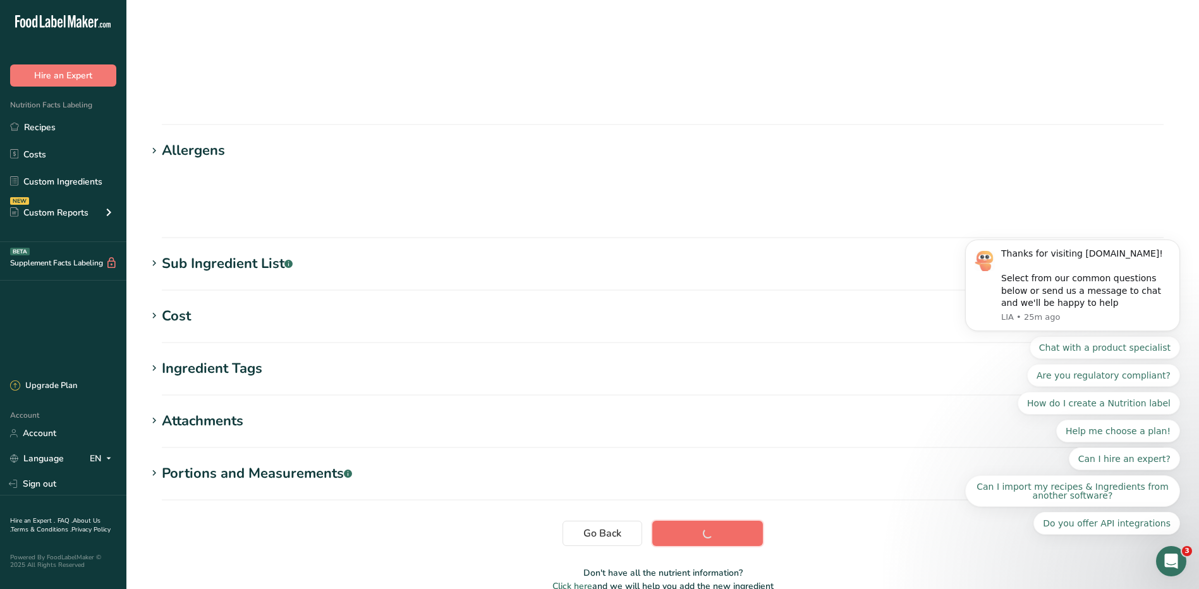
scroll to position [80, 0]
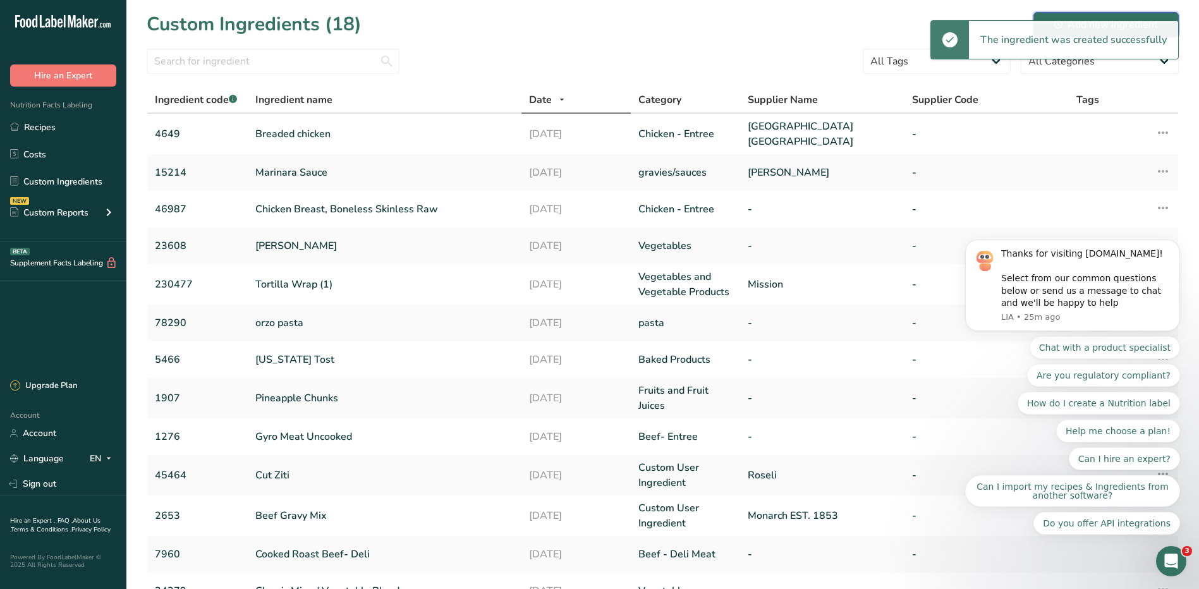
click at [1070, 13] on button "Add new ingredient" at bounding box center [1105, 24] width 145 height 25
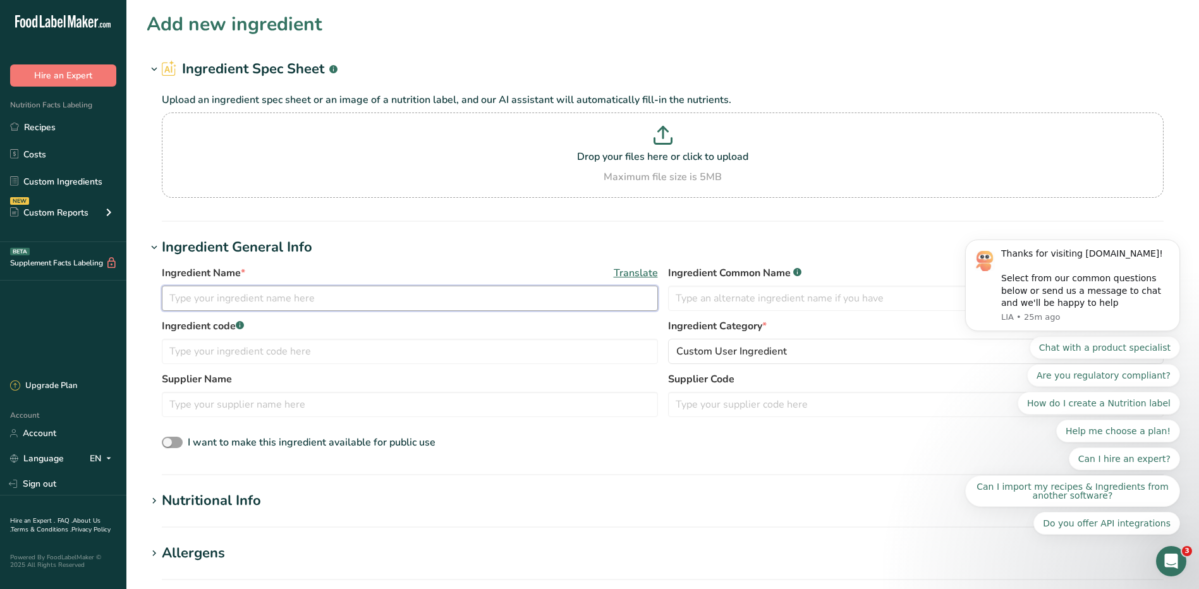
click at [441, 290] on input "text" at bounding box center [410, 298] width 496 height 25
drag, startPoint x: 441, startPoint y: 301, endPoint x: 246, endPoint y: 301, distance: 194.7
click at [246, 301] on input "Cheddar Cheese Stony Brook Eastern Long Island Hospital" at bounding box center [410, 298] width 496 height 25
type input "Cheddar Cheese"
click at [284, 403] on input "text" at bounding box center [410, 404] width 496 height 25
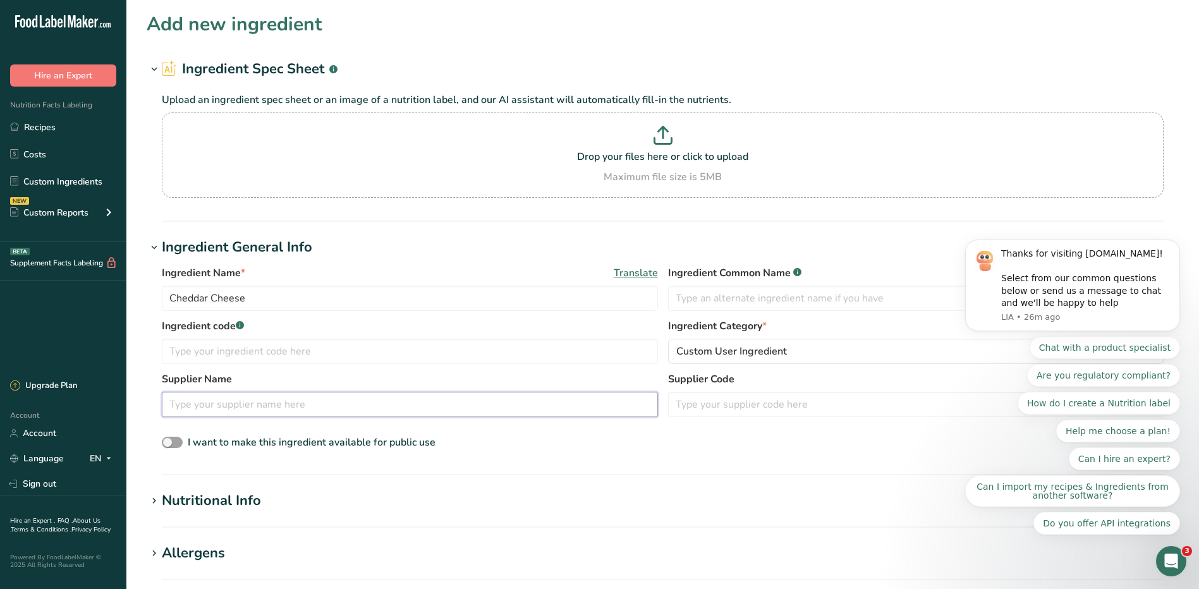
paste input "Stony Brook Eastern Long Island Hospital"
type input "Stony Brook Eastern Long Island Hospital"
click at [343, 353] on input "text" at bounding box center [410, 351] width 496 height 25
type input "45649"
click at [757, 350] on span "Custom User Ingredient" at bounding box center [731, 351] width 111 height 15
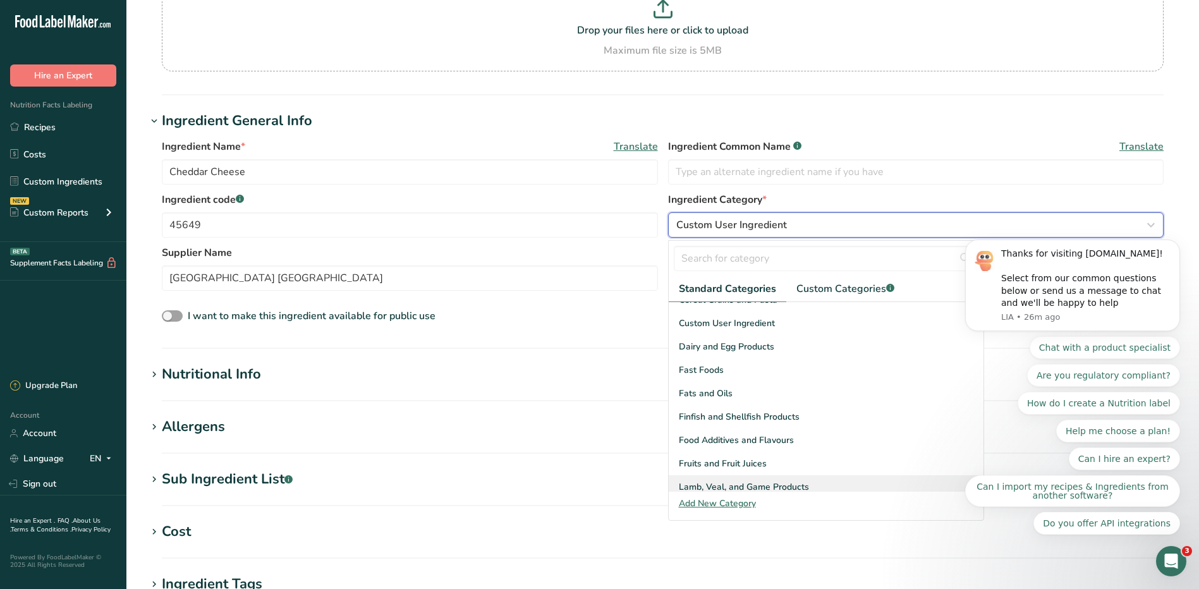
scroll to position [109, 0]
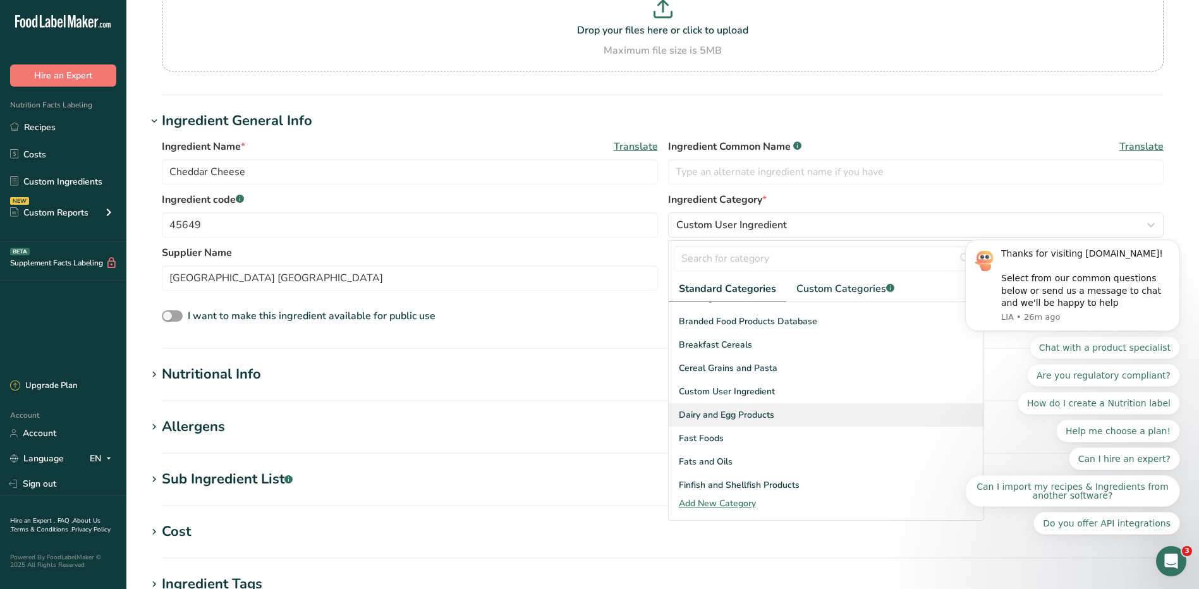
click at [745, 415] on span "Dairy and Egg Products" at bounding box center [726, 414] width 95 height 13
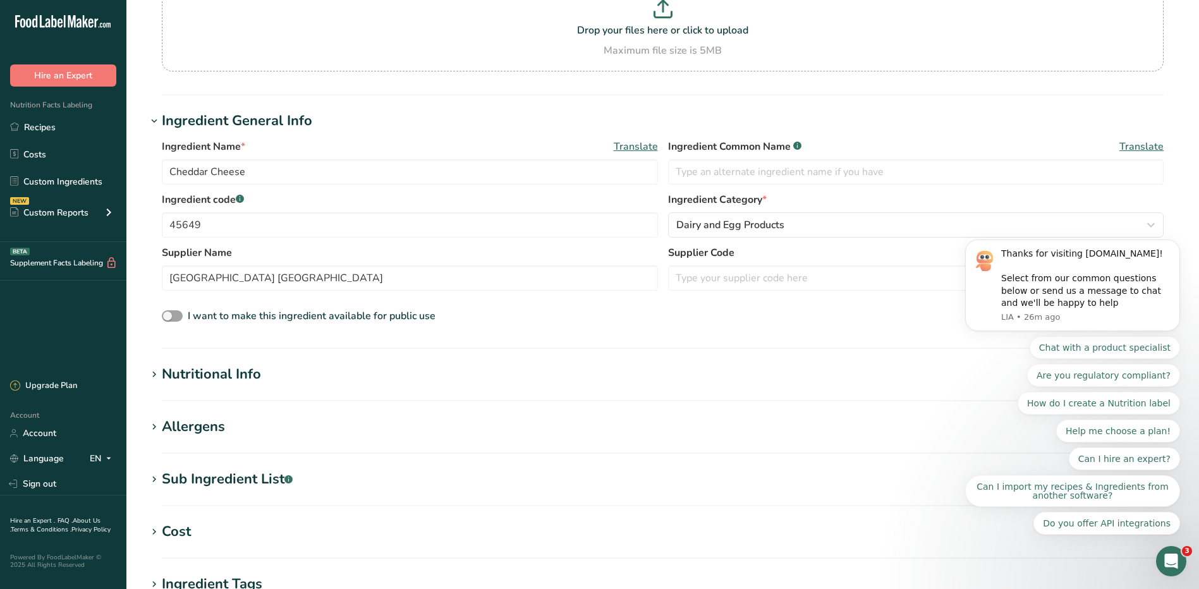
click at [254, 377] on div "Nutritional Info" at bounding box center [211, 374] width 99 height 21
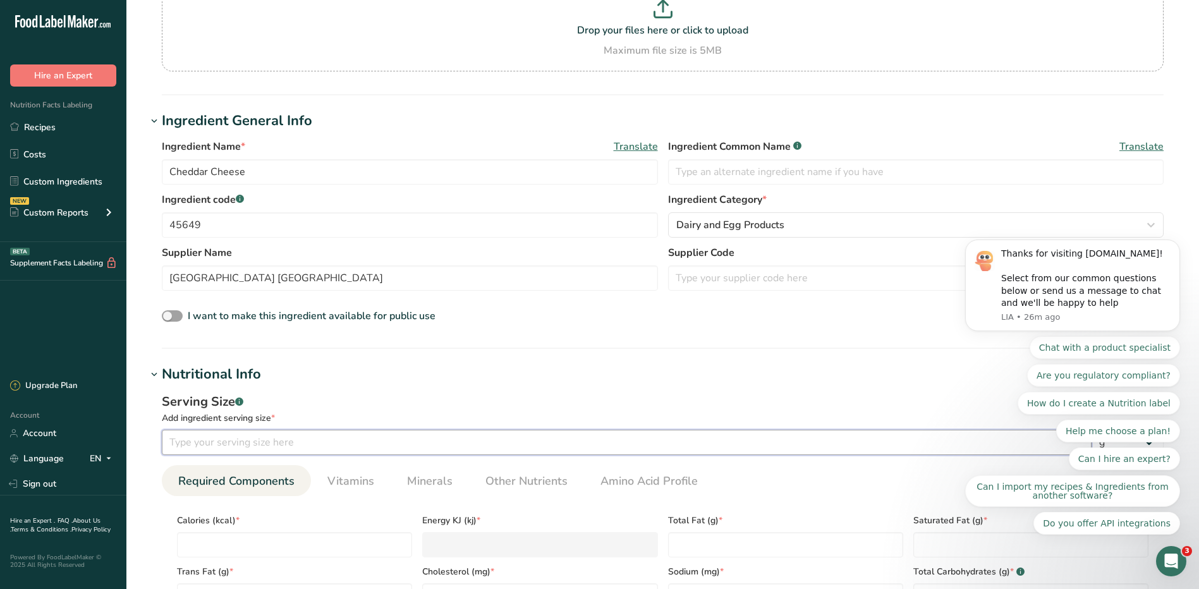
click at [286, 442] on input "number" at bounding box center [627, 442] width 930 height 25
type input "28"
click at [1173, 551] on div "Open Intercom Messenger" at bounding box center [1170, 560] width 42 height 42
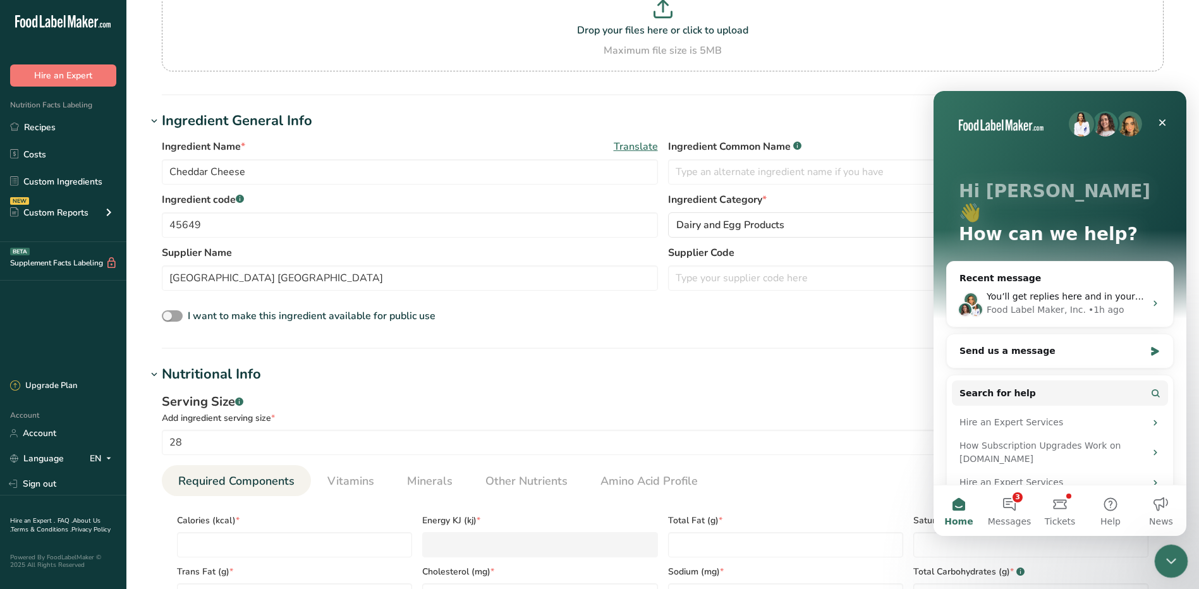
click at [1172, 560] on icon "Close Intercom Messenger" at bounding box center [1169, 559] width 15 height 15
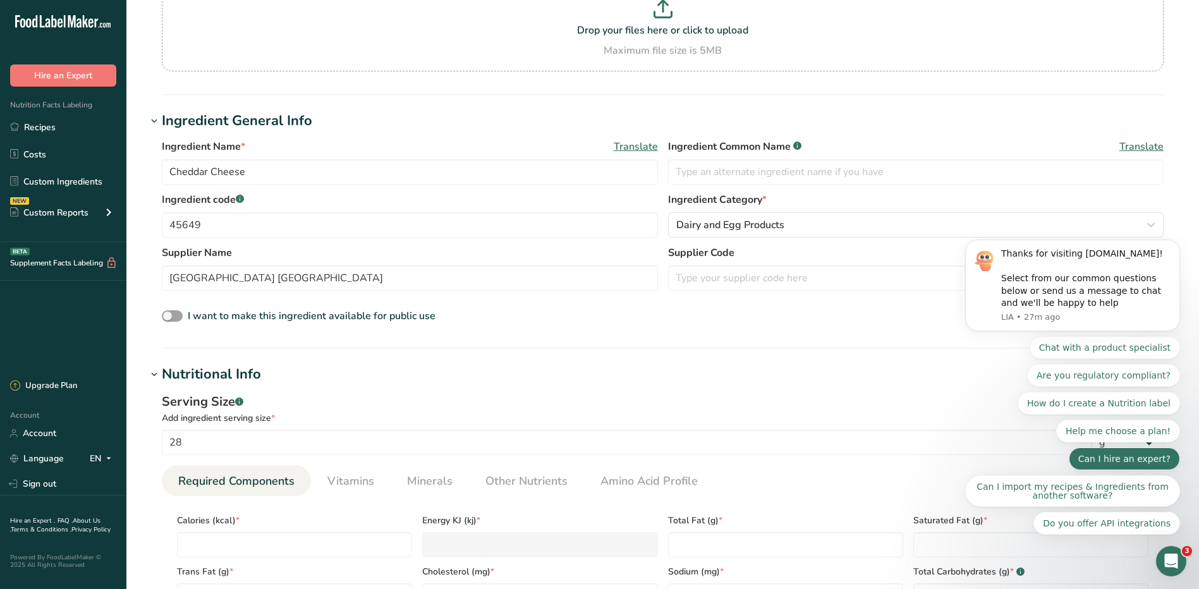
scroll to position [0, 0]
click at [934, 405] on div "Serving Size .a-a{fill:#347362;}.b-a{fill:#fff;}" at bounding box center [663, 402] width 1002 height 19
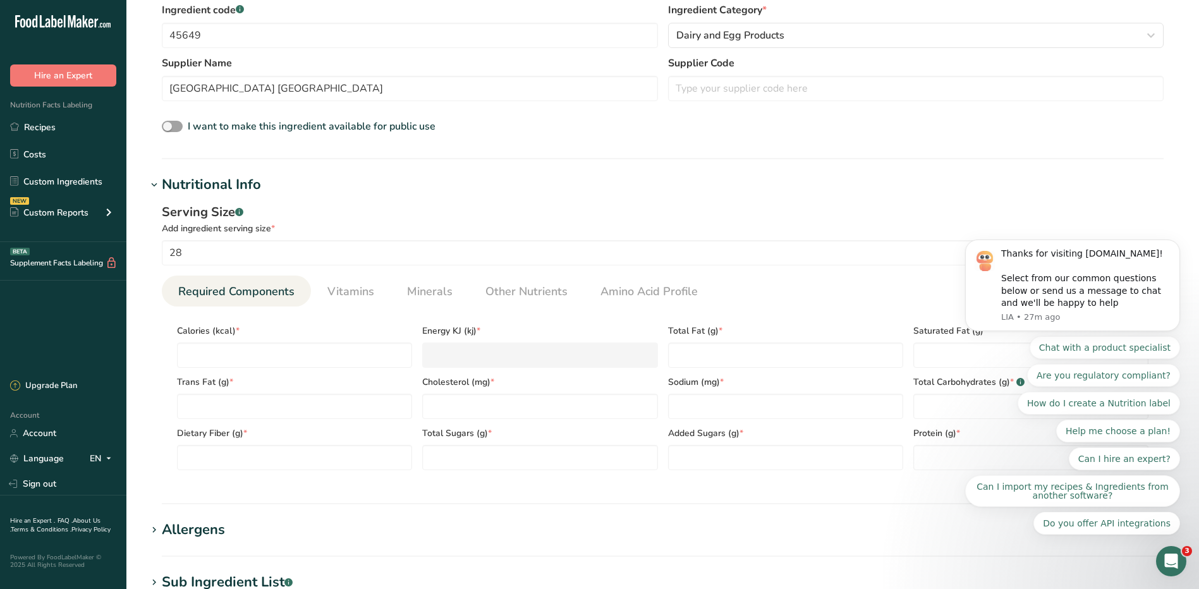
scroll to position [506, 0]
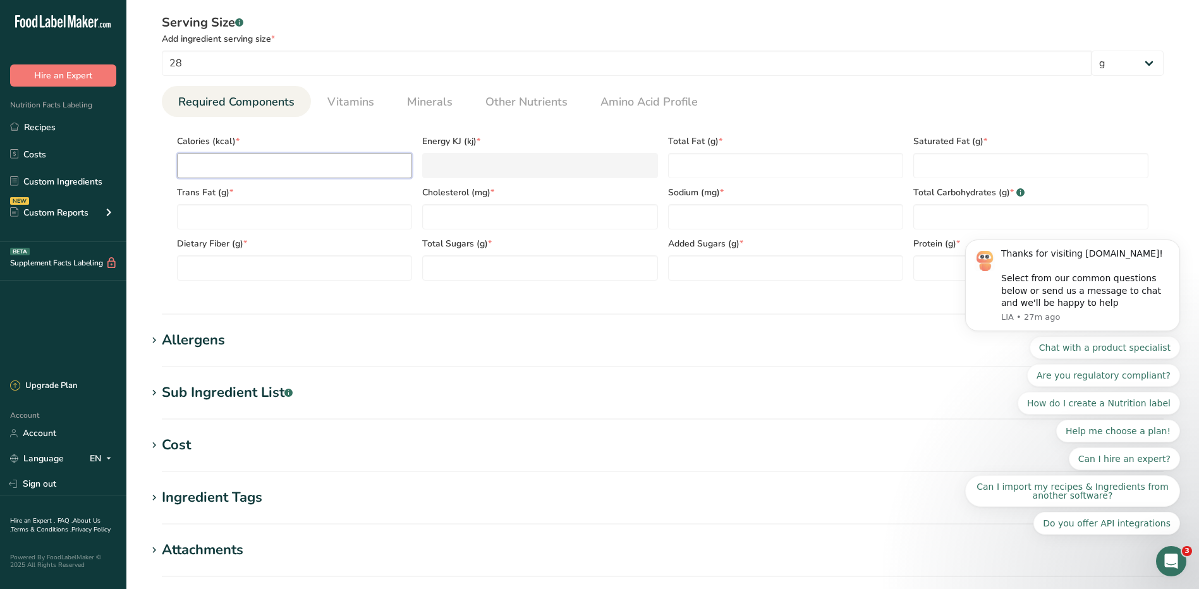
click at [324, 168] on input "number" at bounding box center [294, 165] width 235 height 25
type input "1"
type KJ "4.2"
type input "11"
type KJ "46"
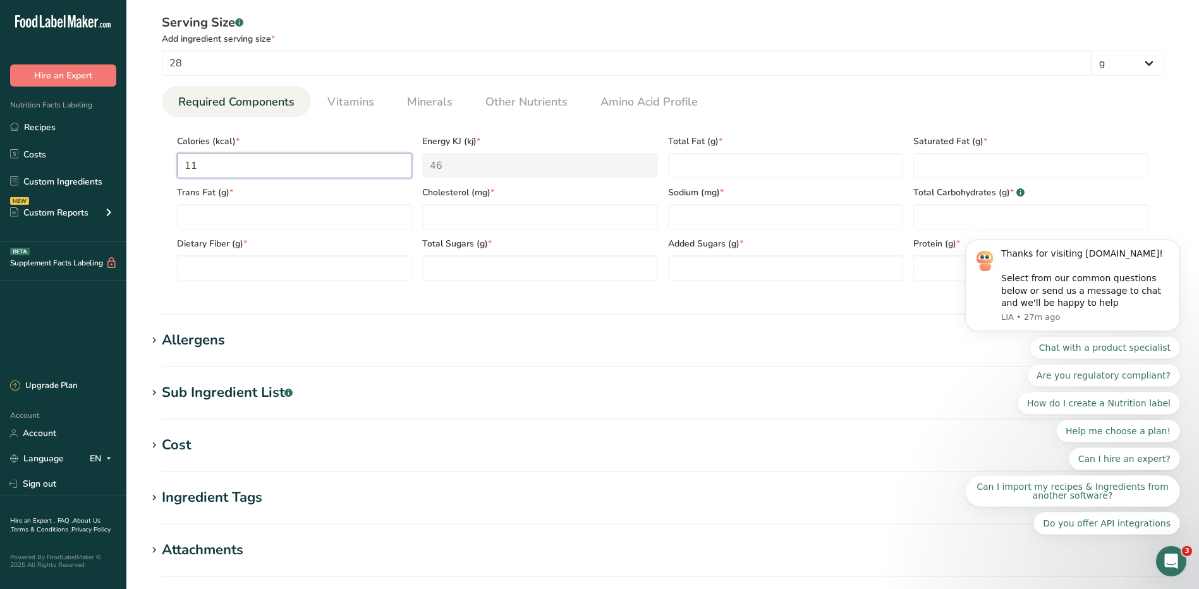
type input "110"
type KJ "460.2"
type input "110"
click at [695, 161] on Fat "number" at bounding box center [785, 165] width 235 height 25
type Fat "8"
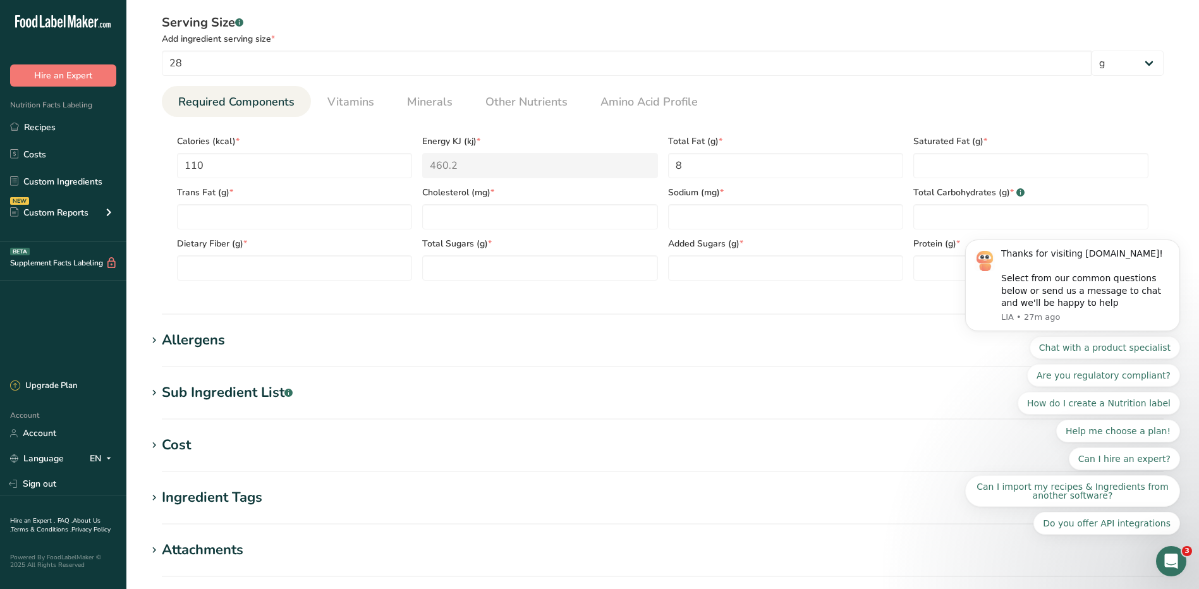
click at [953, 171] on body "Thanks for visiting FoodLabelMaker.com! Select from our common questions below …" at bounding box center [1072, 316] width 243 height 467
click at [953, 166] on body "Thanks for visiting FoodLabelMaker.com! Select from our common questions below …" at bounding box center [1072, 316] width 243 height 467
click at [934, 161] on Fat "number" at bounding box center [1030, 165] width 235 height 25
type Fat "5"
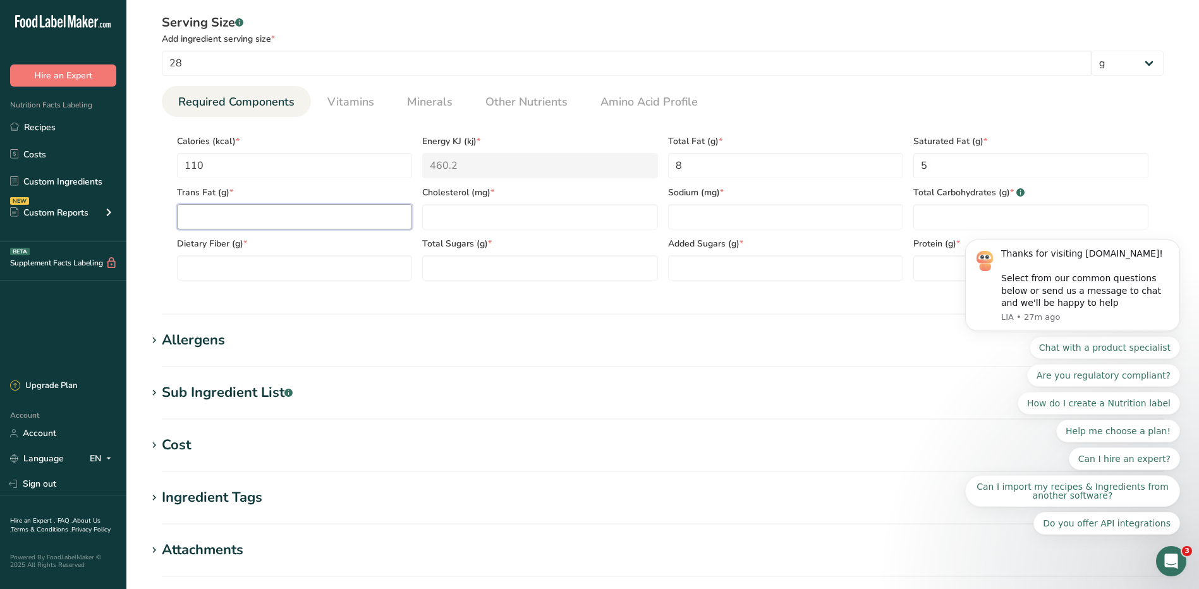
click at [342, 219] on Fat "number" at bounding box center [294, 216] width 235 height 25
type Fat "0"
click at [478, 220] on input "number" at bounding box center [539, 216] width 235 height 25
type input "30"
click at [714, 214] on input "number" at bounding box center [785, 216] width 235 height 25
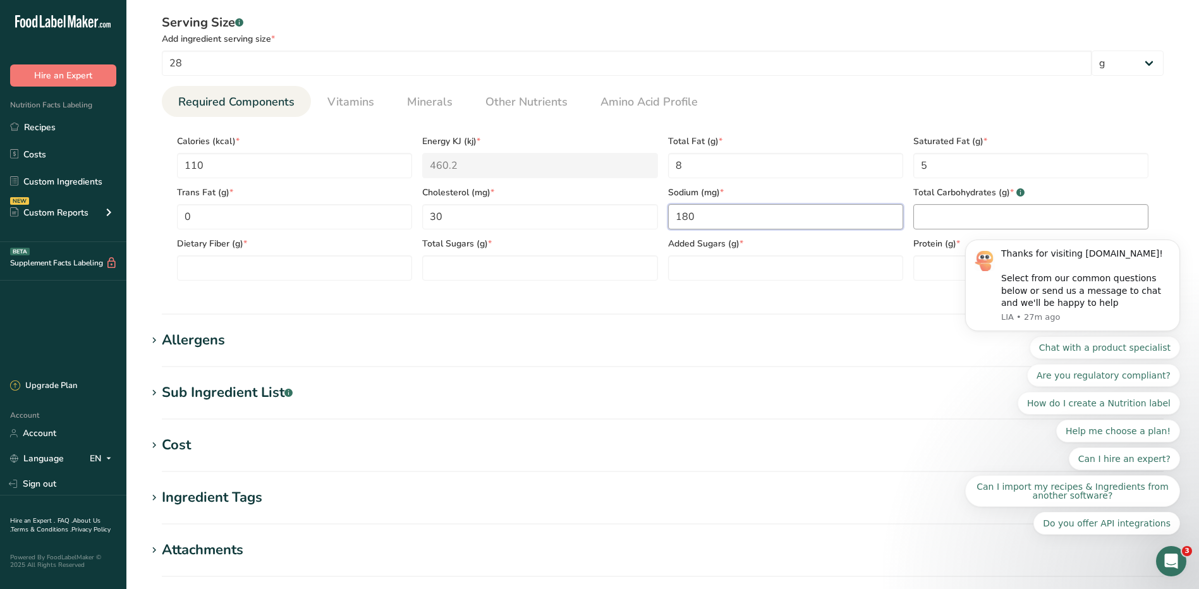
type input "180"
click at [936, 209] on Carbohydrates "number" at bounding box center [1030, 216] width 235 height 25
type Carbohydrates "1"
click at [205, 278] on Fiber "number" at bounding box center [294, 267] width 235 height 25
type Fiber "0"
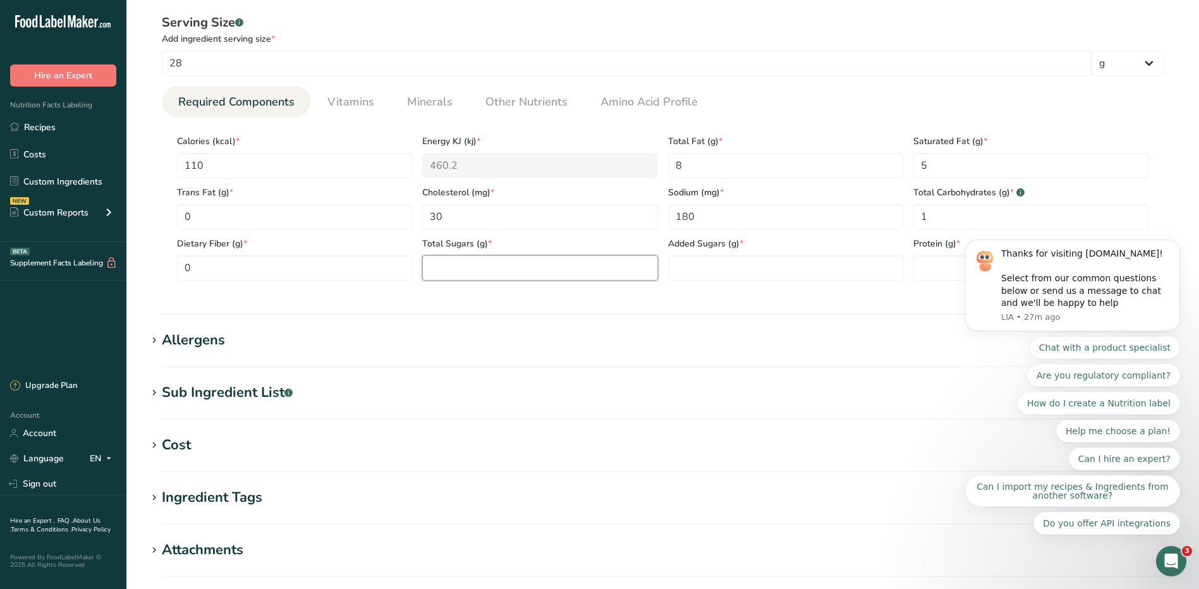
click at [477, 260] on Sugars "number" at bounding box center [539, 267] width 235 height 25
type Sugars "0"
click at [685, 276] on Sugars "number" at bounding box center [785, 267] width 235 height 25
type Sugars "0"
click at [929, 276] on input "number" at bounding box center [1030, 267] width 235 height 25
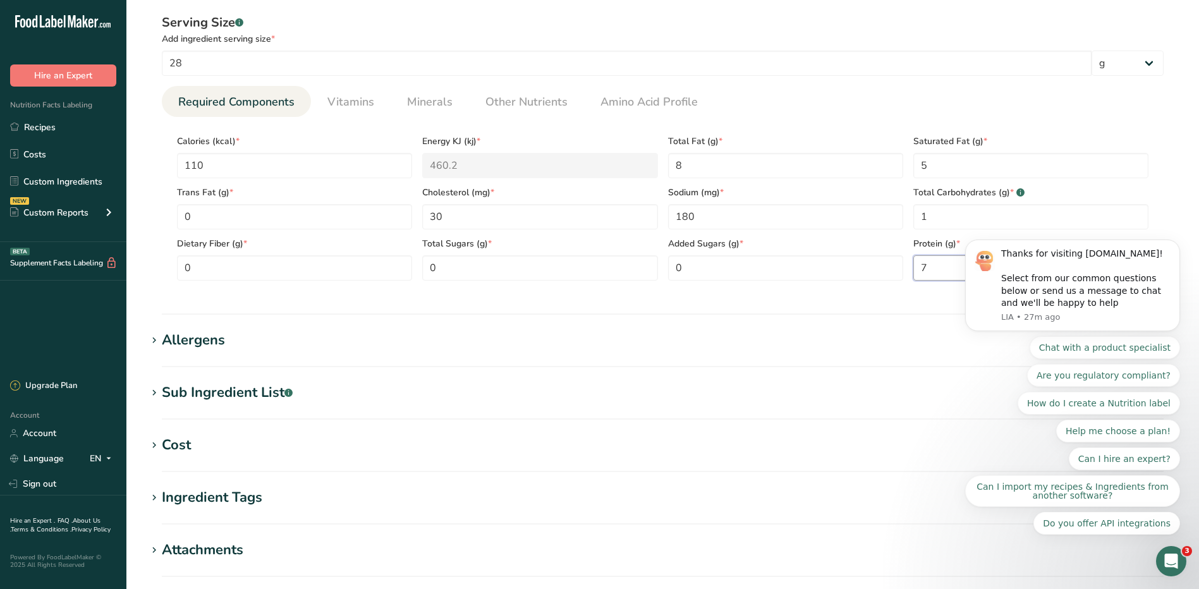
type input "7"
click at [195, 345] on div "Allergens" at bounding box center [193, 340] width 63 height 21
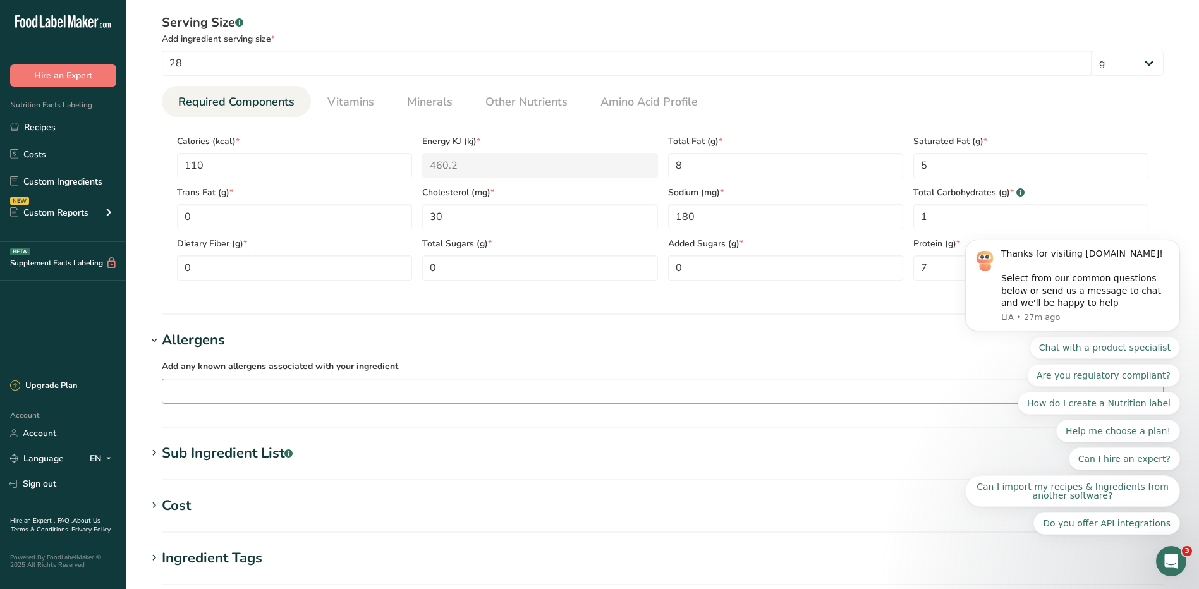
click at [245, 393] on input "text" at bounding box center [662, 391] width 1001 height 20
type input "d"
click at [205, 483] on div "Milk" at bounding box center [653, 478] width 960 height 13
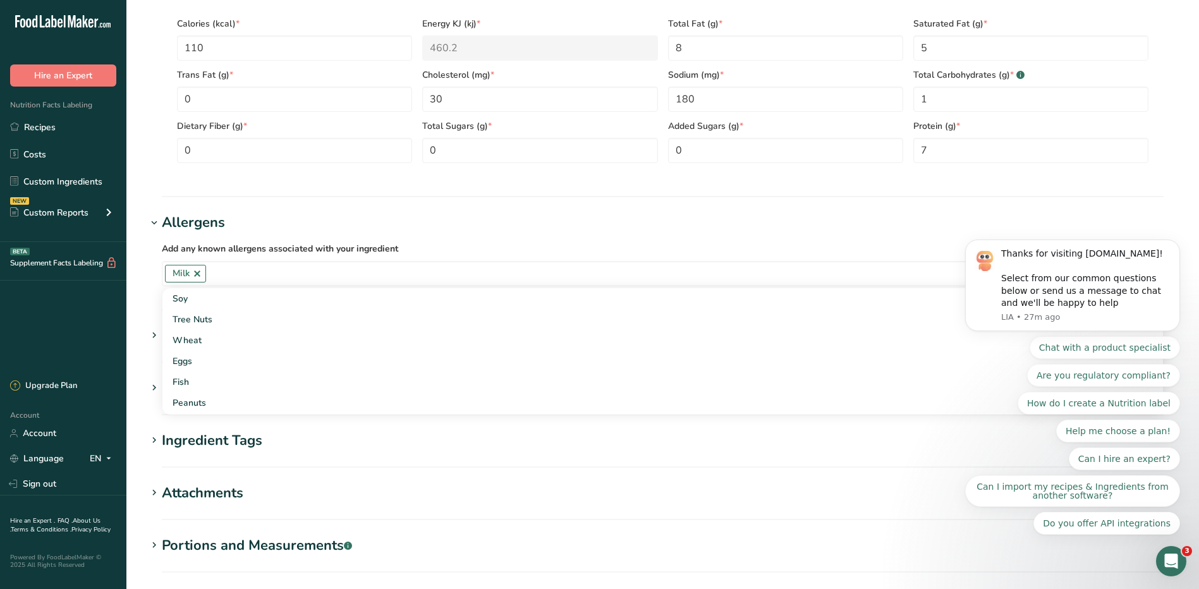
scroll to position [759, 0]
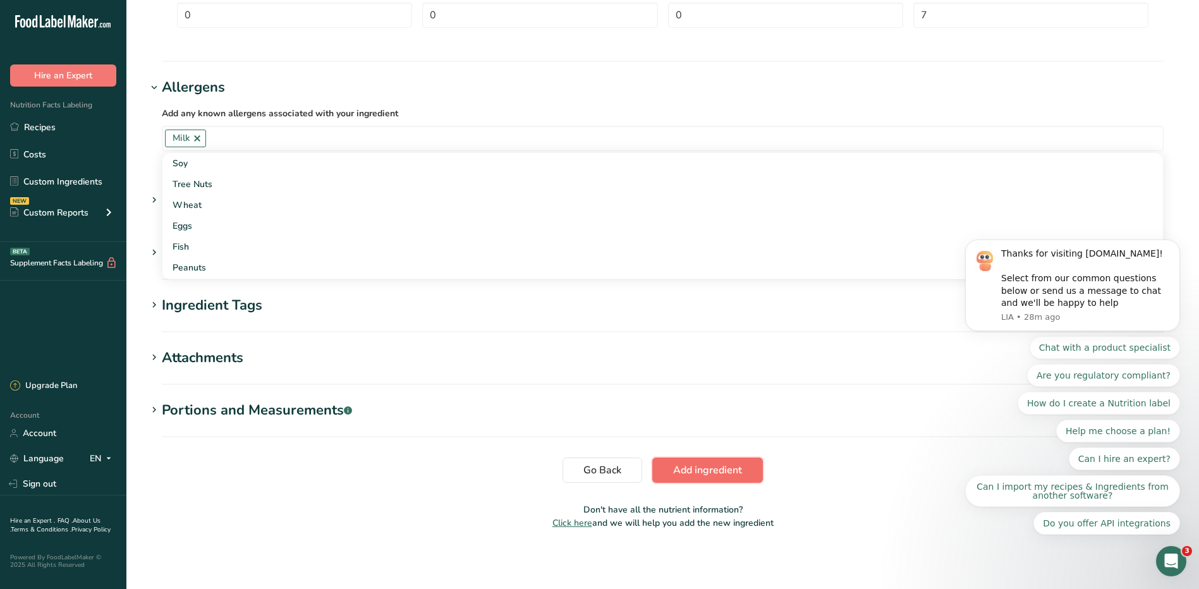
click at [721, 471] on span "Add ingredient" at bounding box center [707, 470] width 69 height 15
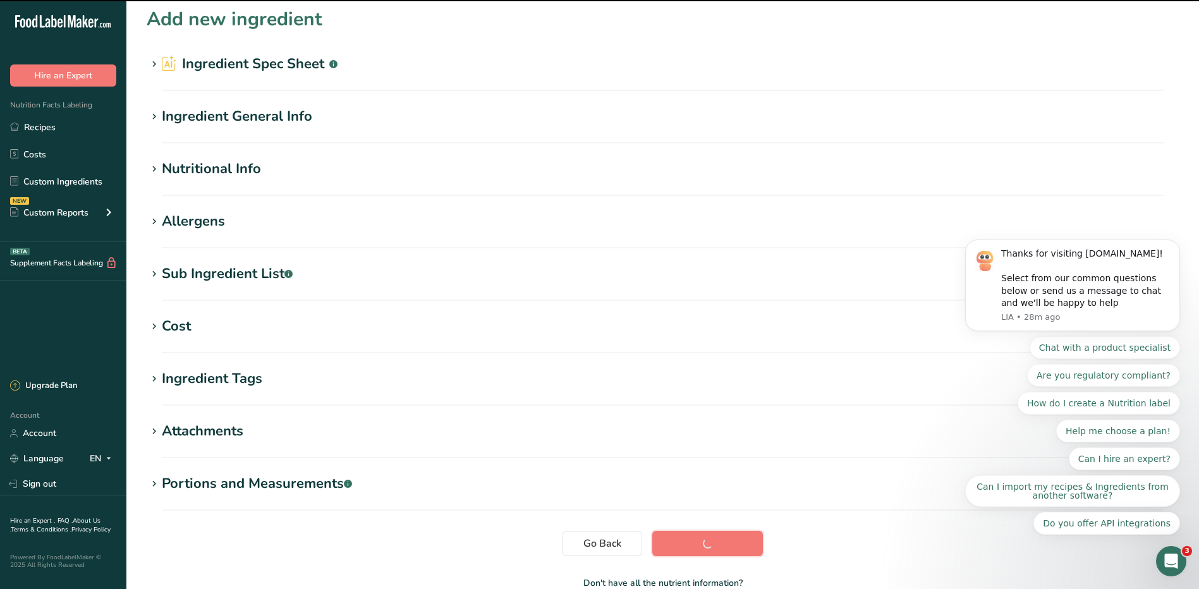
scroll to position [0, 0]
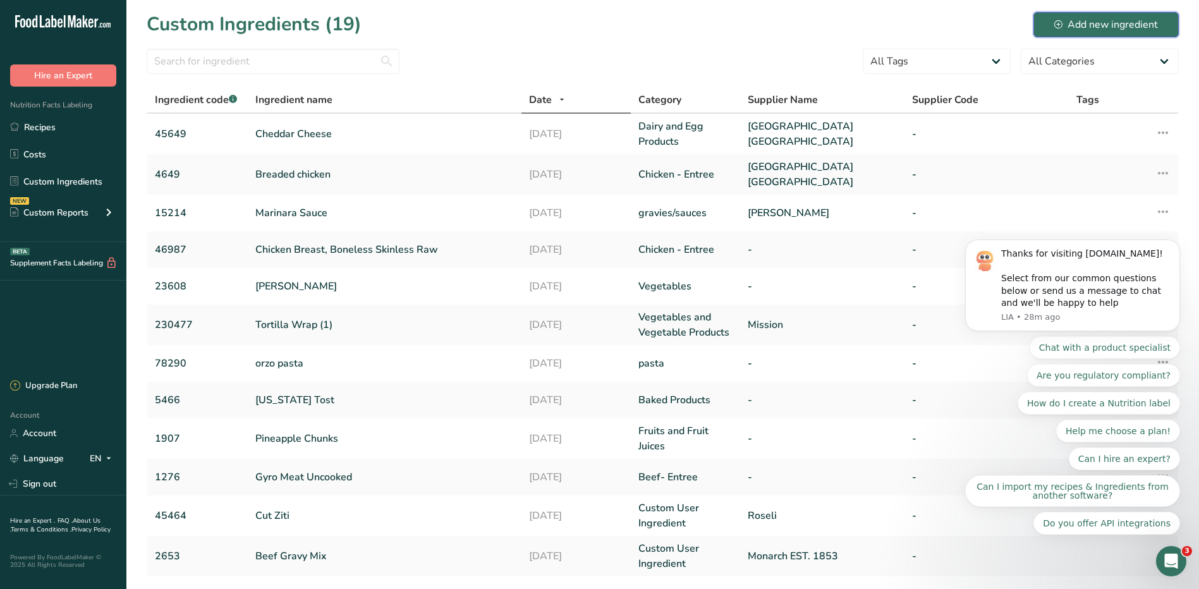
click at [1076, 33] on button "Add new ingredient" at bounding box center [1105, 24] width 145 height 25
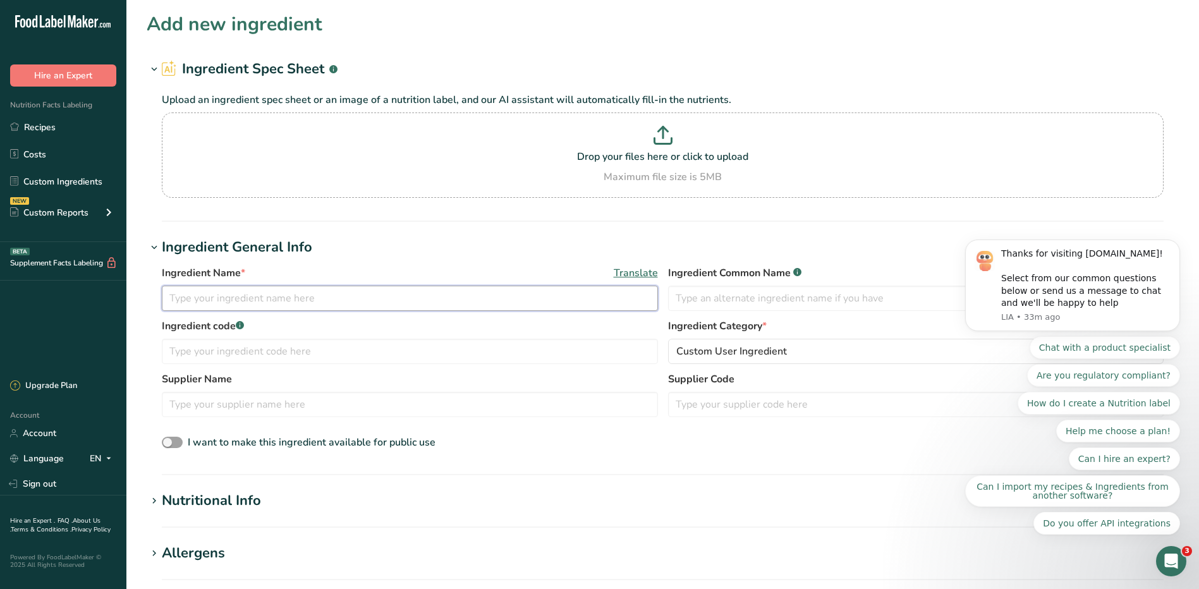
click at [263, 296] on input "text" at bounding box center [410, 298] width 496 height 25
type input "P"
type input "Mozzarella Cheese"
click at [549, 354] on input "text" at bounding box center [410, 351] width 496 height 25
type input "54584"
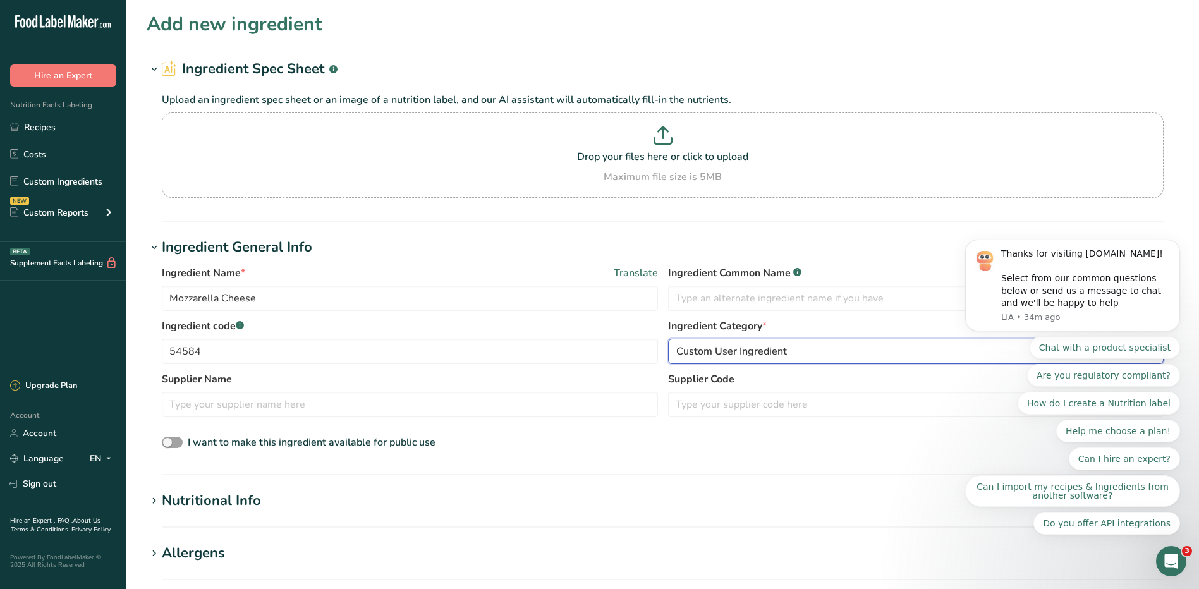
click at [845, 357] on div "Custom User Ingredient" at bounding box center [912, 351] width 472 height 15
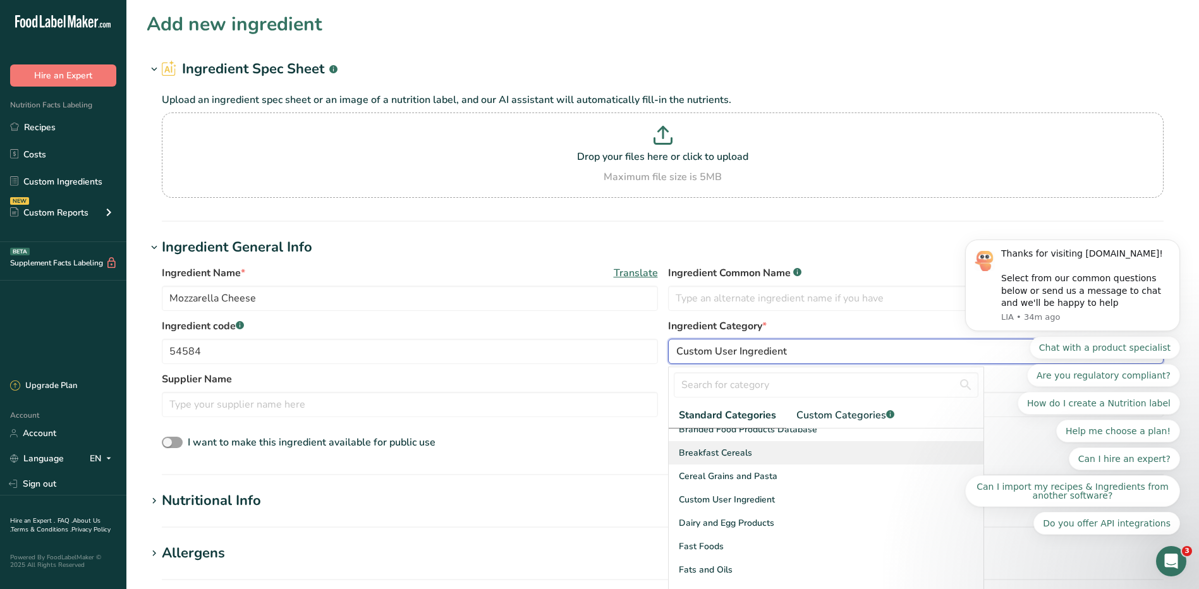
scroll to position [190, 0]
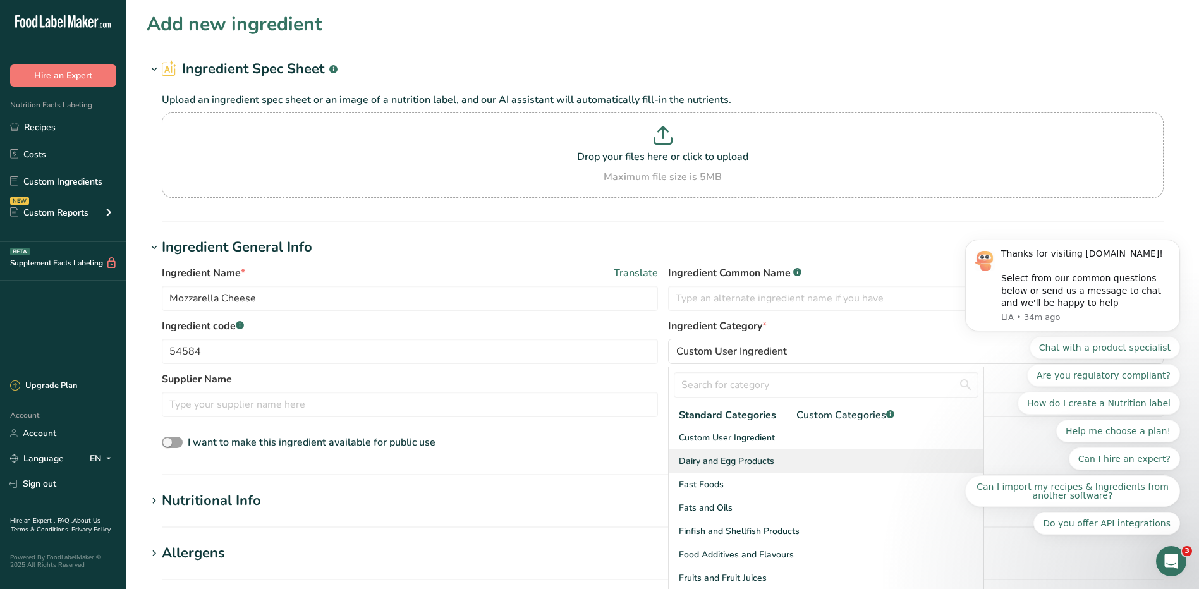
click at [727, 468] on div "Dairy and Egg Products" at bounding box center [826, 460] width 315 height 23
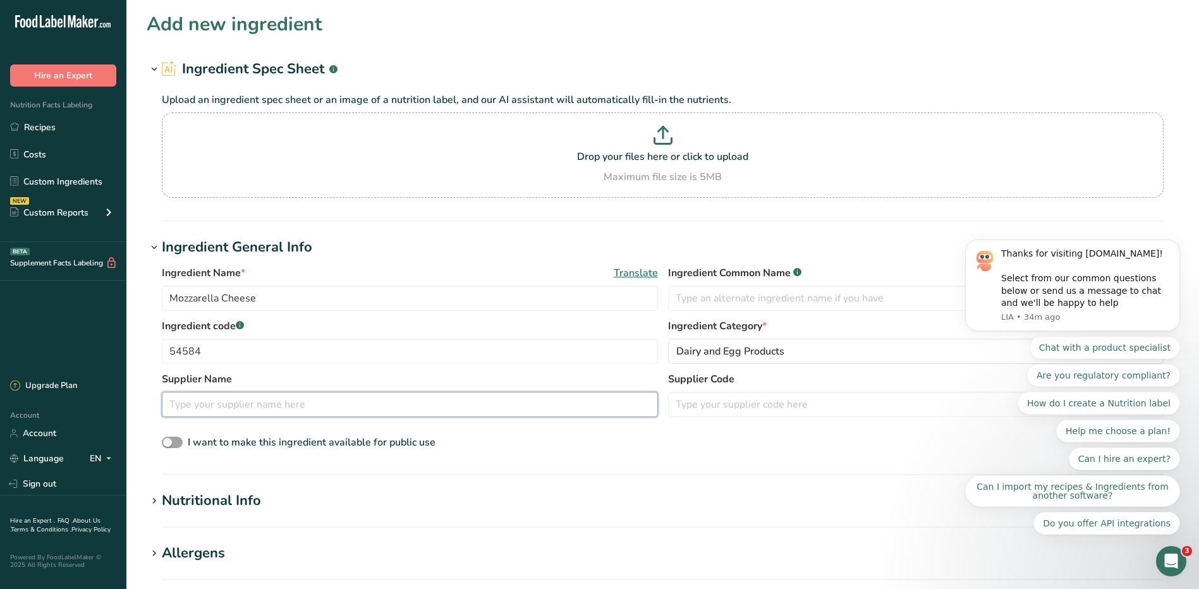
click at [178, 406] on input "text" at bounding box center [410, 404] width 496 height 25
type input "Eastern Long Island Hospital"
click at [242, 504] on div "Nutritional Info" at bounding box center [211, 501] width 99 height 21
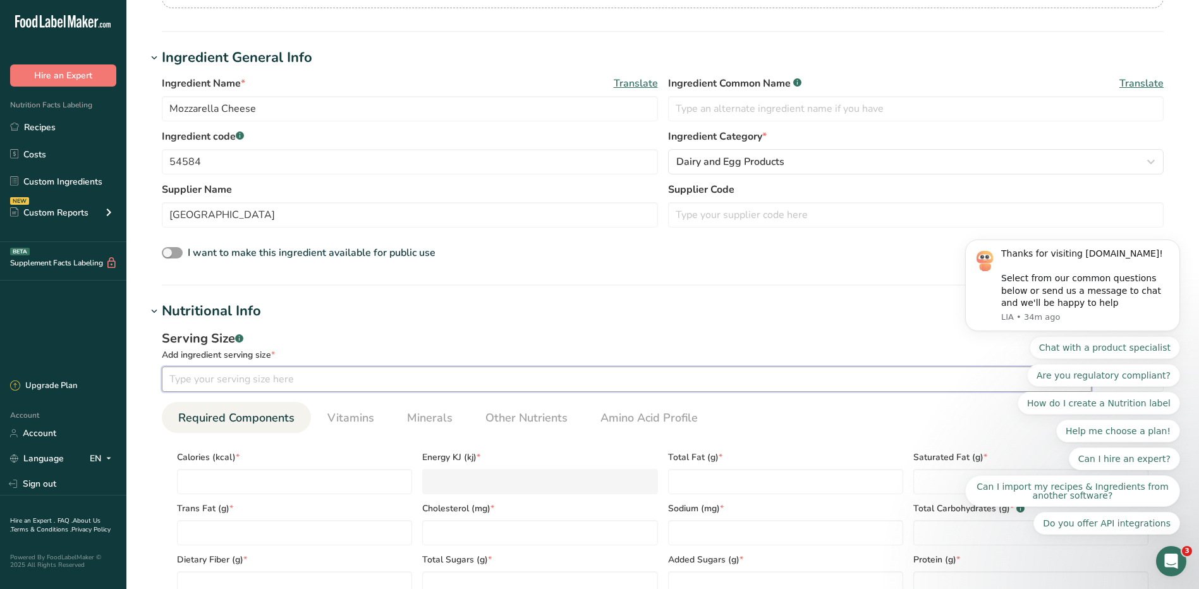
click at [515, 387] on input "number" at bounding box center [627, 379] width 930 height 25
click at [1174, 247] on icon "Dismiss notification" at bounding box center [1176, 243] width 7 height 7
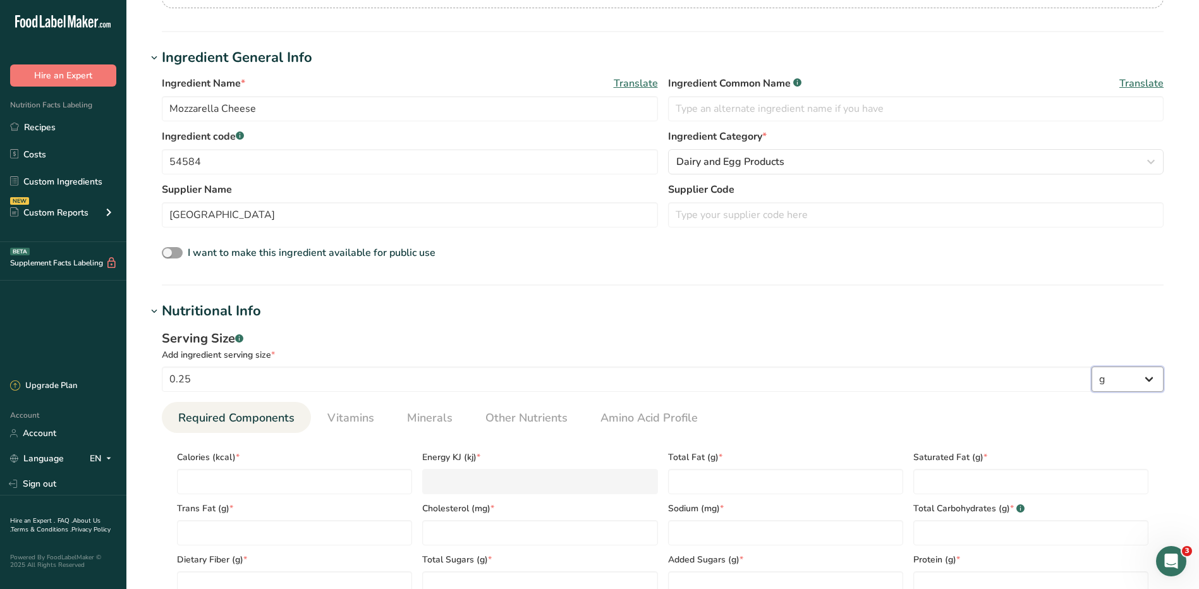
click at [1153, 383] on select "g kg mg mcg lb oz l mL fl oz tbsp tsp cup qt gallon" at bounding box center [1128, 379] width 72 height 25
click at [1092, 367] on select "g kg mg mcg lb oz l mL fl oz tbsp tsp cup qt gallon" at bounding box center [1128, 379] width 72 height 25
click at [279, 385] on input "0.25" at bounding box center [627, 379] width 930 height 25
type input "0"
type input "28"
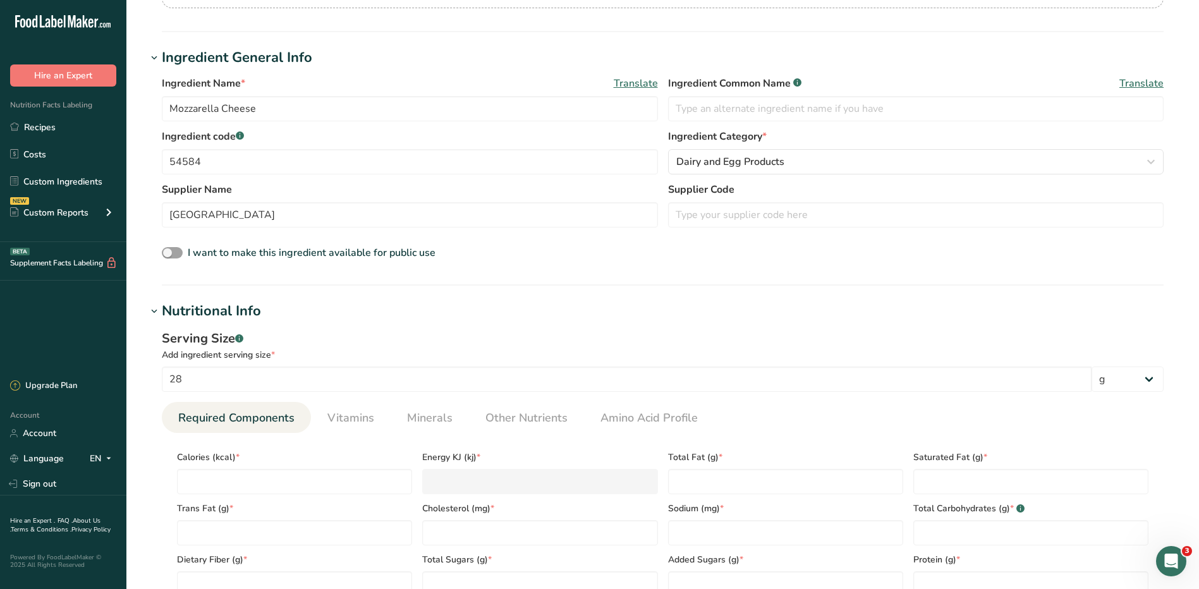
click at [376, 497] on div "Trans Fat (g) *" at bounding box center [294, 519] width 245 height 51
click at [377, 484] on input "number" at bounding box center [294, 481] width 235 height 25
type input "9"
type KJ "37.7"
type input "90"
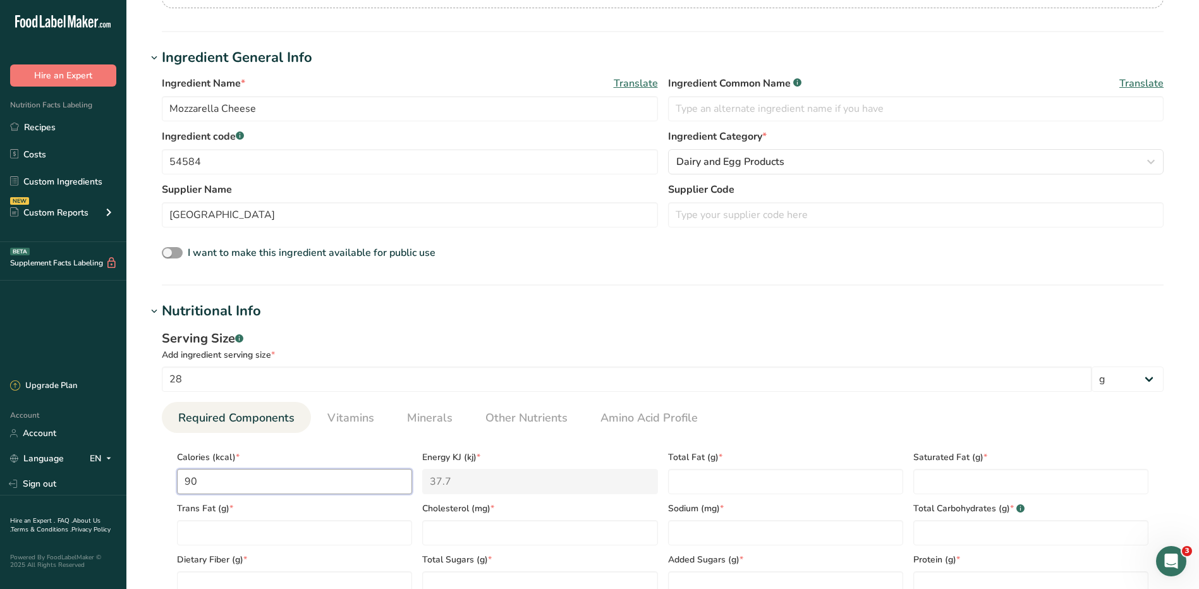
type KJ "376.6"
type input "90"
click at [753, 479] on Fat "number" at bounding box center [785, 481] width 235 height 25
type Fat "6"
click at [965, 489] on Fat "number" at bounding box center [1030, 481] width 235 height 25
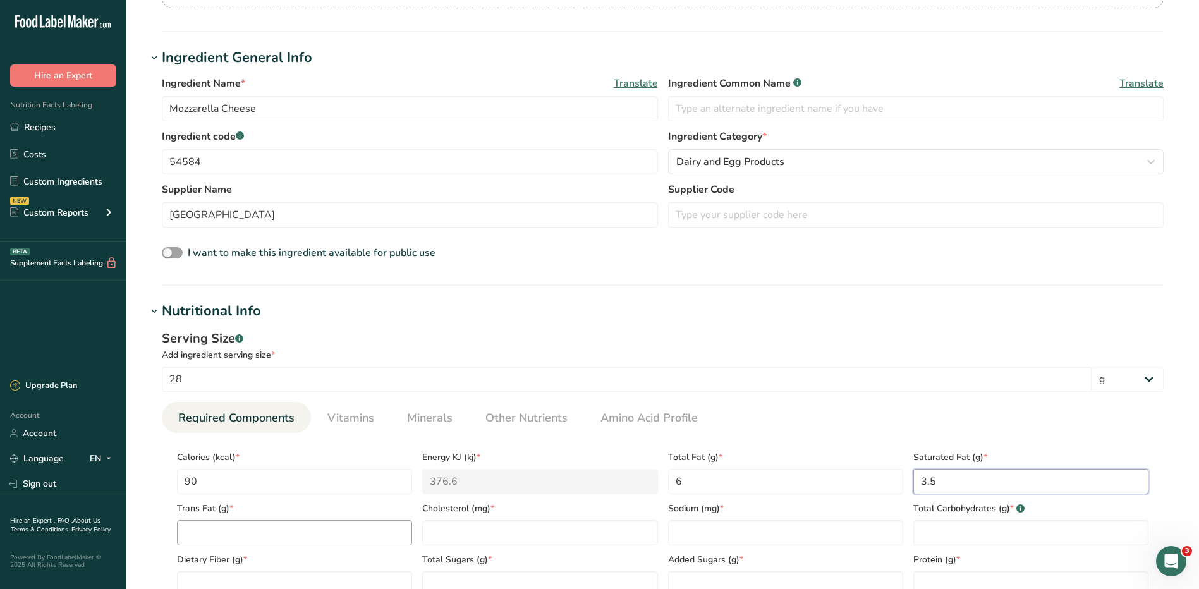
type Fat "3.5"
click at [272, 533] on Fat "number" at bounding box center [294, 532] width 235 height 25
type Fat "0"
click at [528, 532] on input "number" at bounding box center [539, 532] width 235 height 25
type input "20"
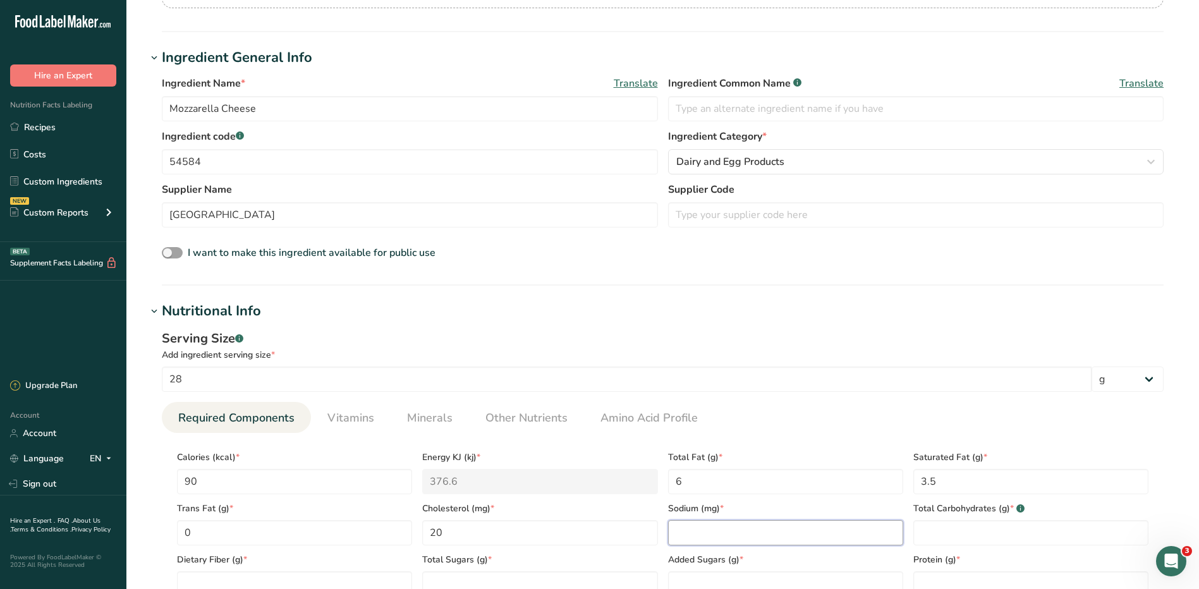
click at [759, 532] on input "number" at bounding box center [785, 532] width 235 height 25
type input "190"
click at [946, 533] on Carbohydrates "number" at bounding box center [1030, 532] width 235 height 25
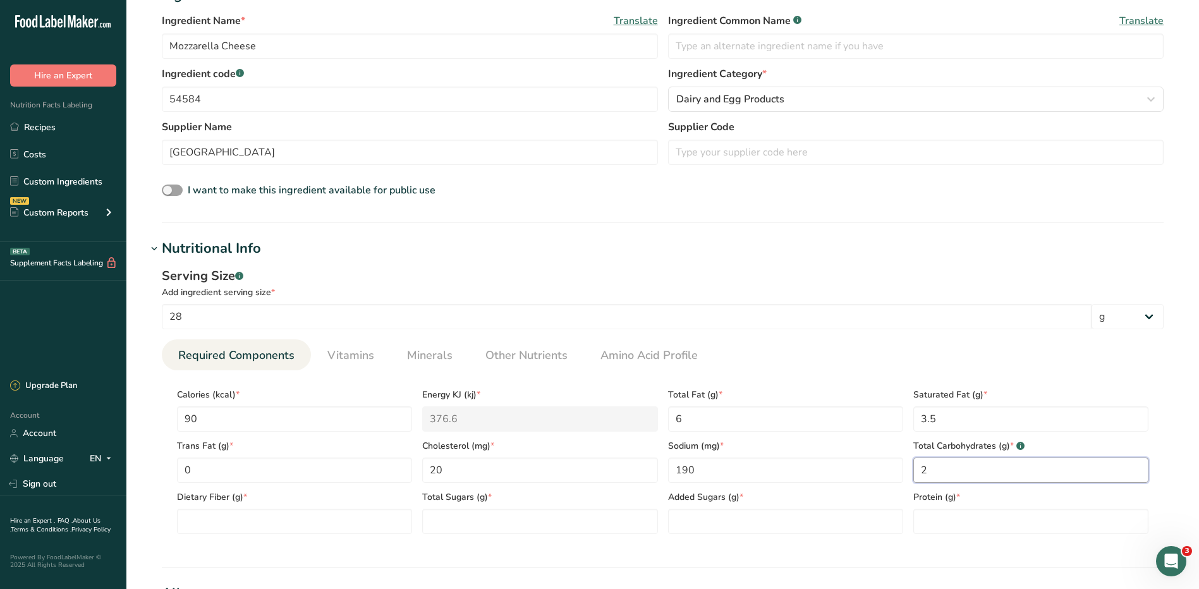
scroll to position [253, 0]
type Carbohydrates "2"
click at [215, 523] on Fiber "number" at bounding box center [294, 520] width 235 height 25
type Fiber "0"
click at [489, 519] on Sugars "number" at bounding box center [539, 520] width 235 height 25
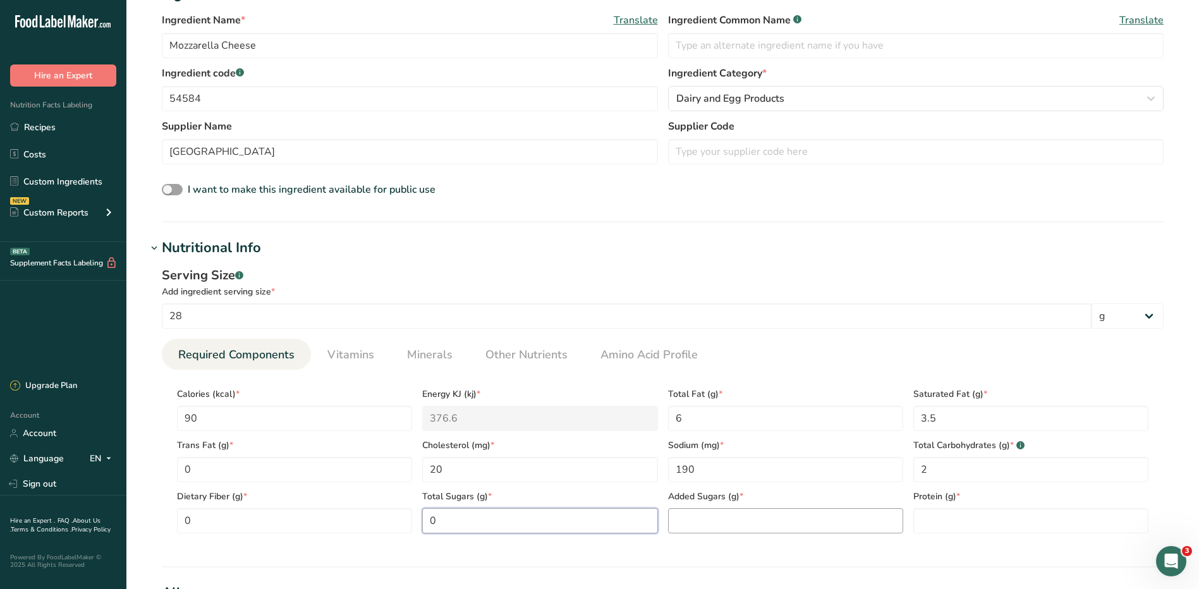
type Sugars "0"
click at [677, 519] on Sugars "number" at bounding box center [785, 520] width 235 height 25
type Sugars "0"
click at [945, 526] on input "number" at bounding box center [1030, 520] width 235 height 25
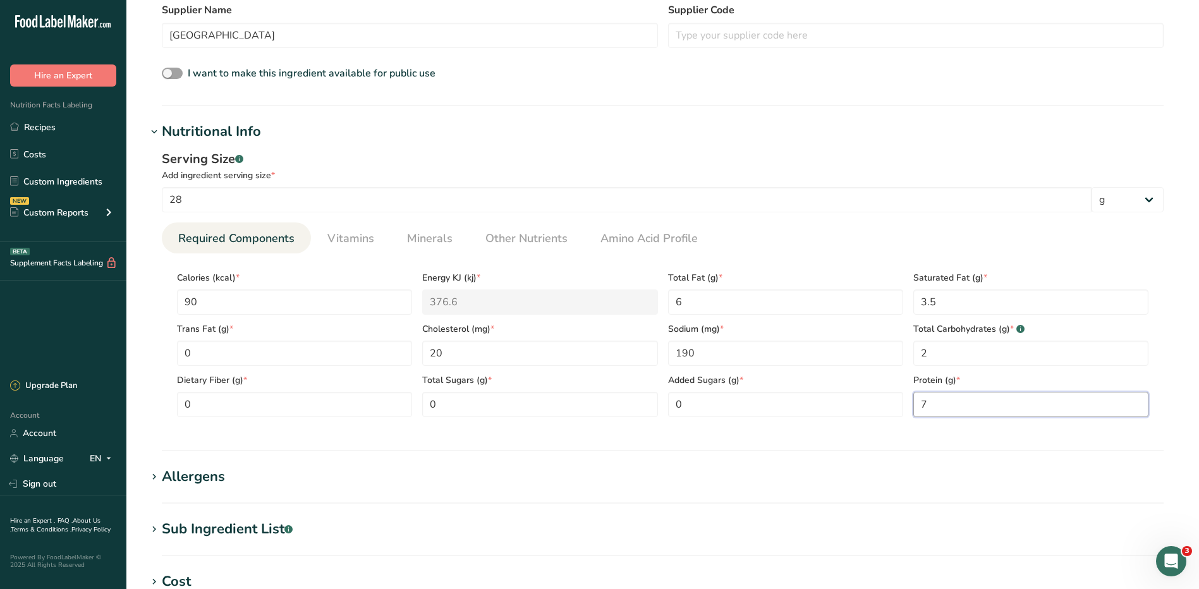
scroll to position [506, 0]
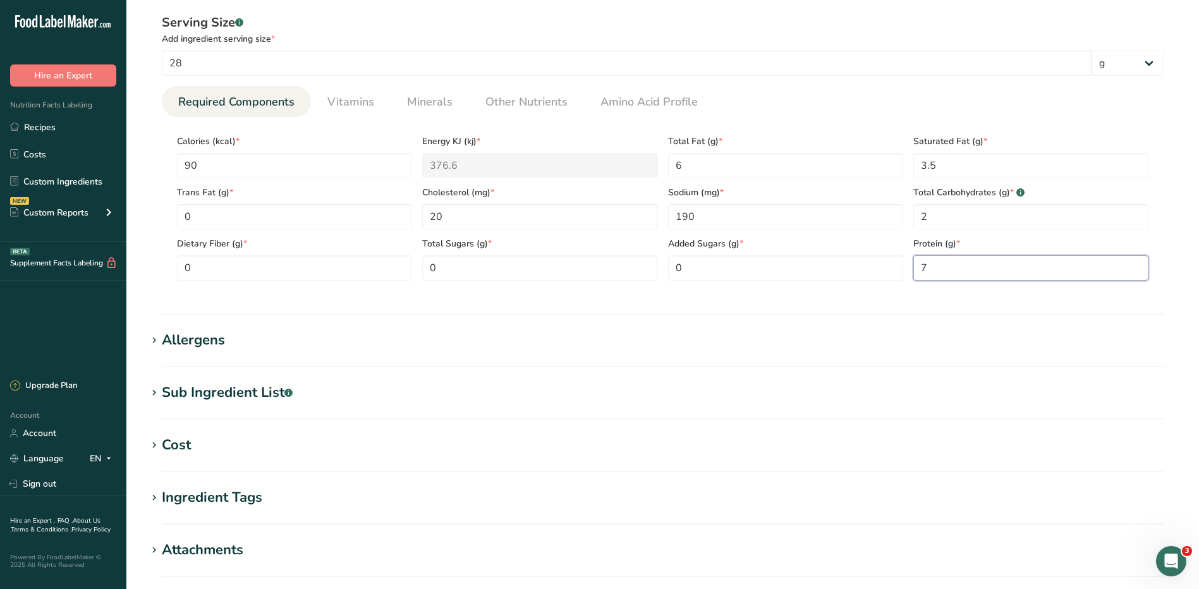
type input "7"
click at [215, 339] on div "Allergens" at bounding box center [193, 340] width 63 height 21
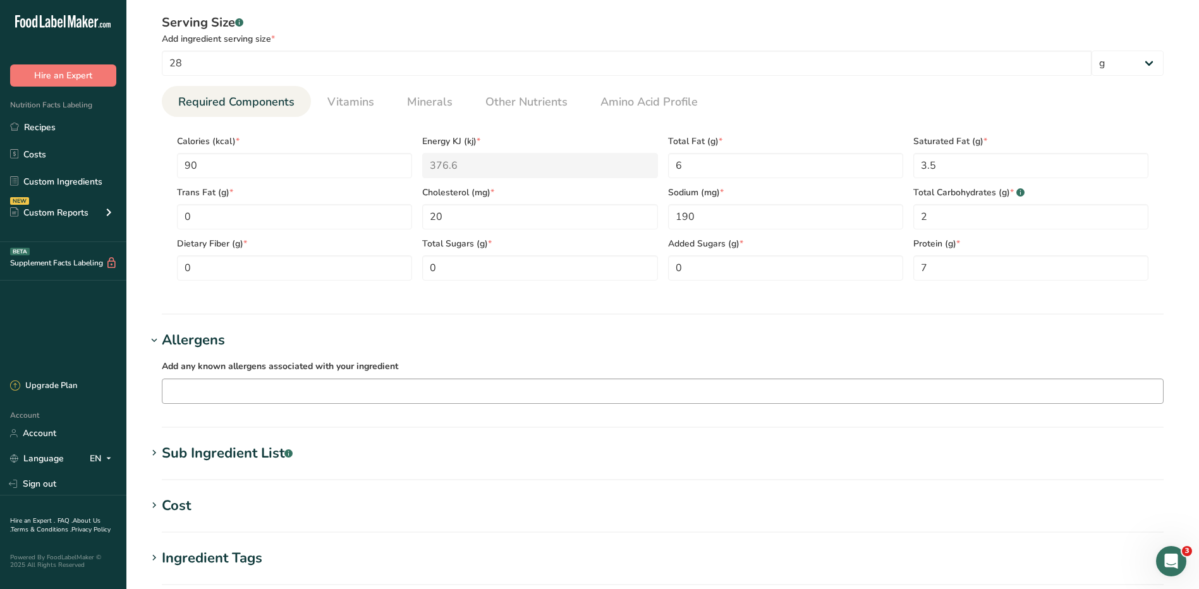
click at [203, 397] on input "text" at bounding box center [662, 391] width 1001 height 20
type input "d"
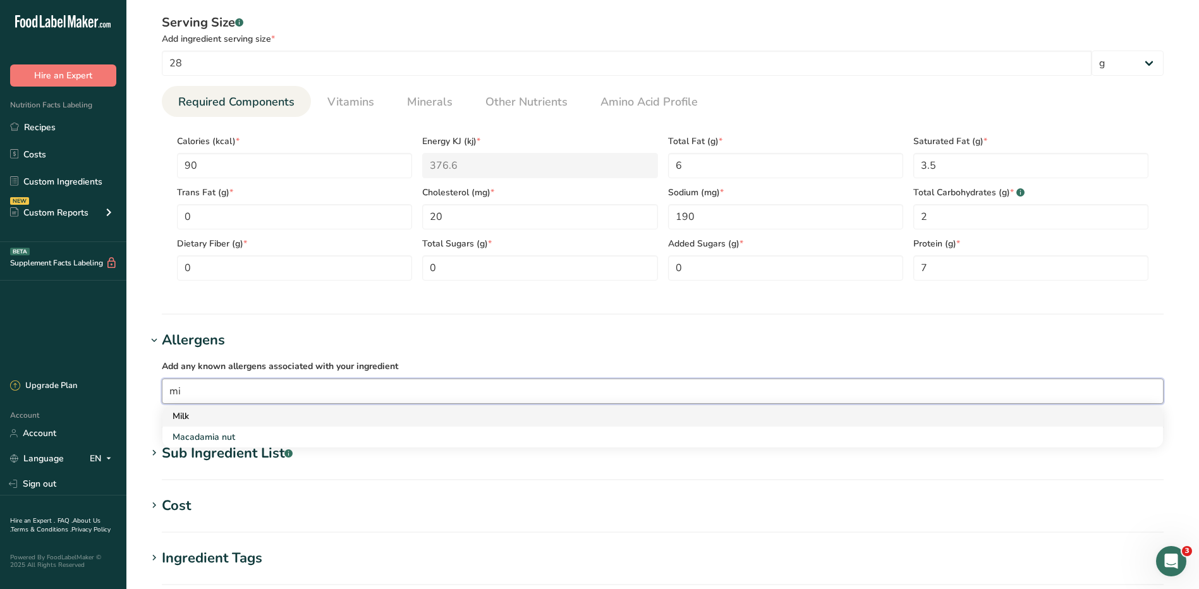
type input "mi"
click at [207, 413] on div "Milk" at bounding box center [653, 416] width 960 height 13
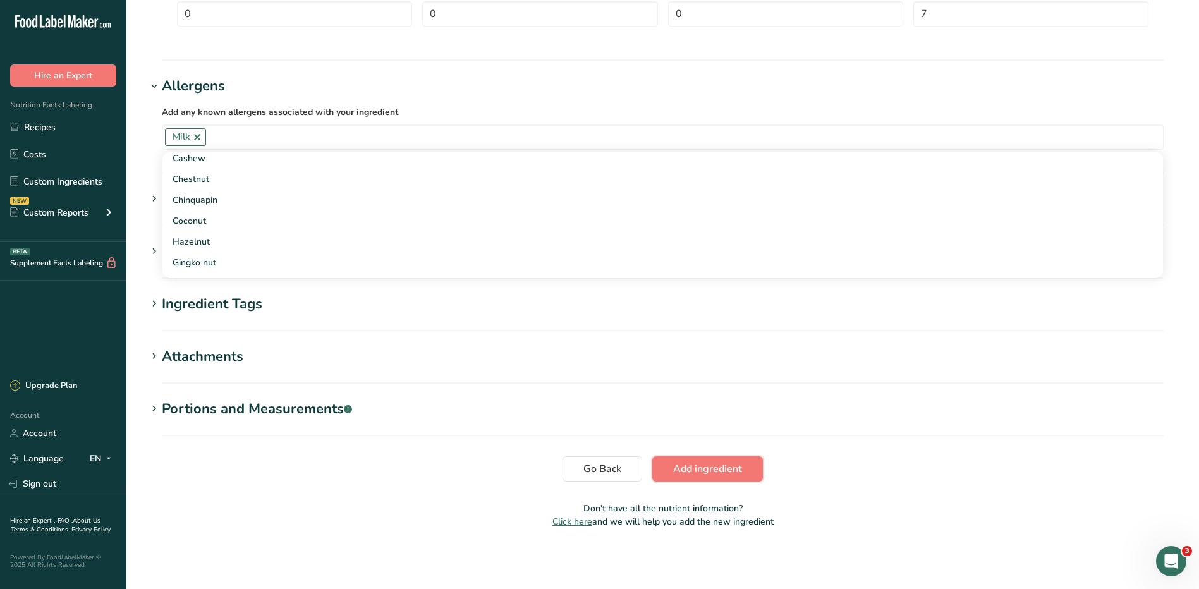
click at [746, 466] on button "Add ingredient" at bounding box center [707, 468] width 111 height 25
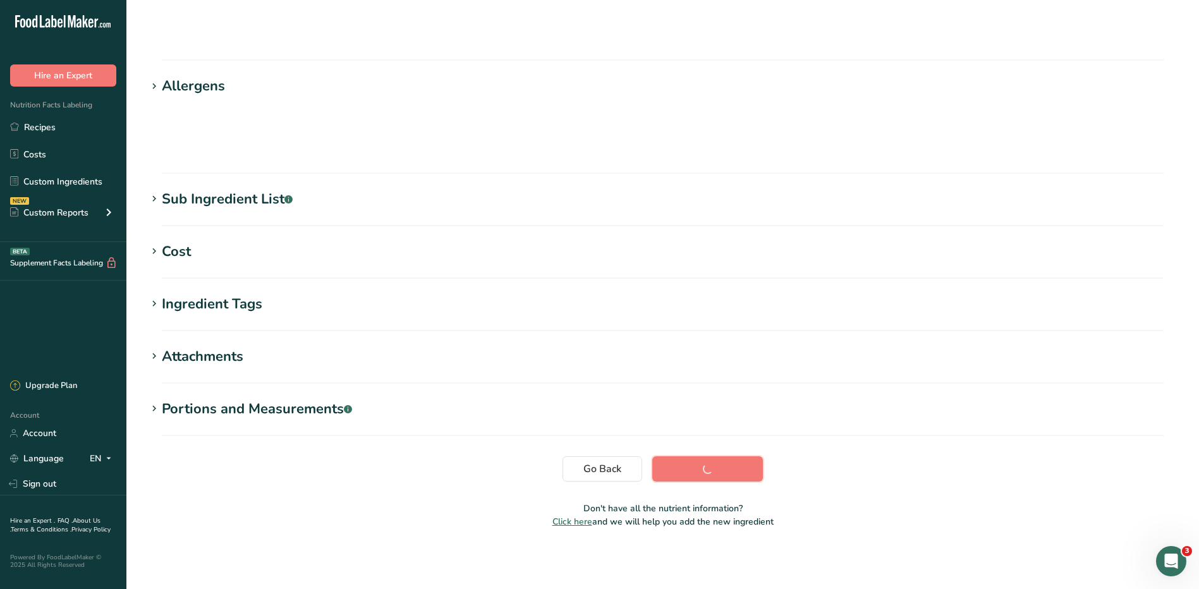
scroll to position [80, 0]
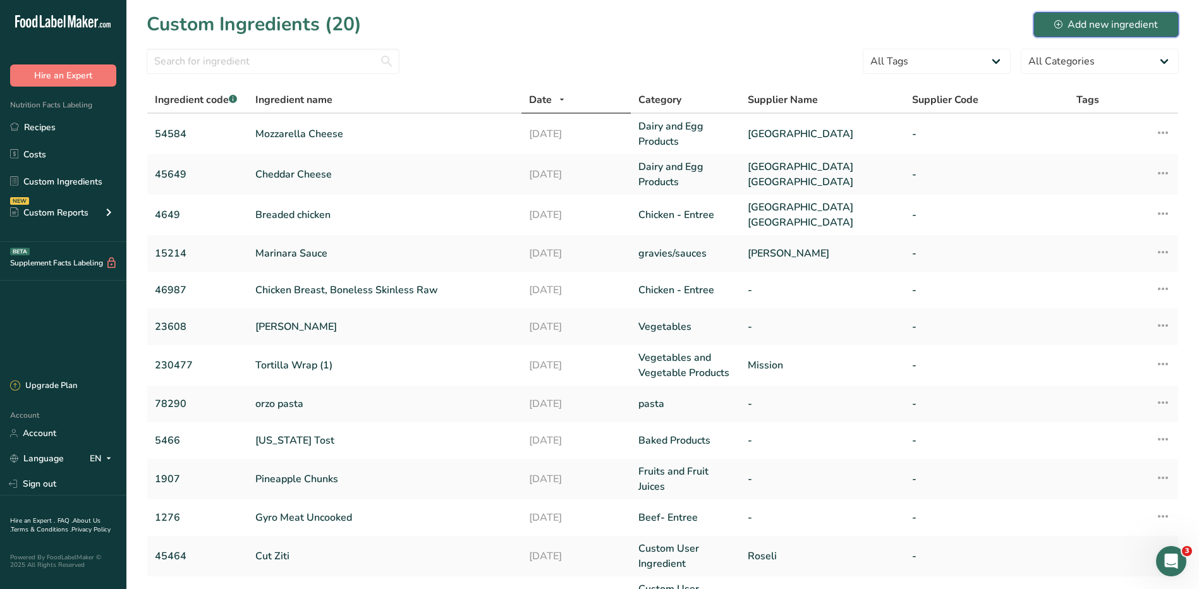
click at [1070, 27] on div "Add new ingredient" at bounding box center [1106, 24] width 104 height 15
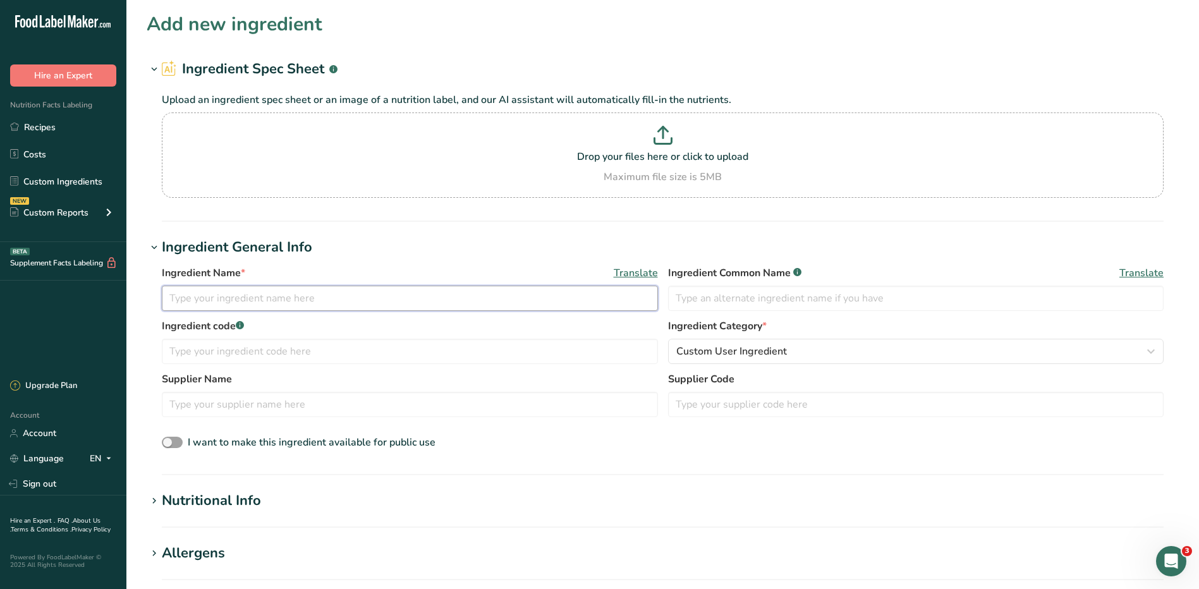
click at [265, 307] on input "text" at bounding box center [410, 298] width 496 height 25
type input "Parmesan Cheese"
click at [822, 297] on input "text" at bounding box center [916, 298] width 496 height 25
click at [448, 353] on input "text" at bounding box center [410, 351] width 496 height 25
type input "4894"
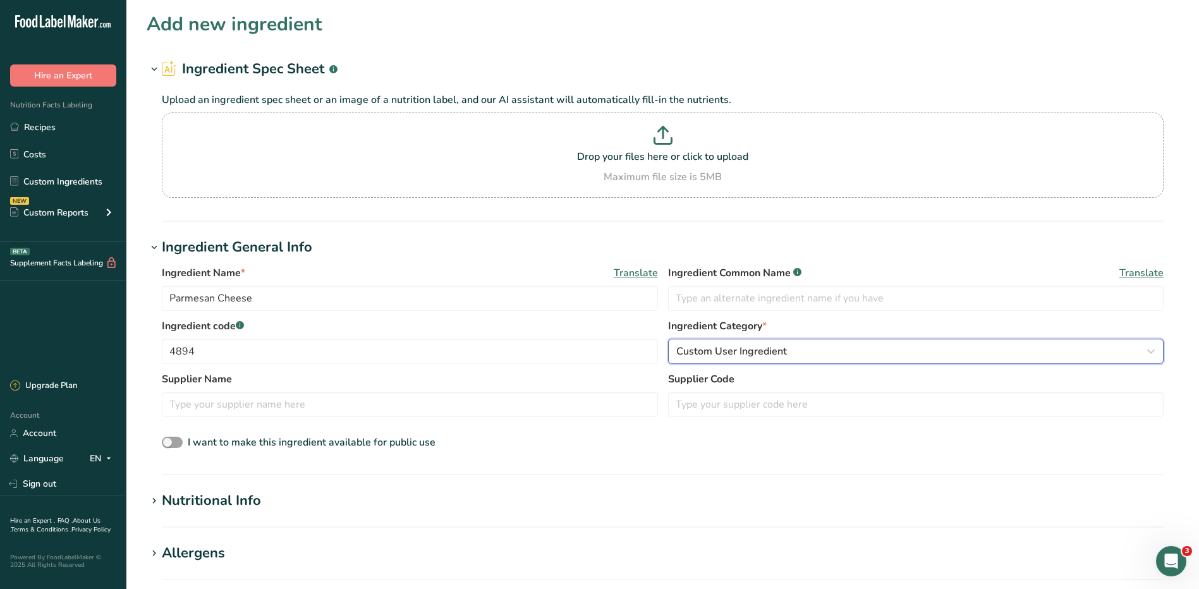
click at [826, 349] on div "Custom User Ingredient" at bounding box center [912, 351] width 472 height 15
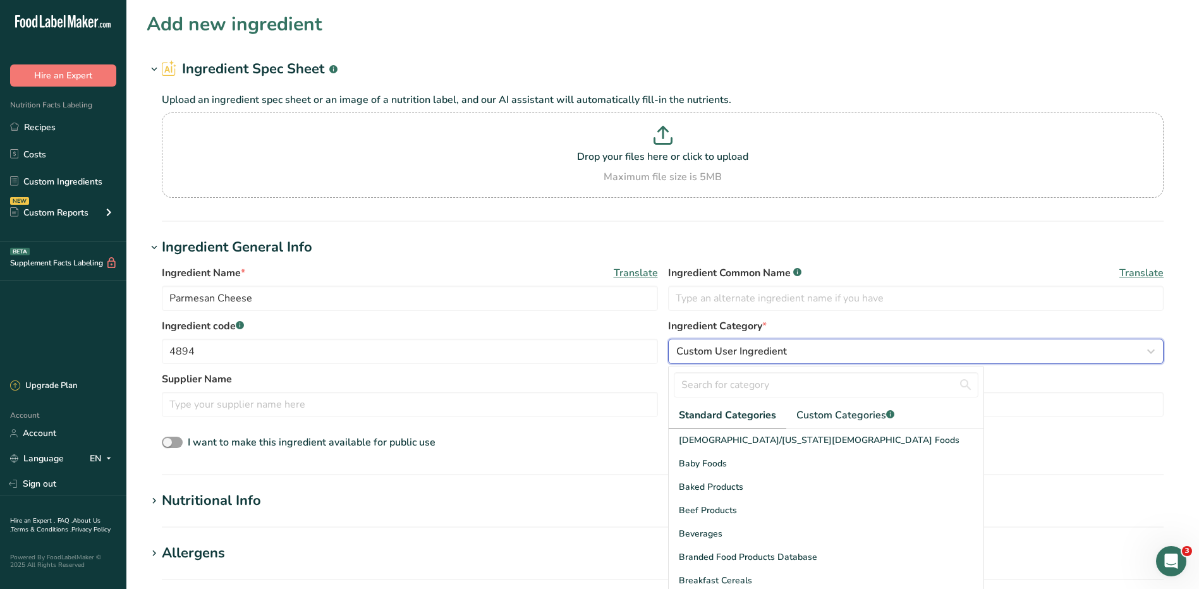
scroll to position [190, 0]
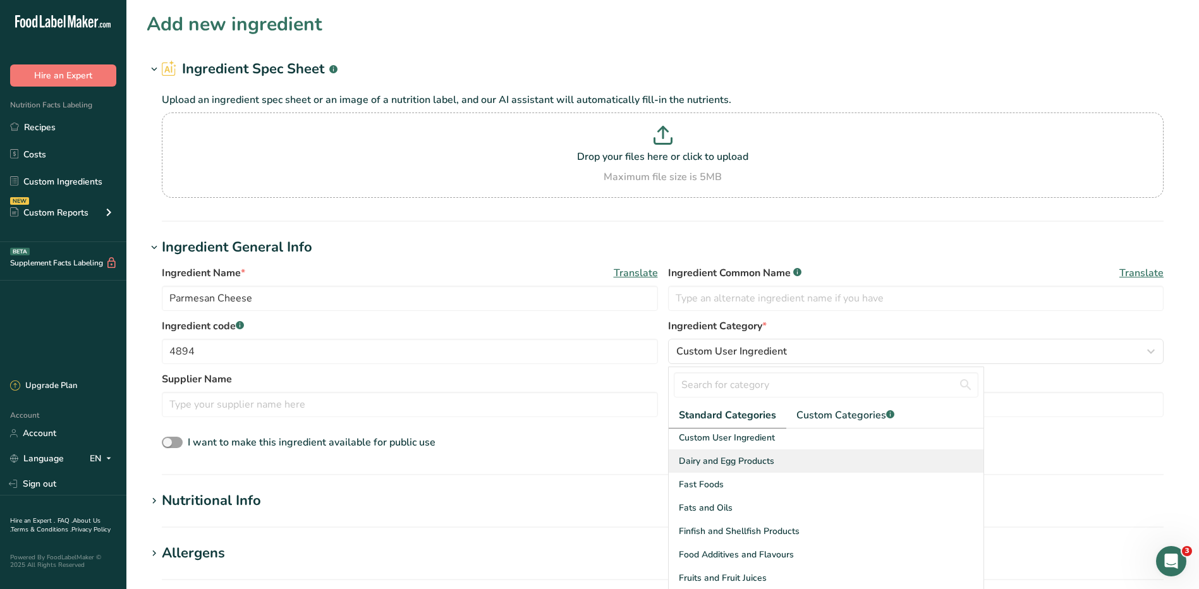
click at [757, 460] on span "Dairy and Egg Products" at bounding box center [726, 460] width 95 height 13
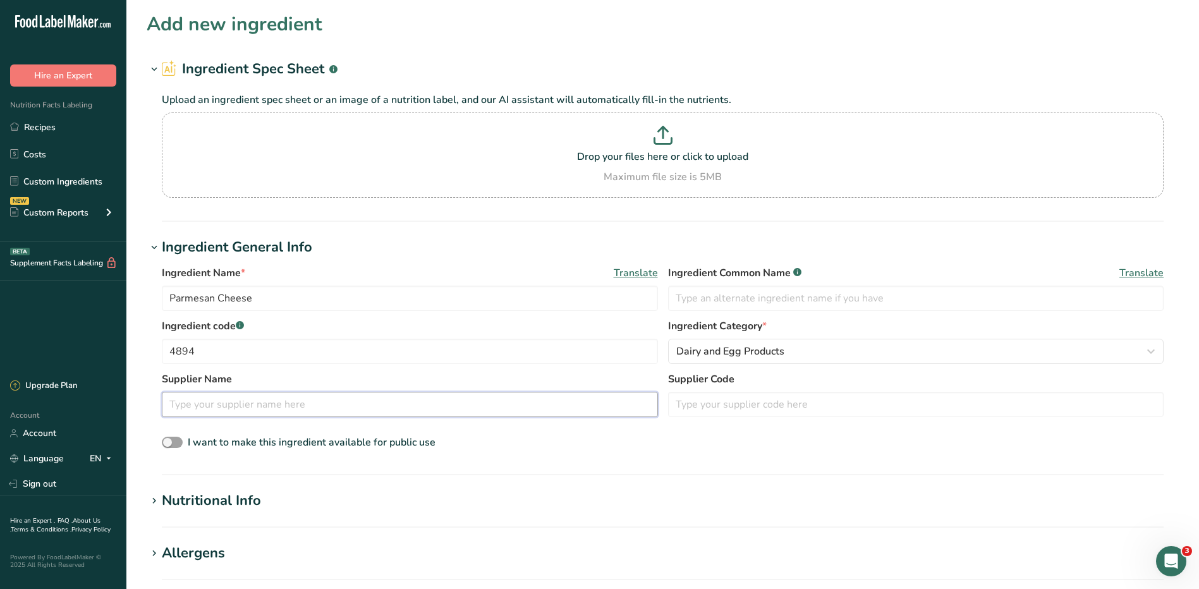
click at [379, 406] on input "text" at bounding box center [410, 404] width 496 height 25
type input "E"
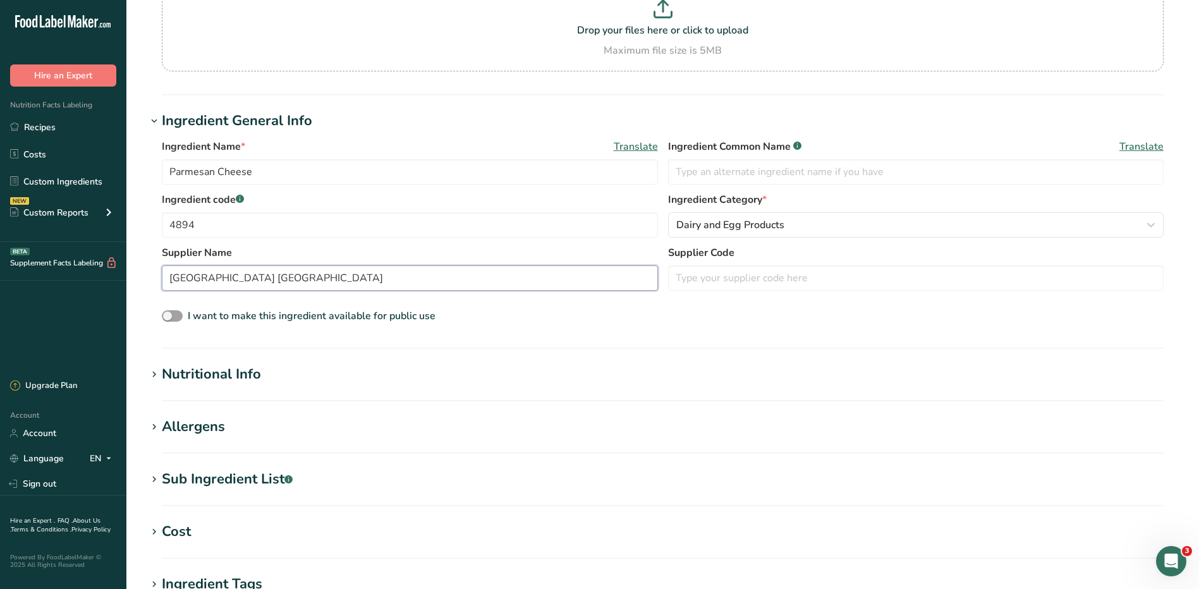
type input "Stony Brook Eastern Long Island Hospital"
click at [257, 370] on div "Nutritional Info" at bounding box center [211, 374] width 99 height 21
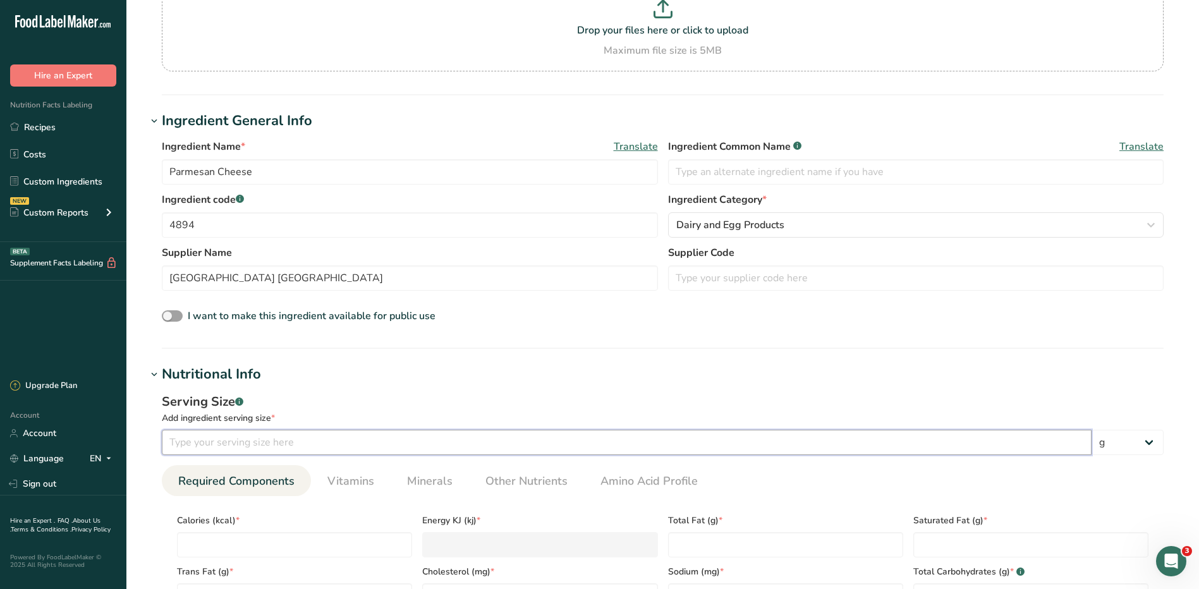
click at [389, 448] on input "number" at bounding box center [627, 442] width 930 height 25
type input "2"
click at [1154, 441] on select "g kg mg mcg lb oz l mL fl oz tbsp tsp cup qt gallon" at bounding box center [1128, 442] width 72 height 25
select select "20"
click at [1092, 430] on select "g kg mg mcg lb oz l mL fl oz tbsp tsp cup qt gallon" at bounding box center [1128, 442] width 72 height 25
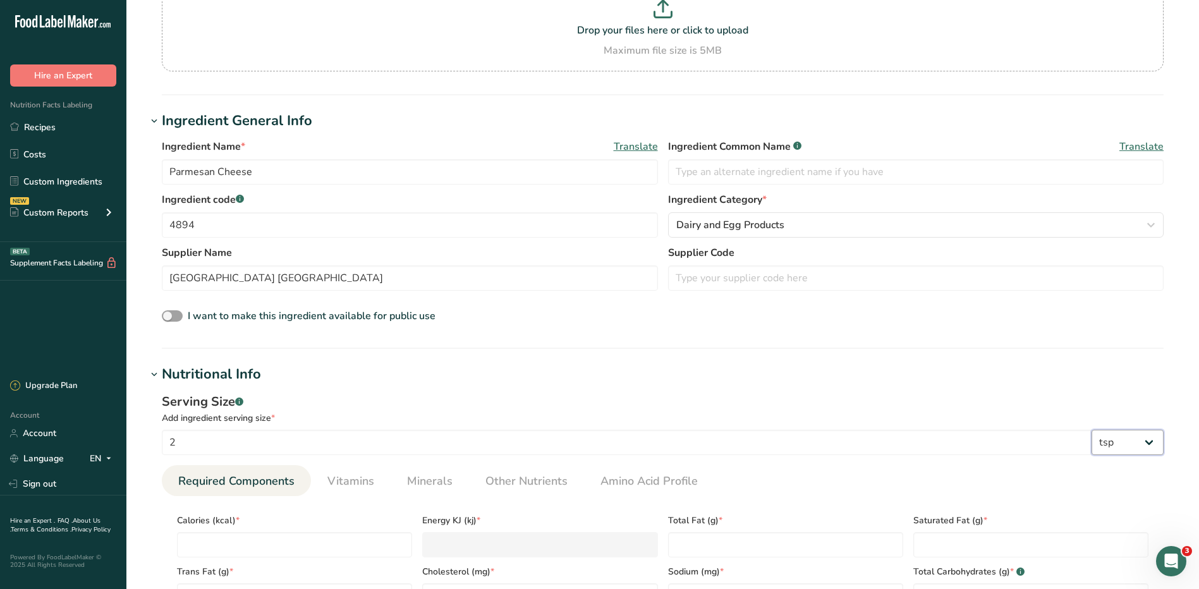
select select "22"
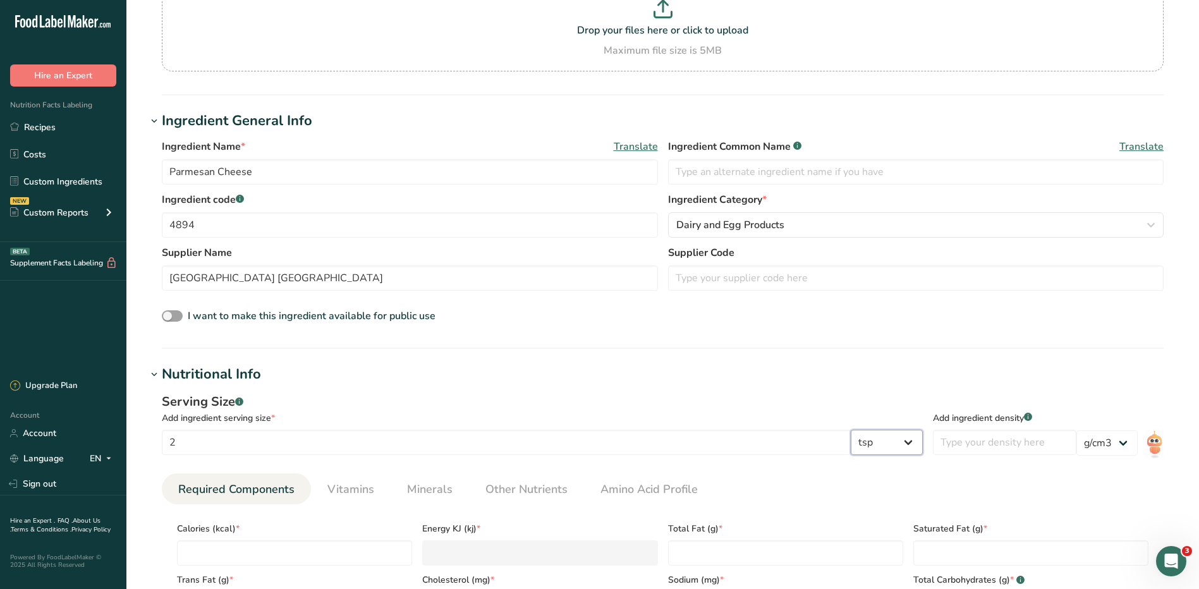
click at [920, 443] on select "g kg mg mcg lb oz l mL fl oz tbsp tsp cup qt gallon" at bounding box center [887, 442] width 72 height 25
click at [1164, 441] on div "Serving Size .a-a{fill:#347362;}.b-a{fill:#fff;} Add ingredient serving size * …" at bounding box center [663, 535] width 1032 height 301
click at [1166, 446] on div "Serving Size .a-a{fill:#347362;}.b-a{fill:#fff;} Add ingredient serving size * …" at bounding box center [663, 535] width 1032 height 301
click at [1154, 445] on img at bounding box center [1154, 444] width 18 height 28
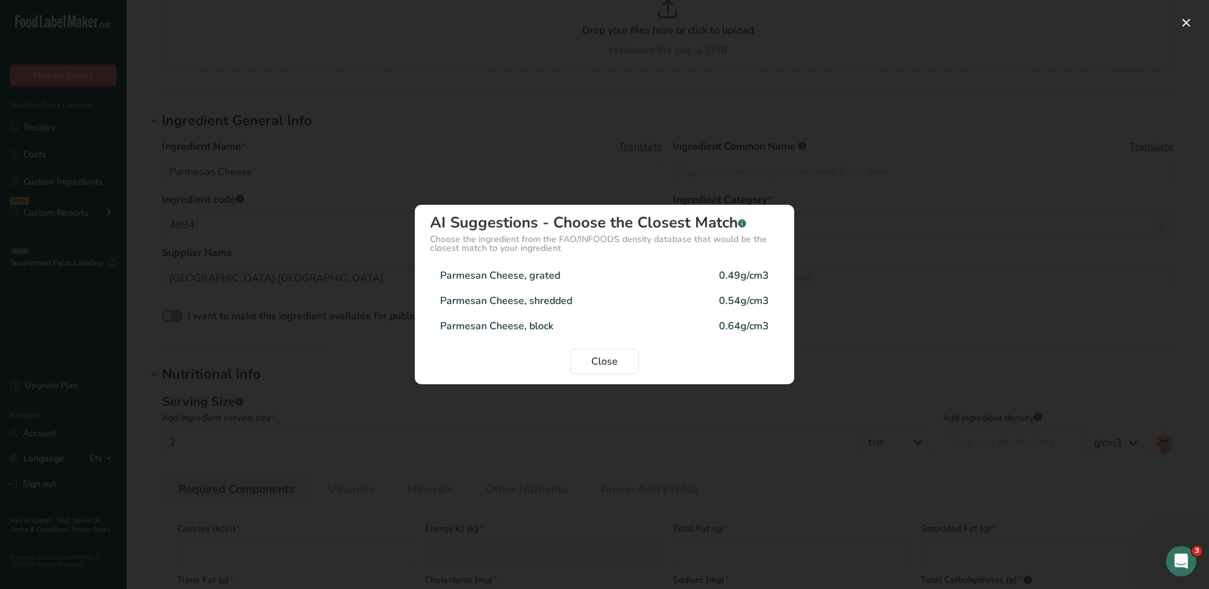
click at [734, 275] on div "0.49g/cm3" at bounding box center [744, 275] width 50 height 15
type input "0.49"
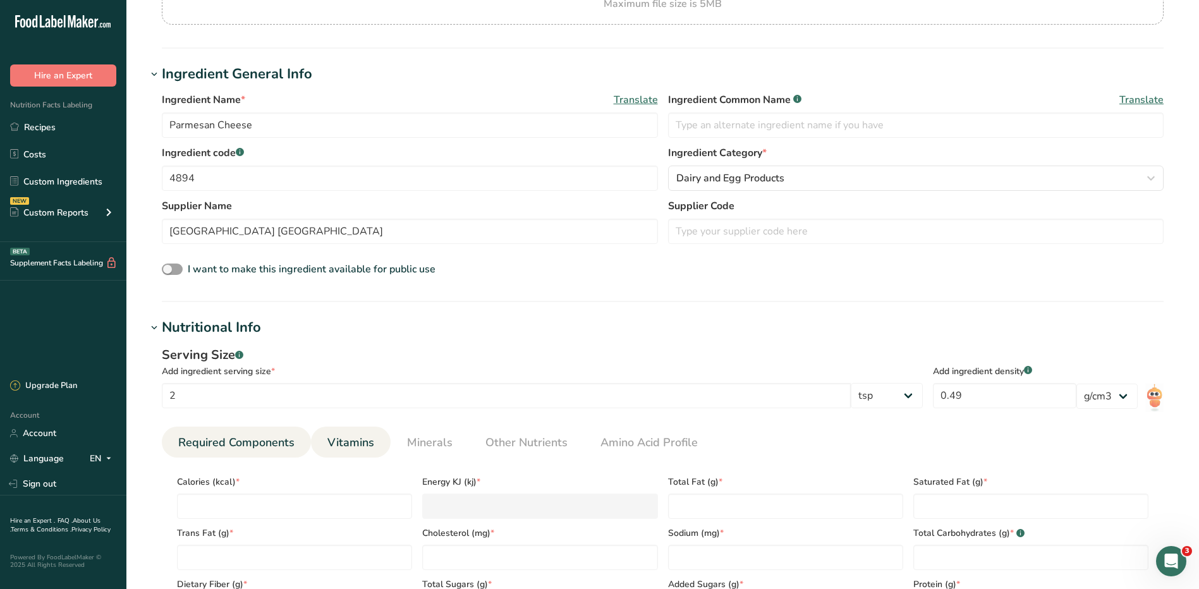
scroll to position [253, 0]
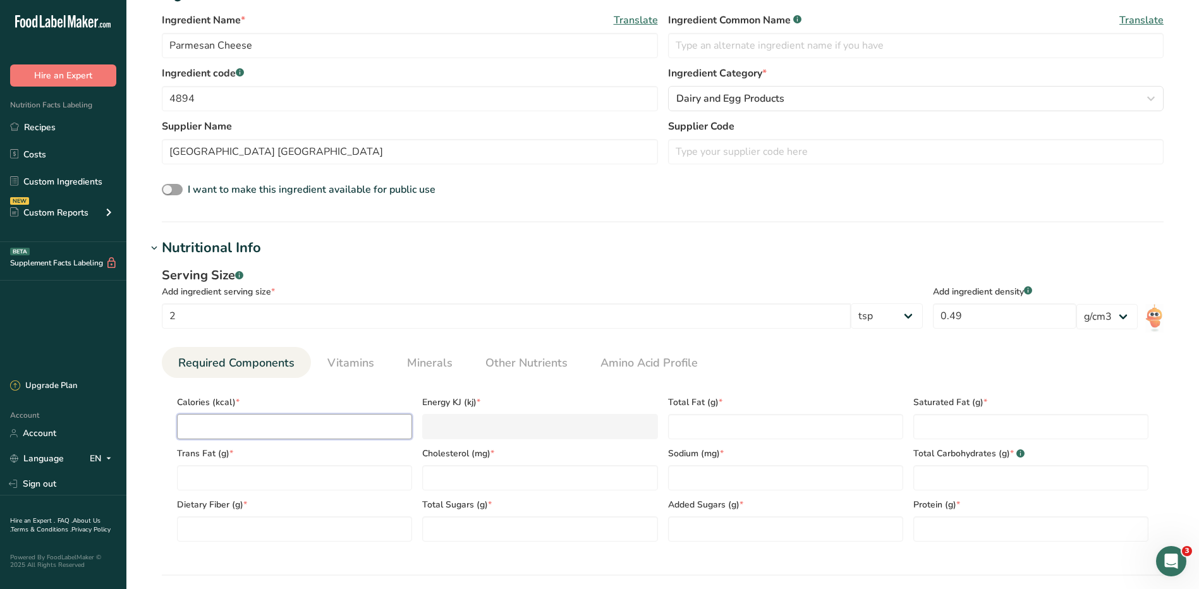
click at [286, 432] on input "number" at bounding box center [294, 426] width 235 height 25
type input "2"
type KJ "8.4"
type input "20"
type KJ "83.7"
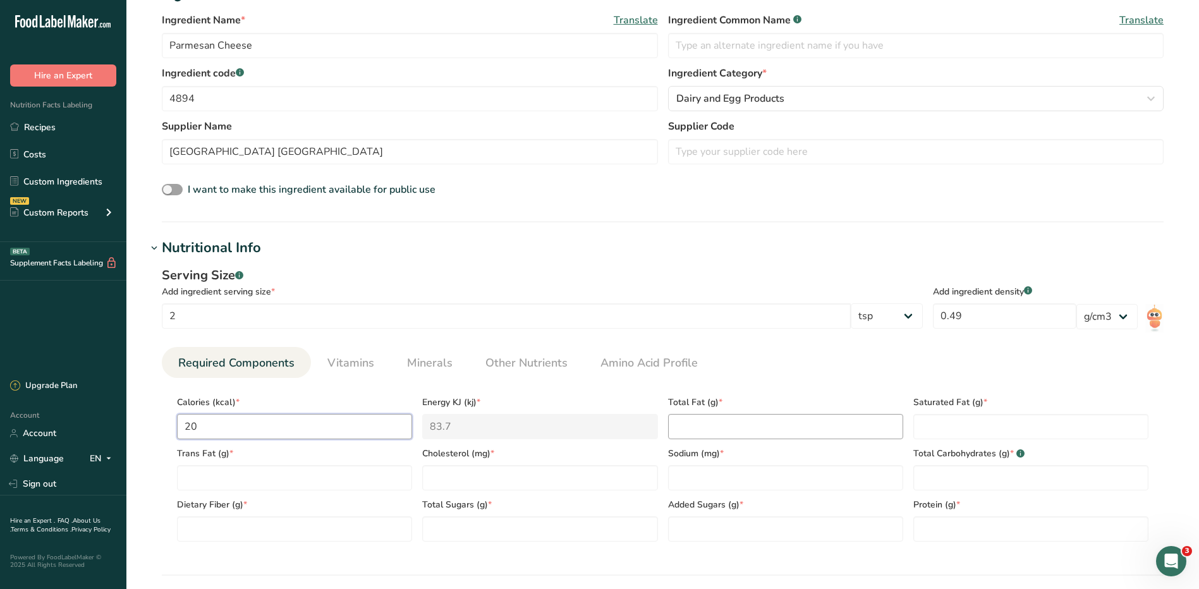
type input "20"
click at [706, 425] on Fat "number" at bounding box center [785, 426] width 235 height 25
type Fat "1.5"
click at [996, 424] on Fat "number" at bounding box center [1030, 426] width 235 height 25
type Fat "1"
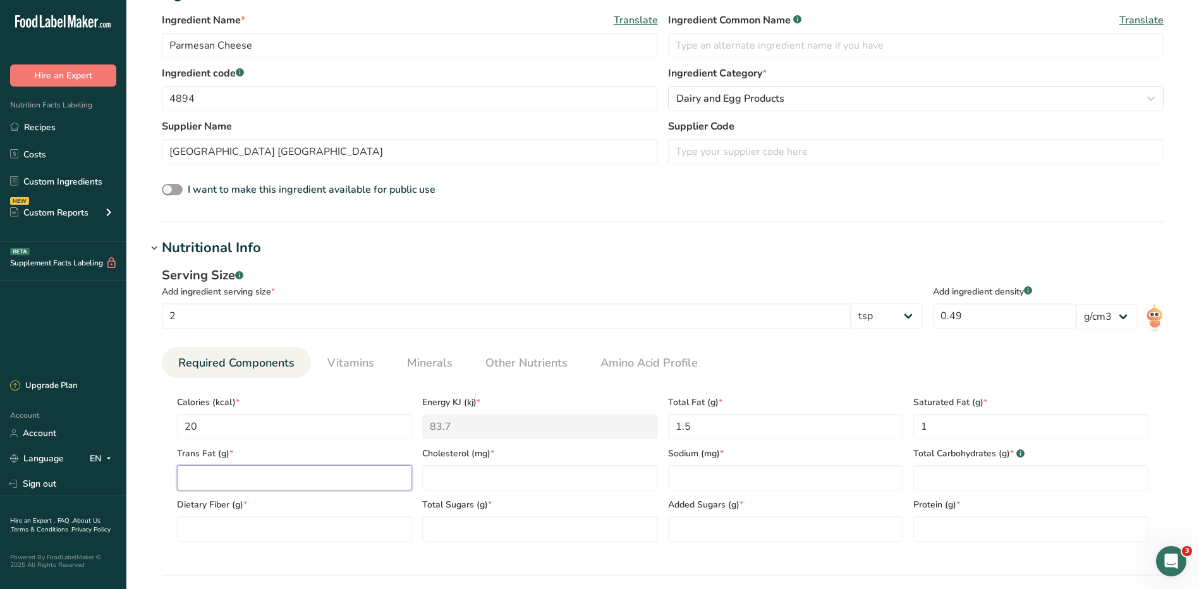
click at [401, 482] on Fat "number" at bounding box center [294, 477] width 235 height 25
type Fat "0"
click at [466, 471] on input "number" at bounding box center [539, 477] width 235 height 25
type input "5"
click at [700, 475] on input "number" at bounding box center [785, 477] width 235 height 25
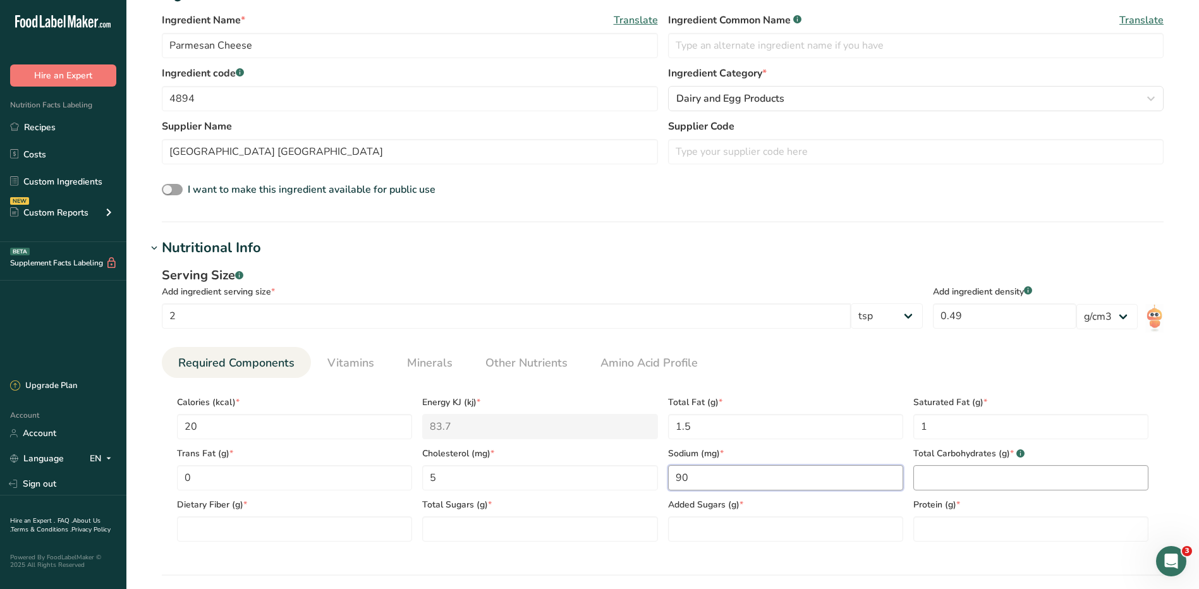
type input "90"
click at [985, 482] on Carbohydrates "number" at bounding box center [1030, 477] width 235 height 25
type Carbohydrates "0"
click at [374, 537] on Fiber "number" at bounding box center [294, 528] width 235 height 25
type Fiber "0"
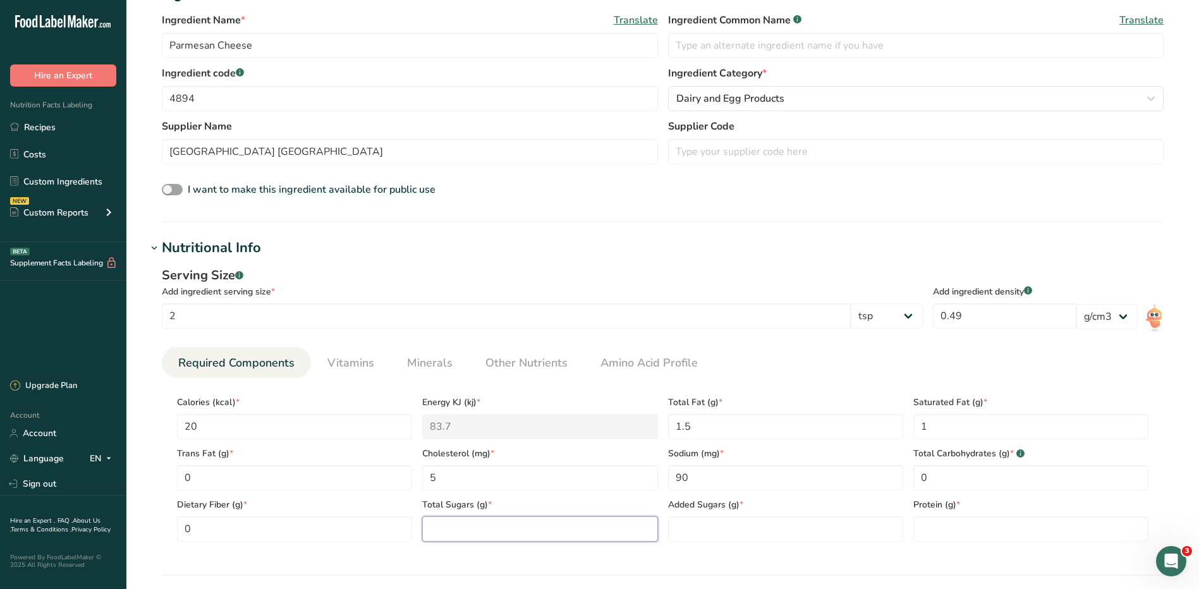
click at [504, 516] on Sugars "number" at bounding box center [539, 528] width 235 height 25
type Sugars "0"
click at [685, 539] on Sugars "number" at bounding box center [785, 528] width 235 height 25
type Sugars "0"
click at [999, 530] on input "number" at bounding box center [1030, 528] width 235 height 25
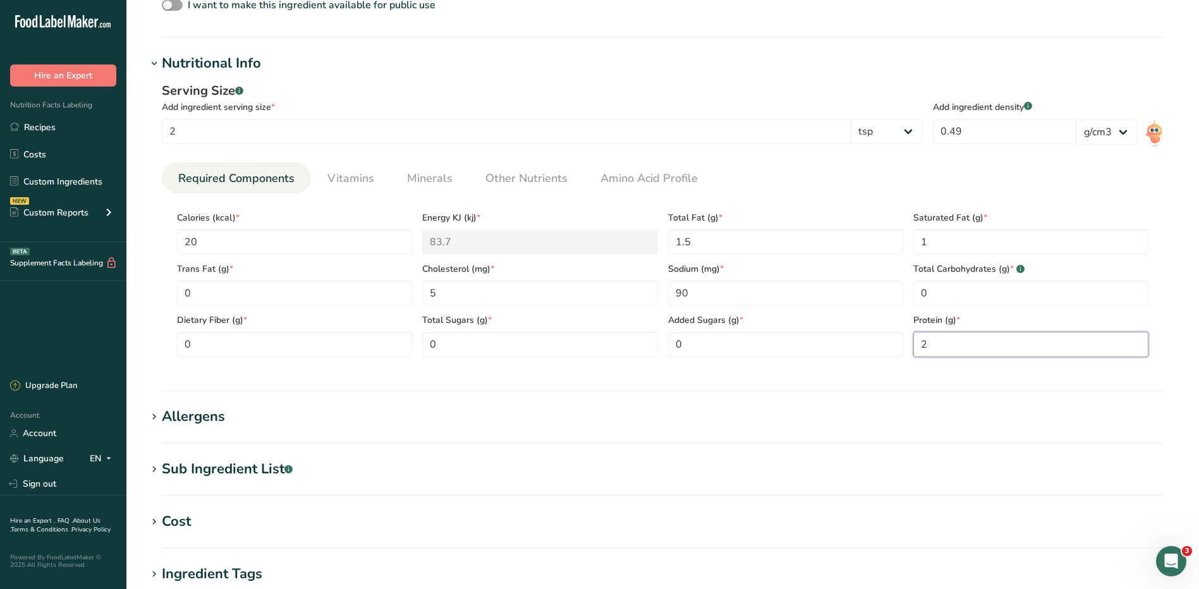
scroll to position [442, 0]
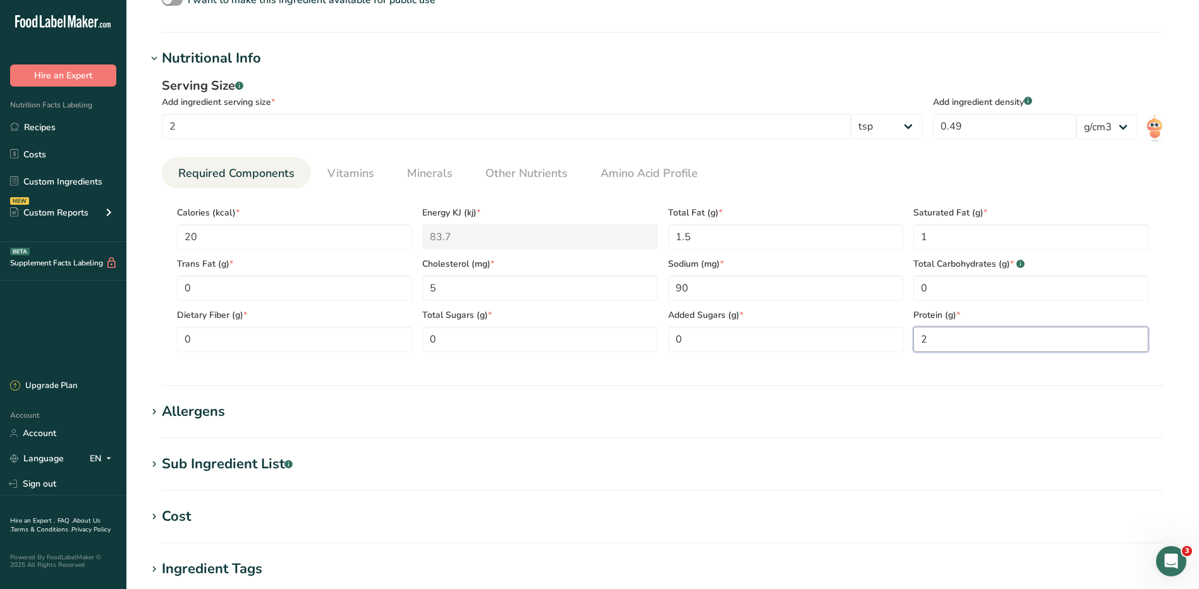
type input "2"
click at [212, 412] on div "Allergens" at bounding box center [193, 411] width 63 height 21
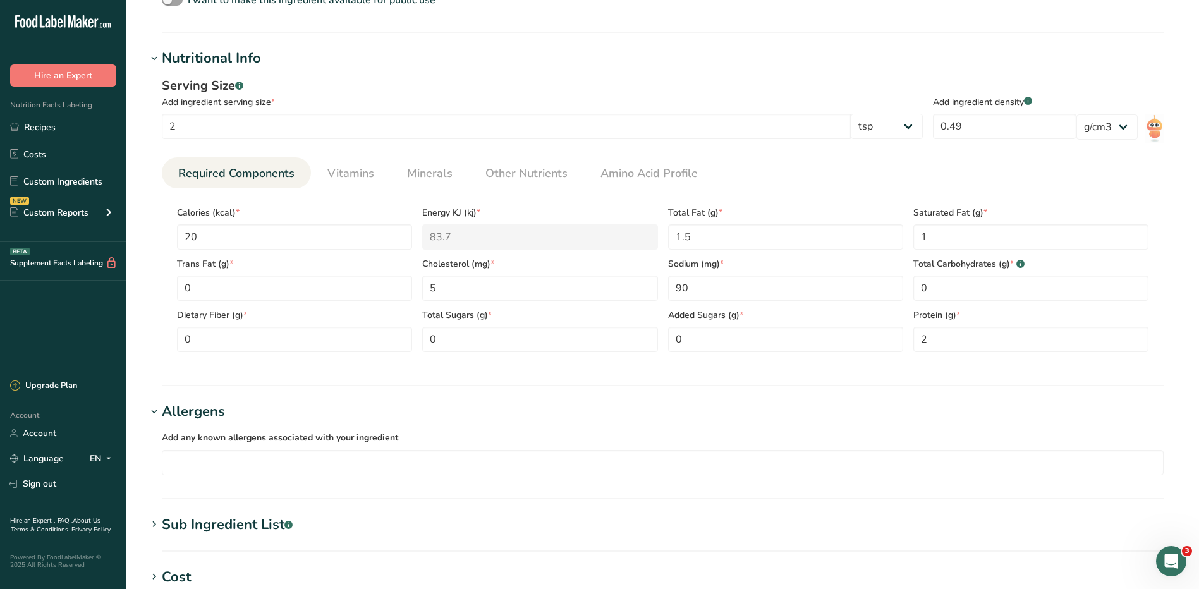
click at [248, 476] on div "Add any known allergens associated with your ingredient Soy Tree Nuts Wheat Mil…" at bounding box center [663, 452] width 1032 height 61
click at [253, 469] on input "text" at bounding box center [662, 463] width 1001 height 20
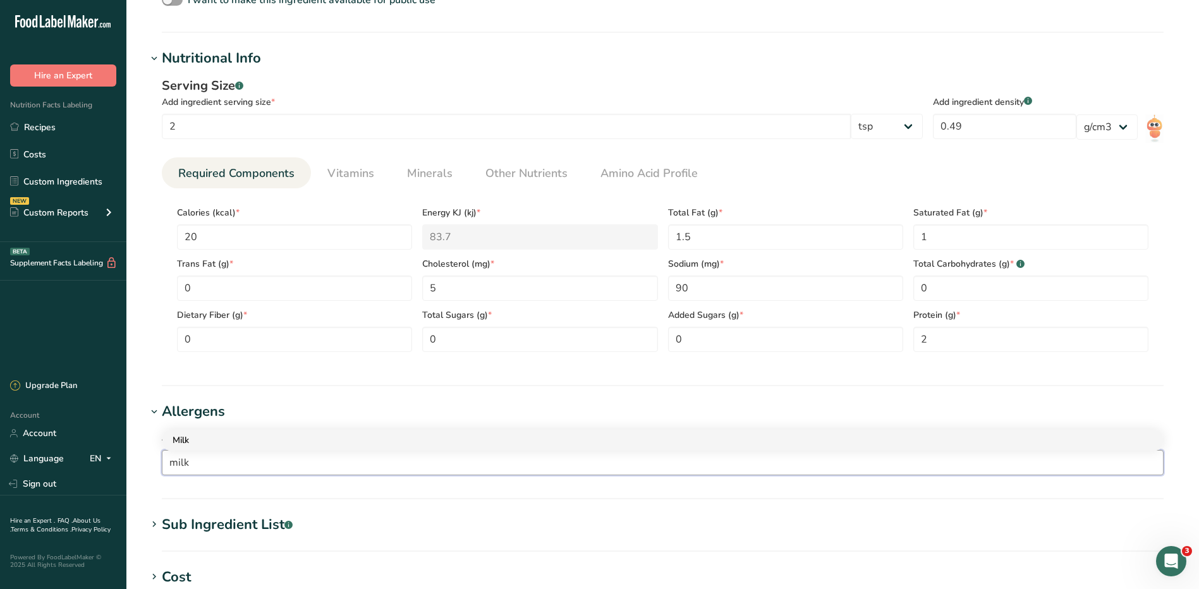
type input "milk"
click at [278, 440] on div "Milk" at bounding box center [653, 440] width 960 height 13
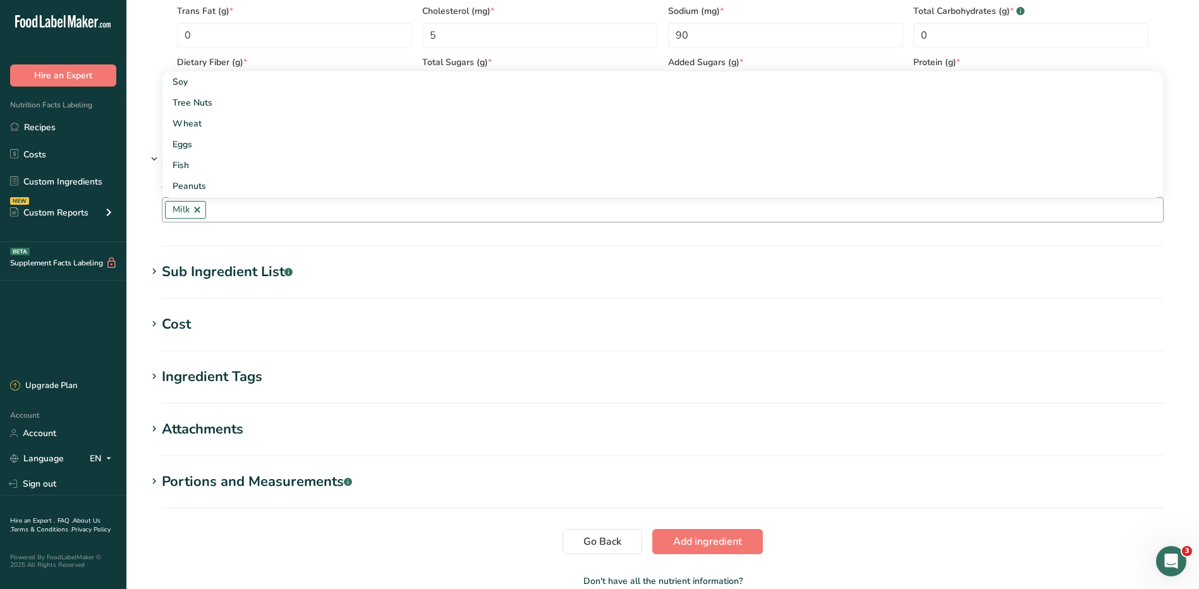
scroll to position [768, 0]
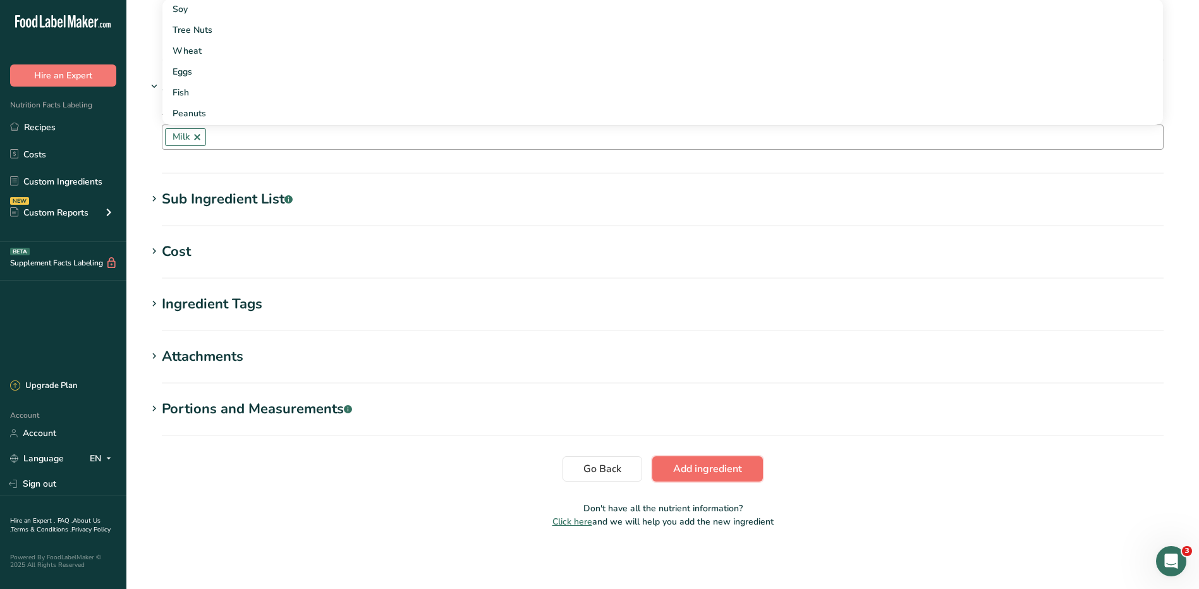
click at [722, 468] on span "Add ingredient" at bounding box center [707, 468] width 69 height 15
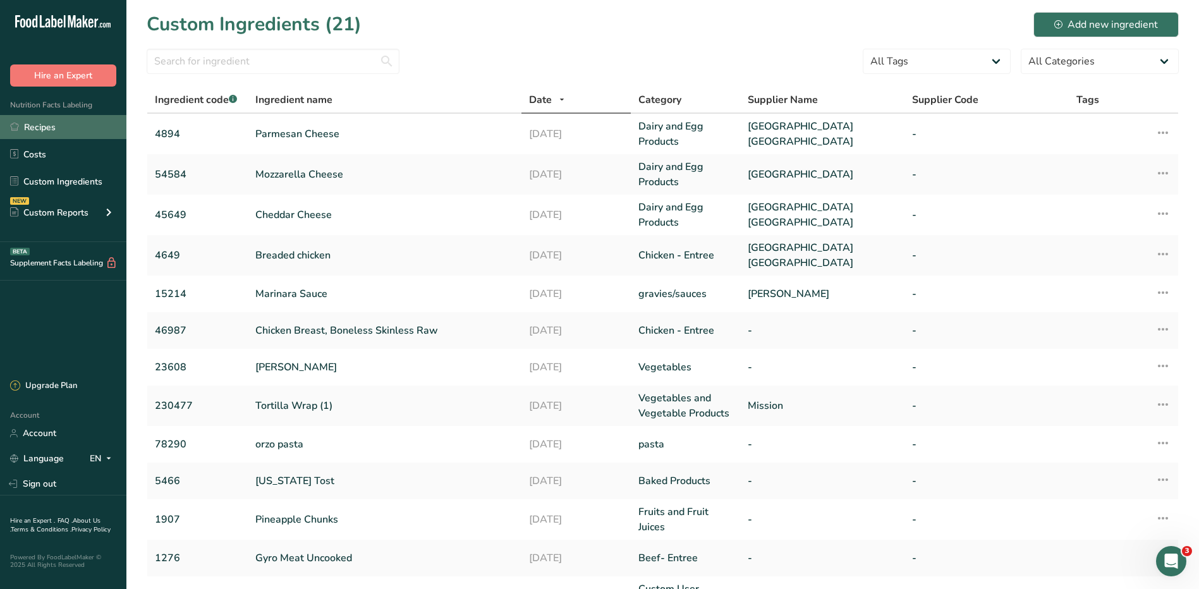
click at [44, 130] on link "Recipes" at bounding box center [63, 127] width 126 height 24
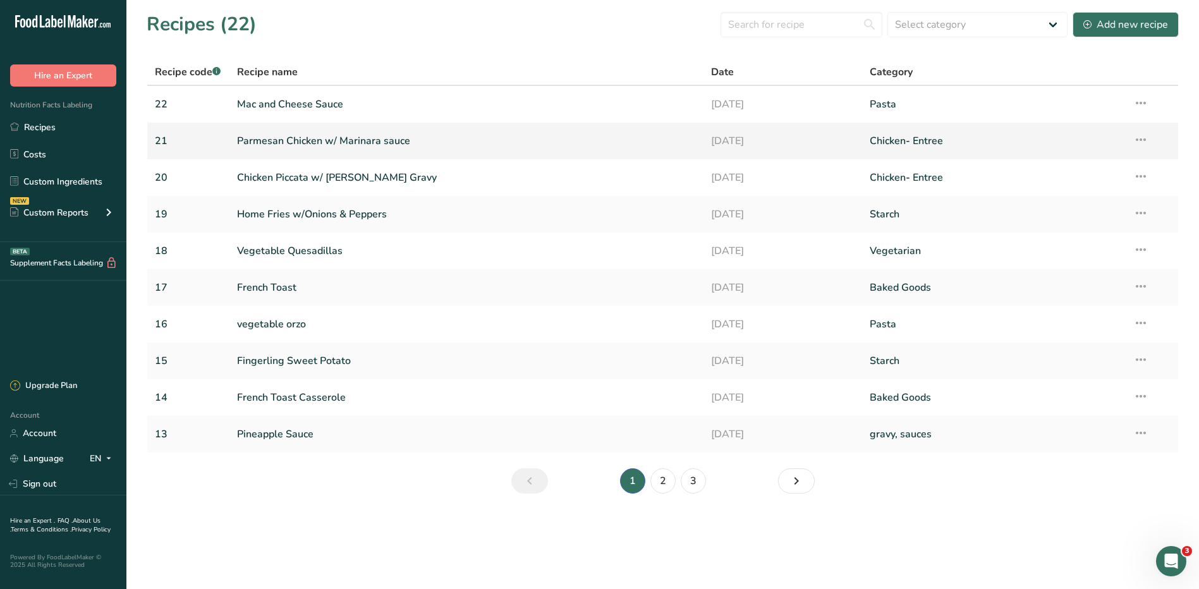
click at [352, 143] on link "Parmesan Chicken w/ Marinara sauce" at bounding box center [467, 141] width 460 height 27
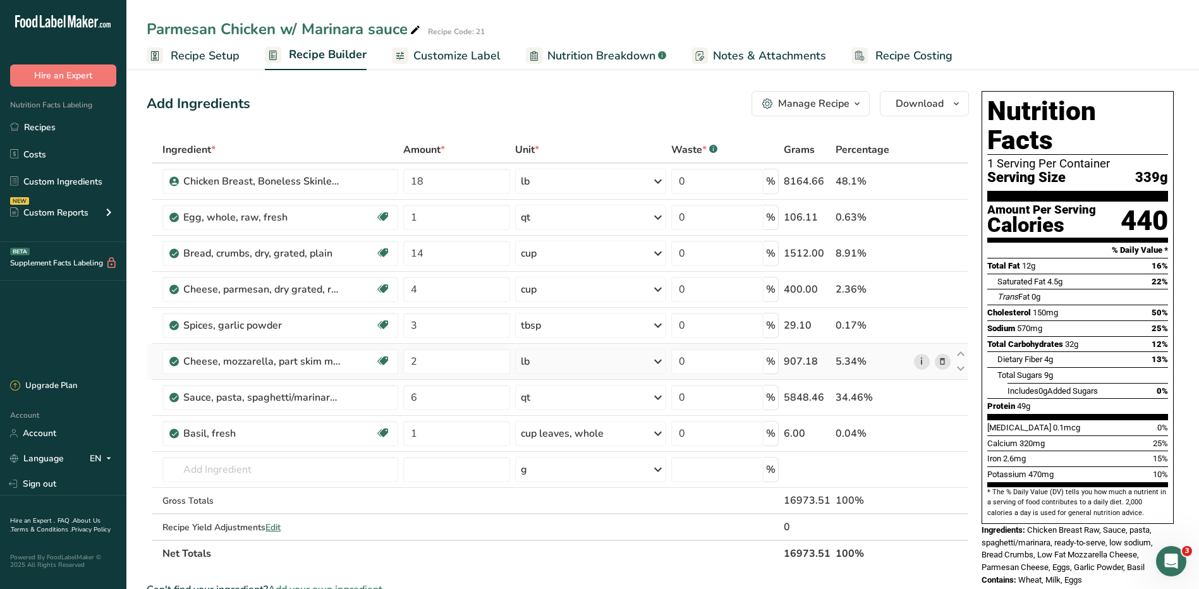
click at [918, 360] on link "i" at bounding box center [922, 362] width 16 height 16
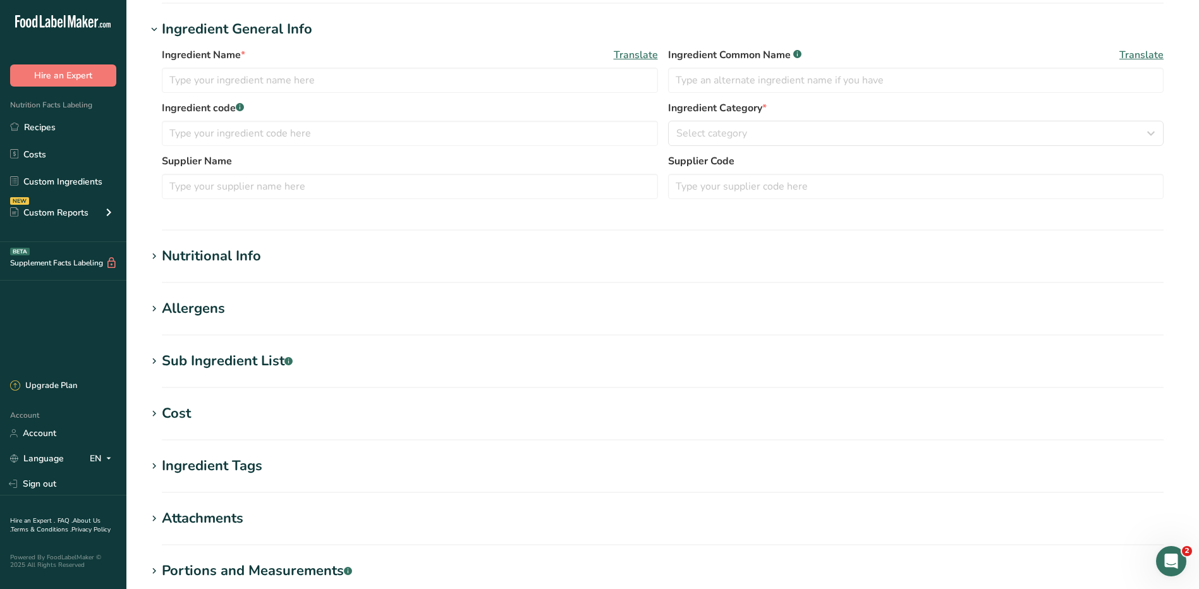
scroll to position [257, 0]
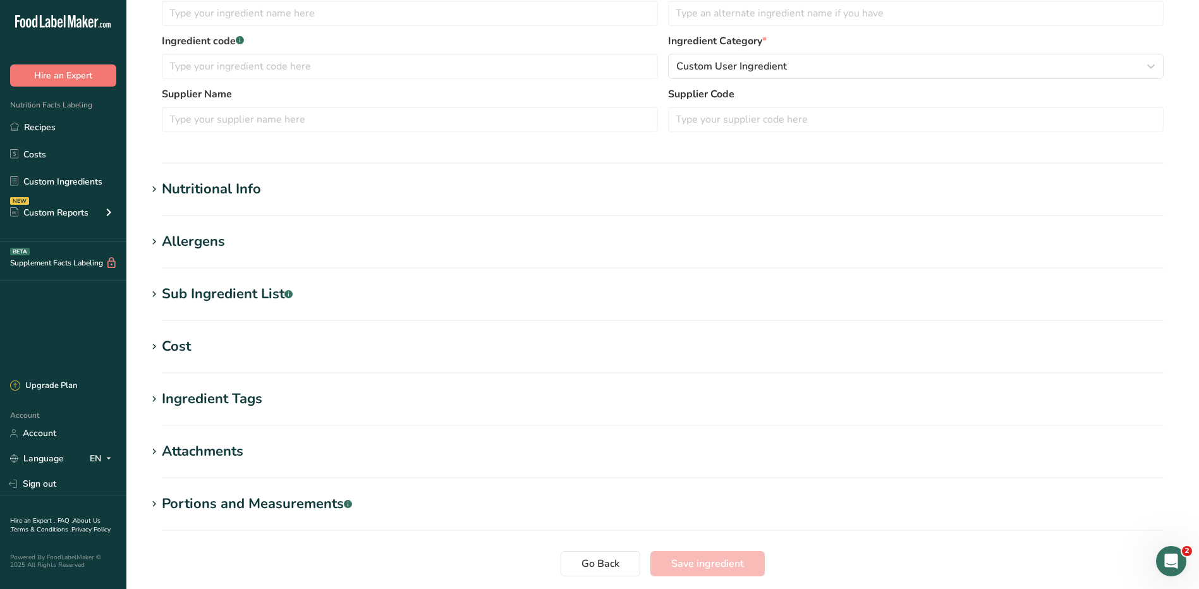
type input "Cheese, mozzarella, part skim milk"
type input "Low Fat Mozzarella Cheese"
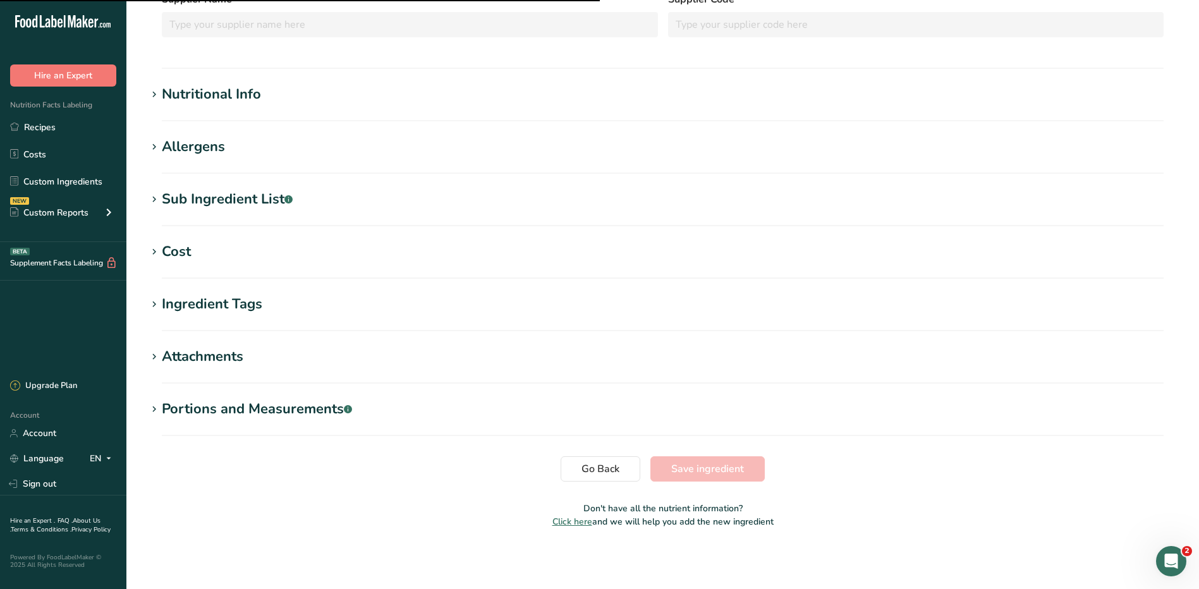
click at [205, 98] on div "Nutritional Info" at bounding box center [211, 94] width 99 height 21
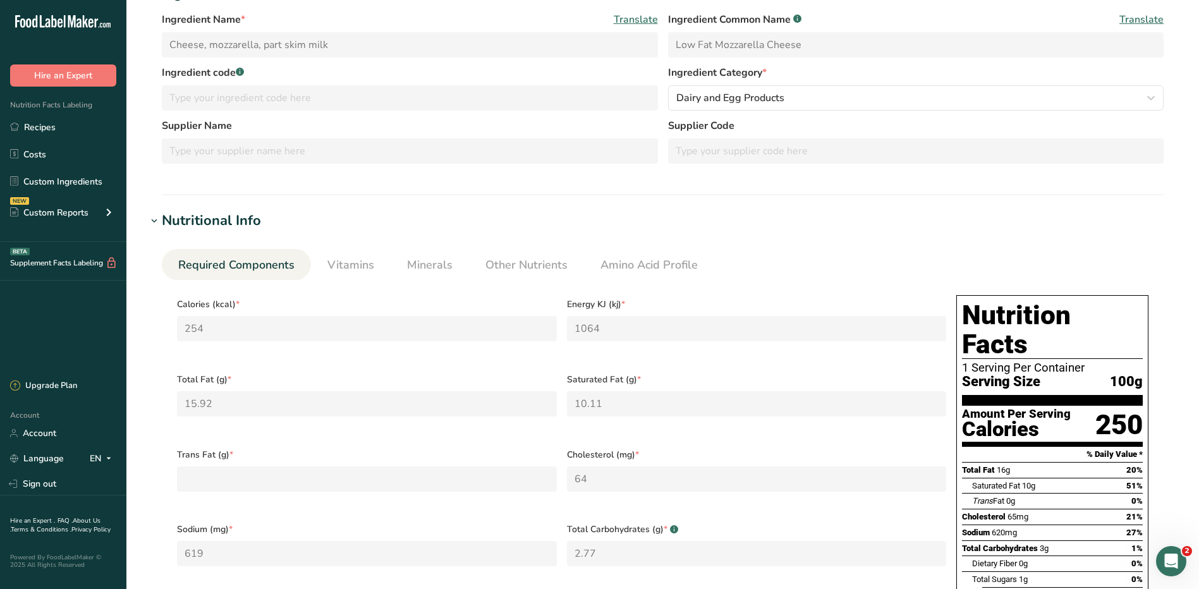
scroll to position [0, 0]
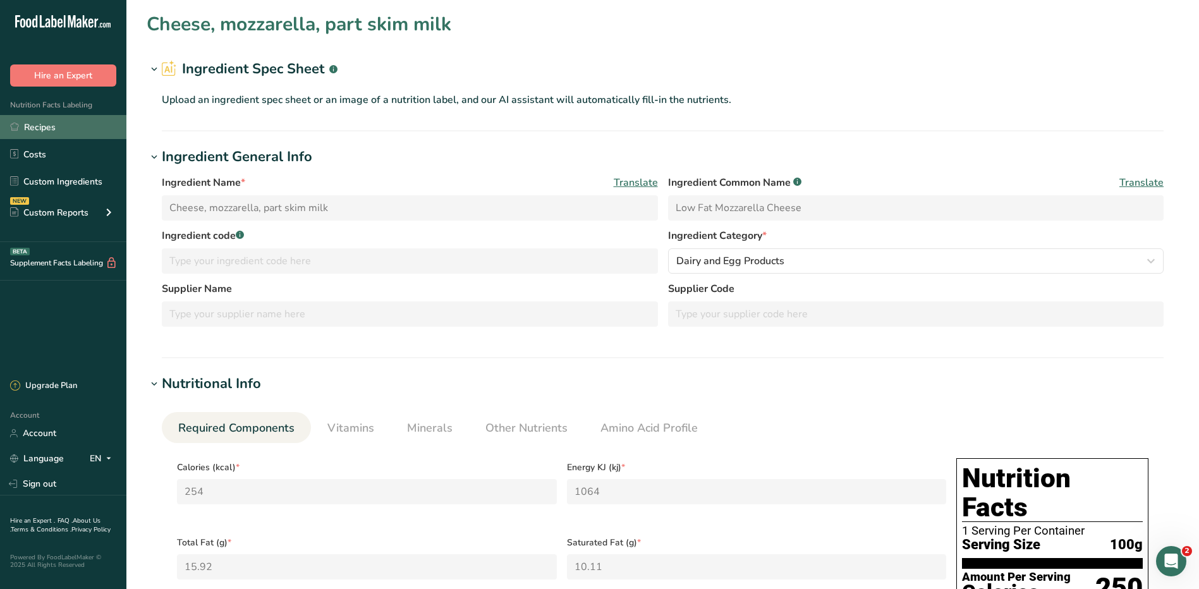
click at [51, 126] on link "Recipes" at bounding box center [63, 127] width 126 height 24
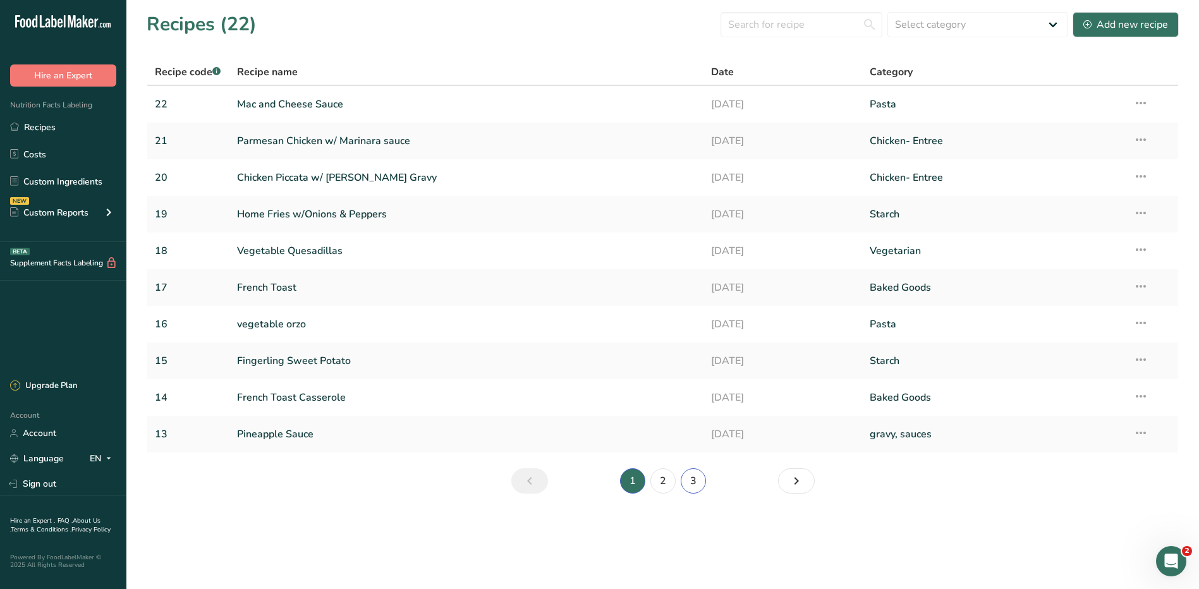
click at [694, 480] on link "3" at bounding box center [693, 480] width 25 height 25
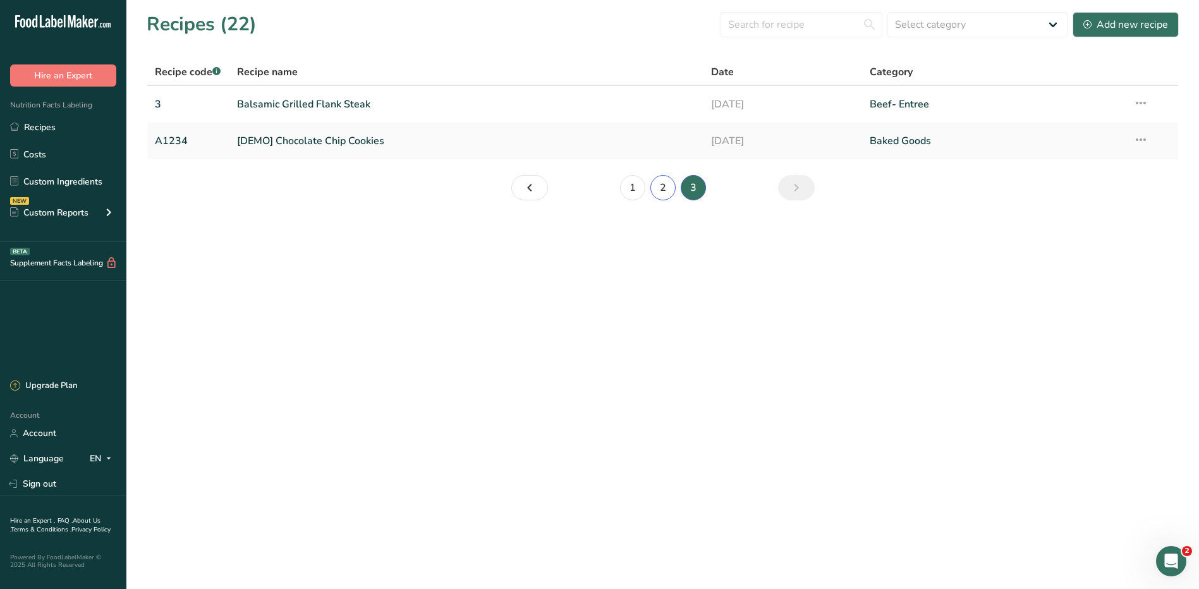
click at [655, 185] on link "2" at bounding box center [662, 187] width 25 height 25
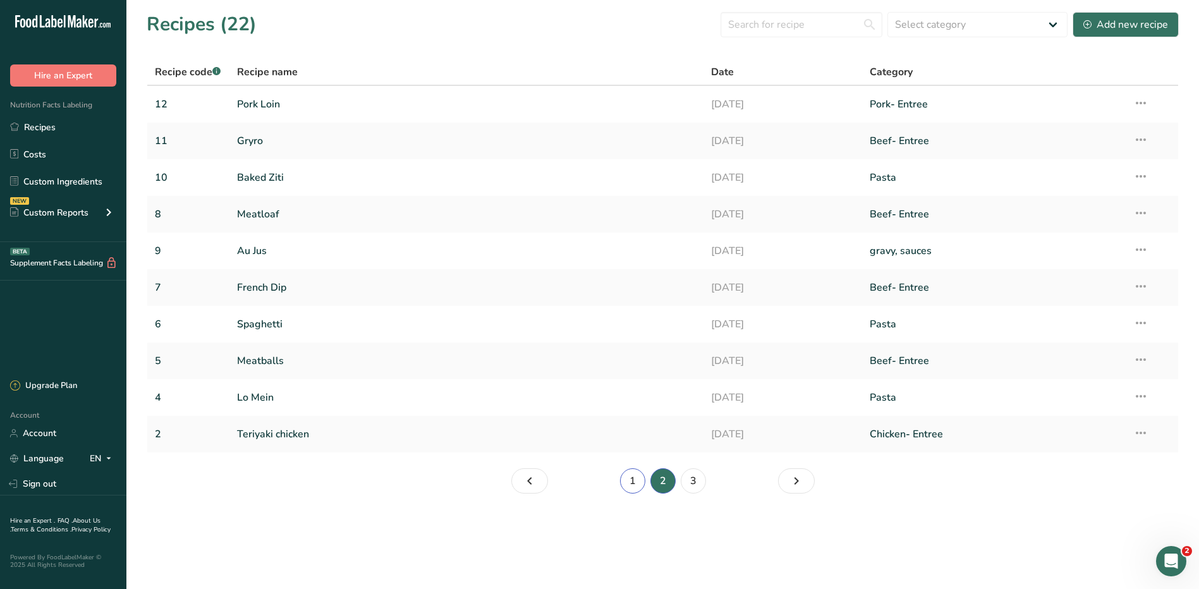
click at [631, 480] on link "1" at bounding box center [632, 480] width 25 height 25
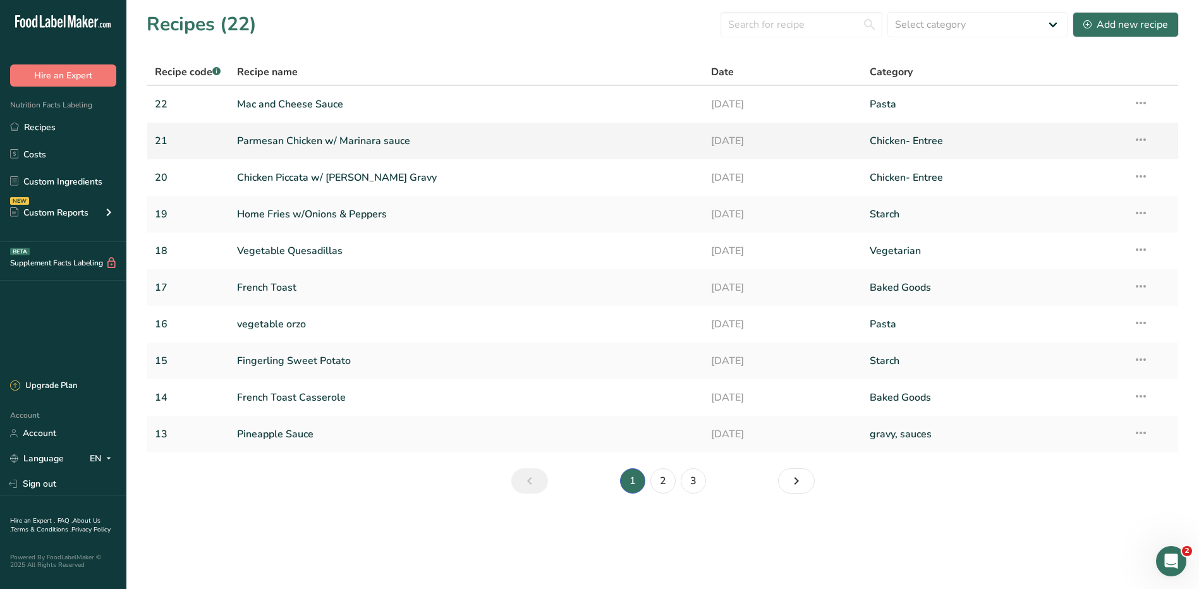
click at [1147, 137] on icon at bounding box center [1140, 139] width 15 height 23
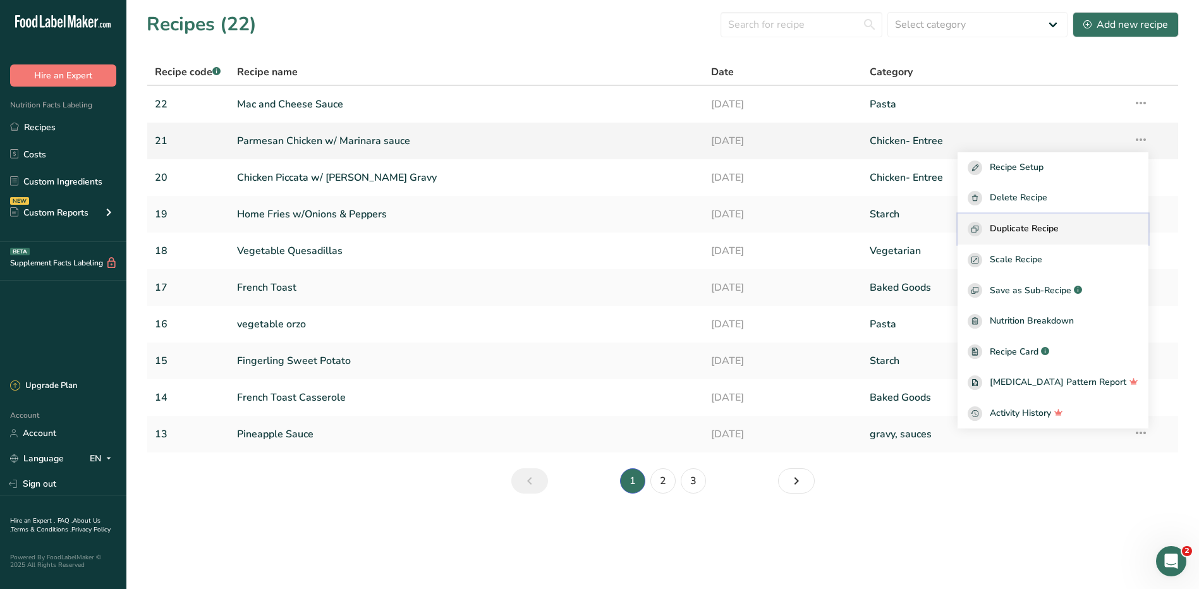
click at [1051, 228] on span "Duplicate Recipe" at bounding box center [1024, 229] width 69 height 15
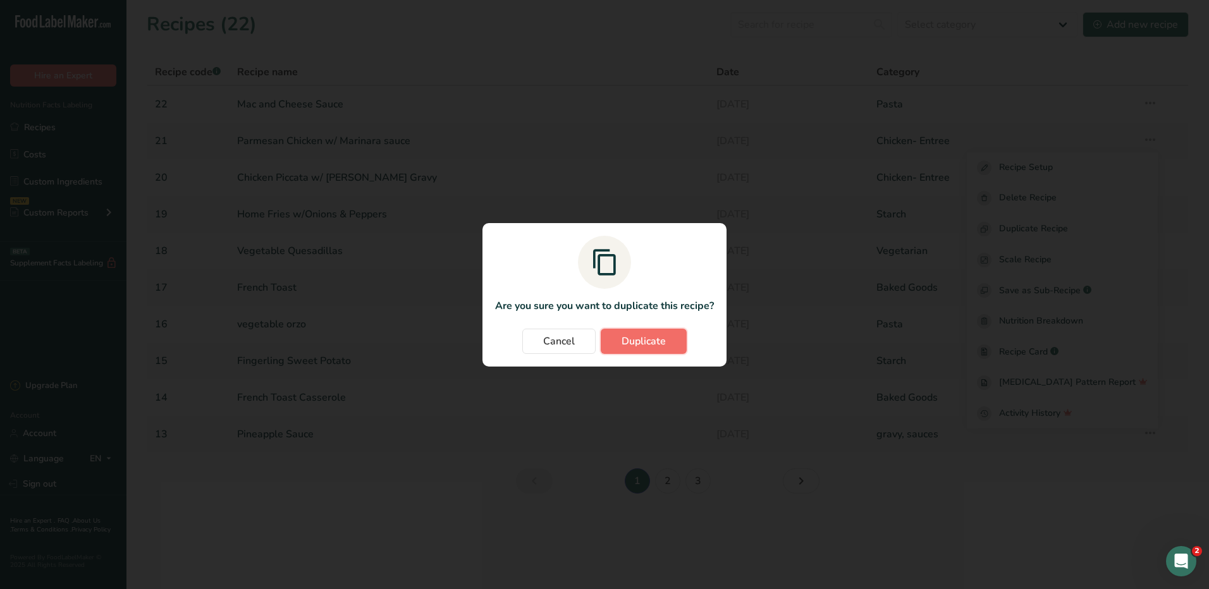
click at [645, 341] on span "Duplicate" at bounding box center [643, 341] width 44 height 15
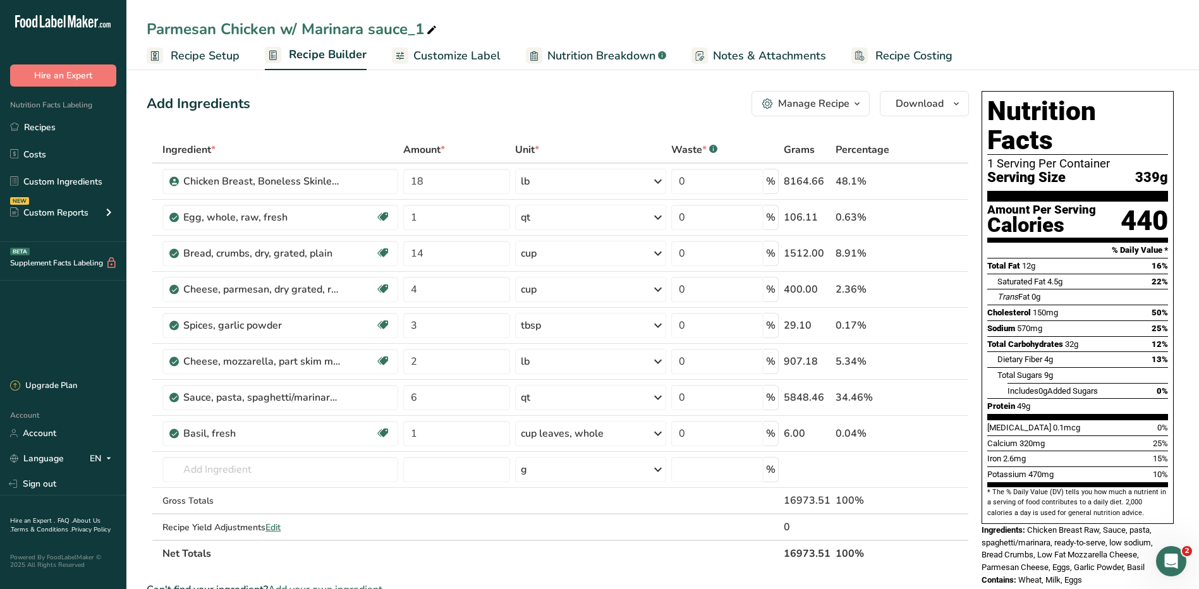
click at [411, 30] on div "Parmesan Chicken w/ Marinara sauce_1" at bounding box center [293, 29] width 293 height 23
type input "Parmesan Chicken w/ Marinara sauce_SB"
click at [439, 52] on span "Customize Label" at bounding box center [456, 55] width 87 height 17
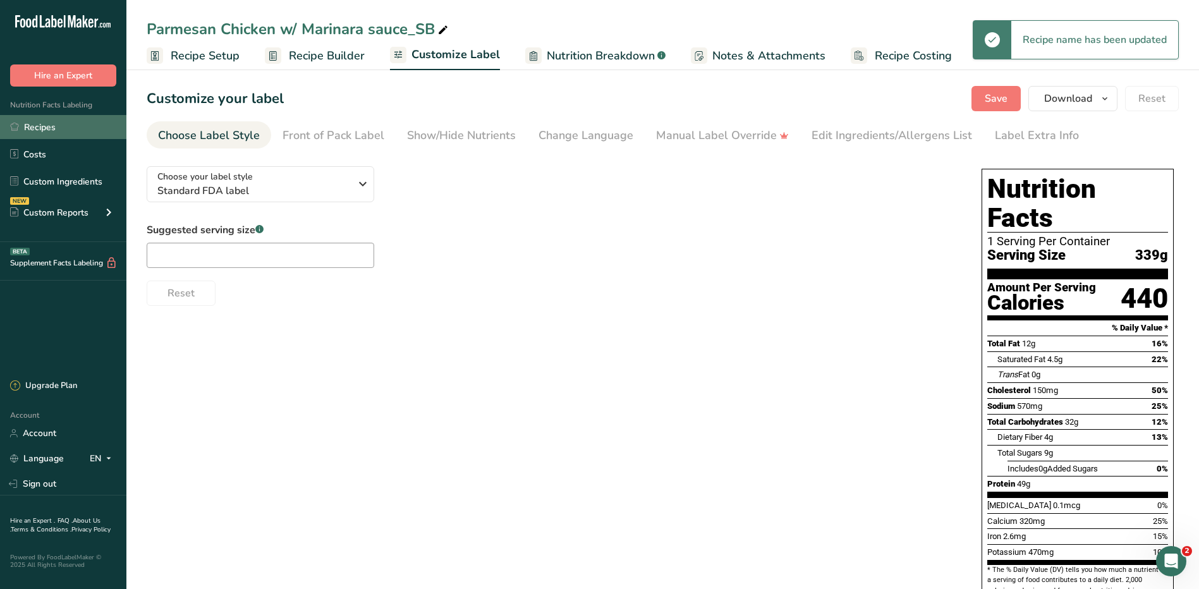
click at [63, 128] on link "Recipes" at bounding box center [63, 127] width 126 height 24
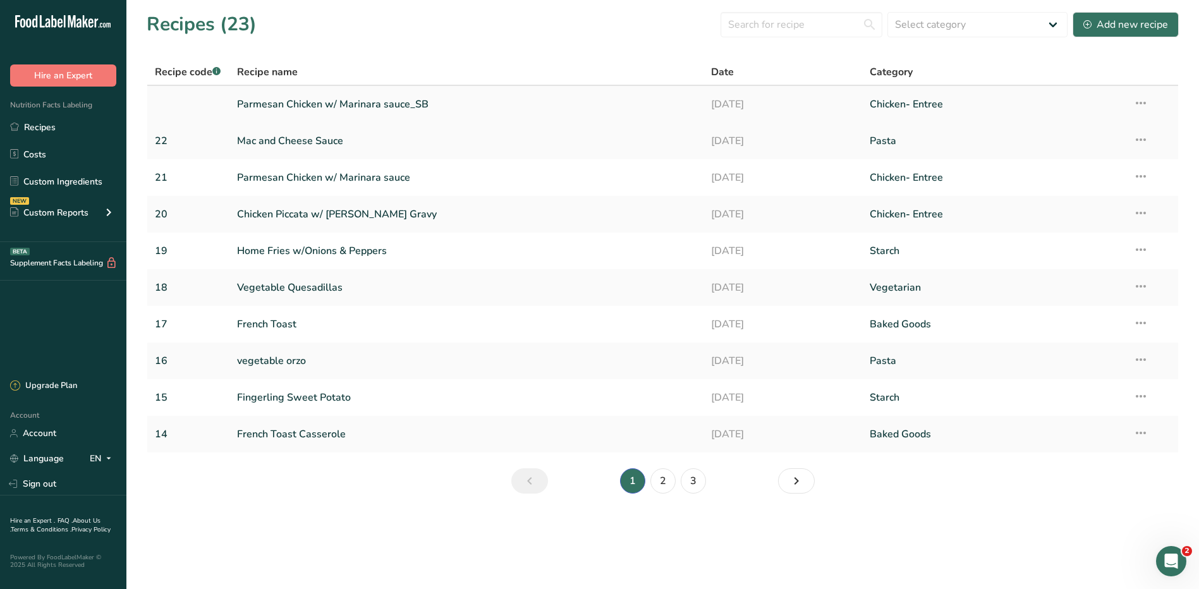
click at [399, 107] on link "Parmesan Chicken w/ Marinara sauce_SB" at bounding box center [467, 104] width 460 height 27
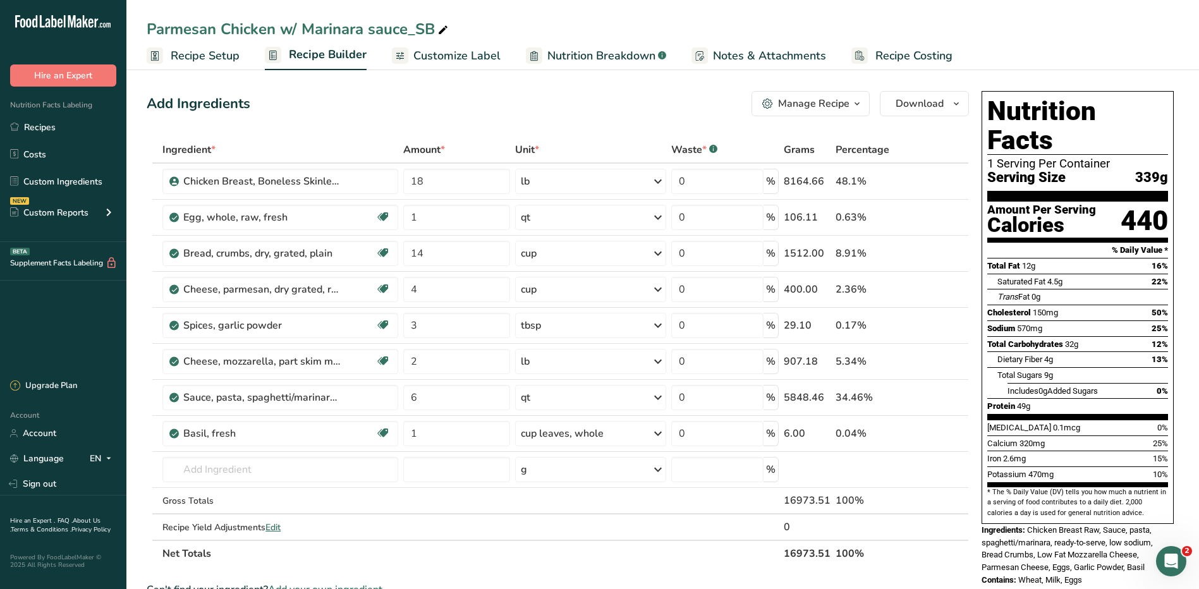
click at [233, 56] on span "Recipe Setup" at bounding box center [205, 55] width 69 height 17
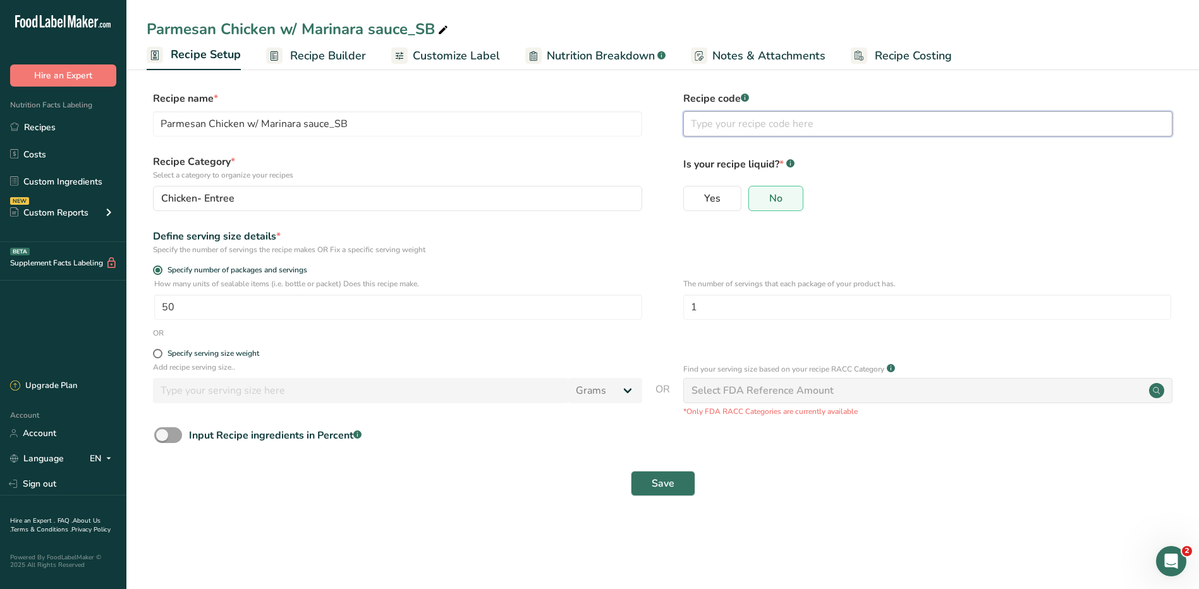
click at [716, 118] on input "text" at bounding box center [927, 123] width 489 height 25
type input "24"
click at [645, 479] on button "Save" at bounding box center [663, 483] width 64 height 25
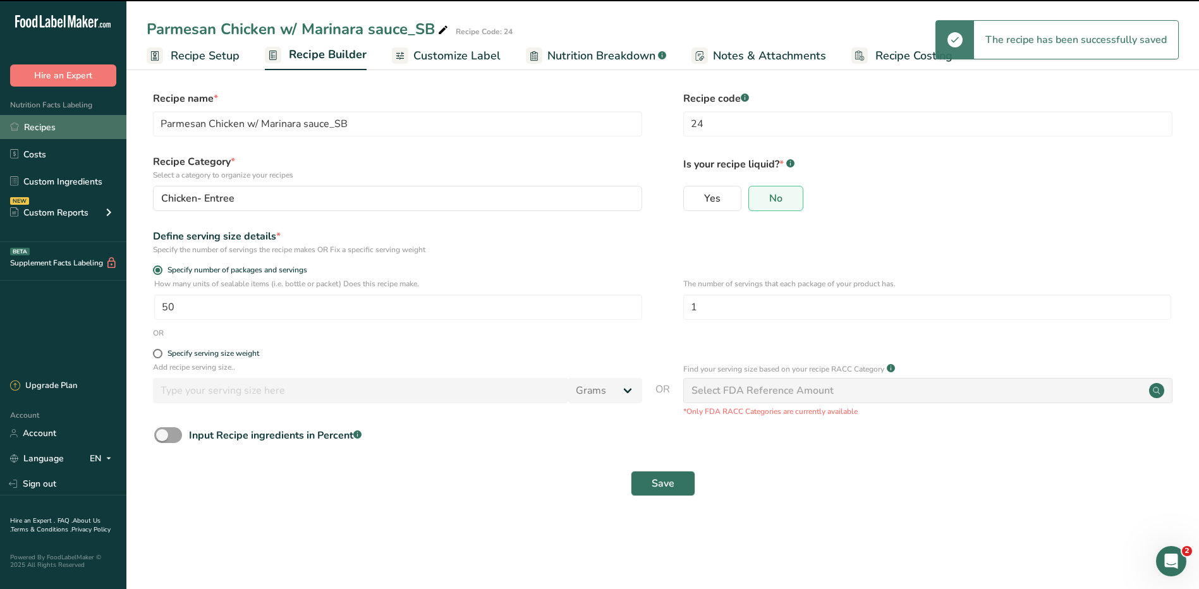
click at [47, 130] on link "Recipes" at bounding box center [63, 127] width 126 height 24
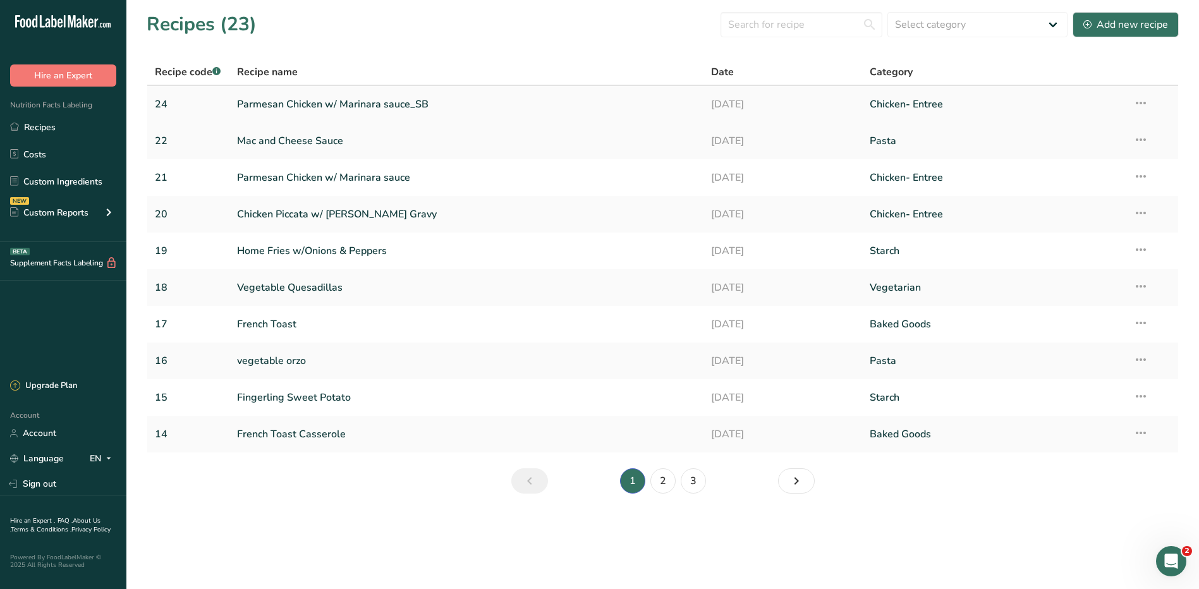
click at [274, 106] on link "Parmesan Chicken w/ Marinara sauce_SB" at bounding box center [467, 104] width 460 height 27
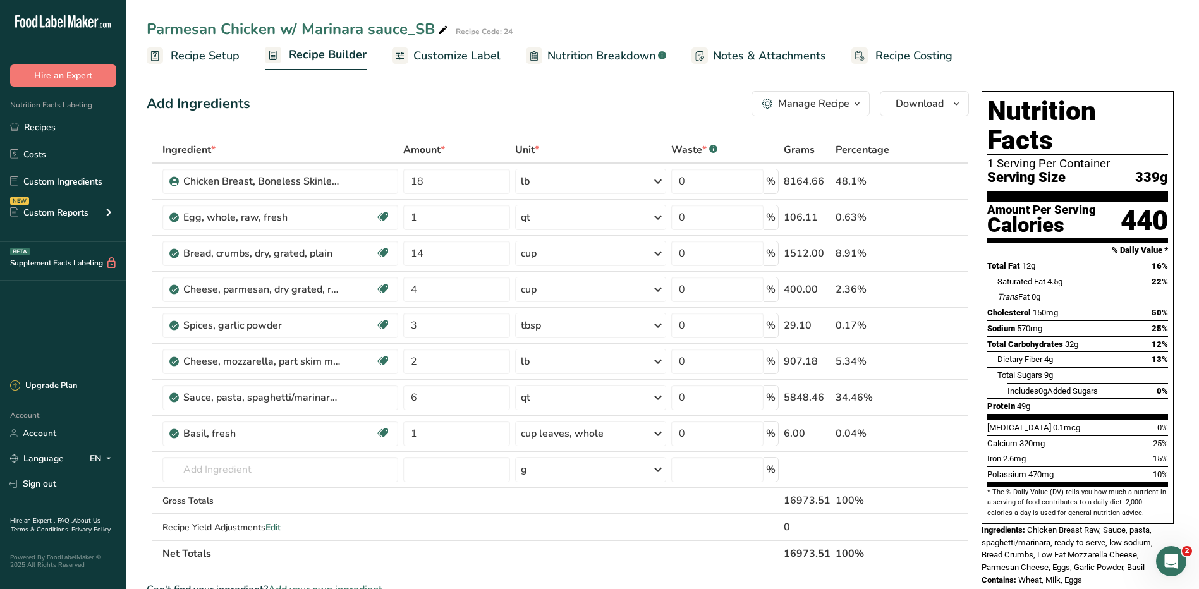
click at [213, 58] on span "Recipe Setup" at bounding box center [205, 55] width 69 height 17
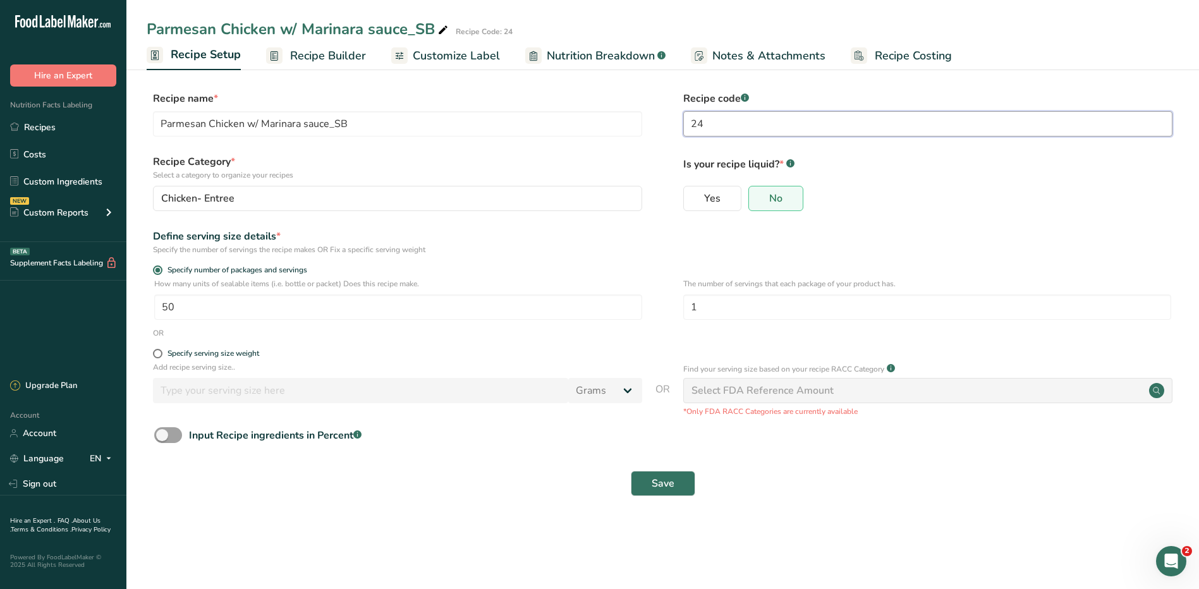
click at [733, 121] on input "24" at bounding box center [927, 123] width 489 height 25
type input "23"
click at [676, 482] on button "Save" at bounding box center [663, 483] width 64 height 25
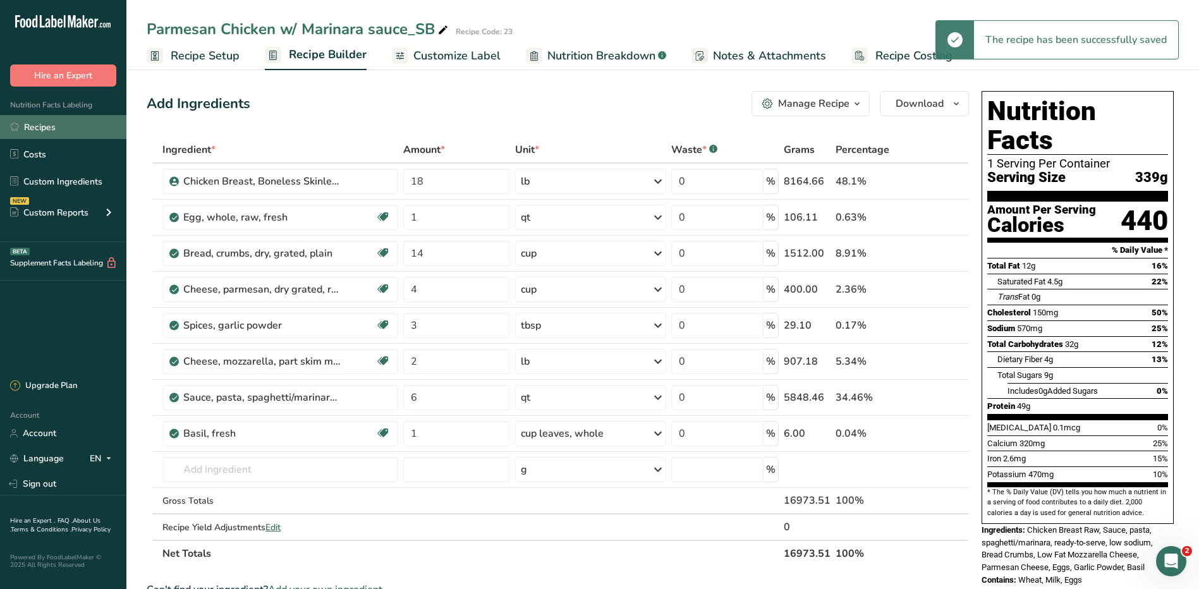
click at [35, 130] on link "Recipes" at bounding box center [63, 127] width 126 height 24
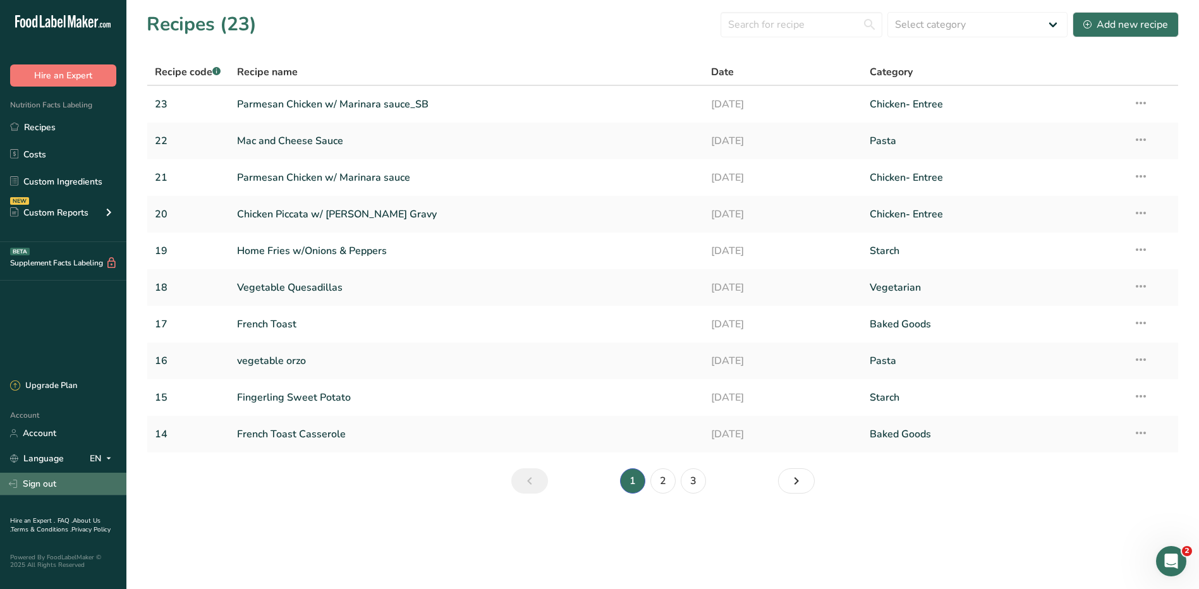
click at [59, 477] on link "Sign out" at bounding box center [63, 484] width 126 height 22
